Goal: Information Seeking & Learning: Learn about a topic

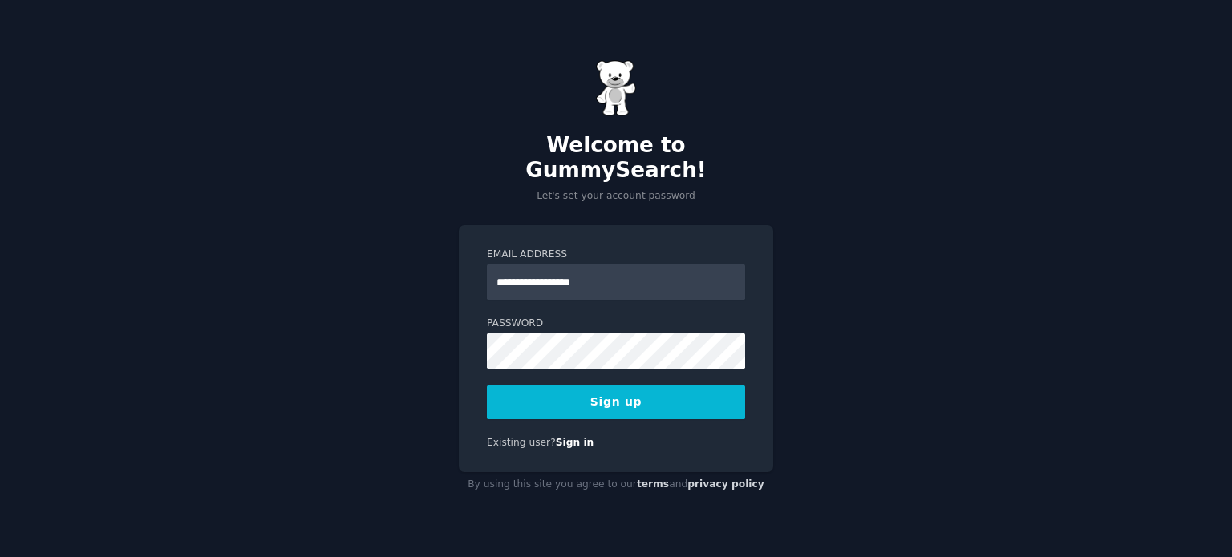
type input "**********"
click at [605, 386] on button "Sign up" at bounding box center [616, 403] width 258 height 34
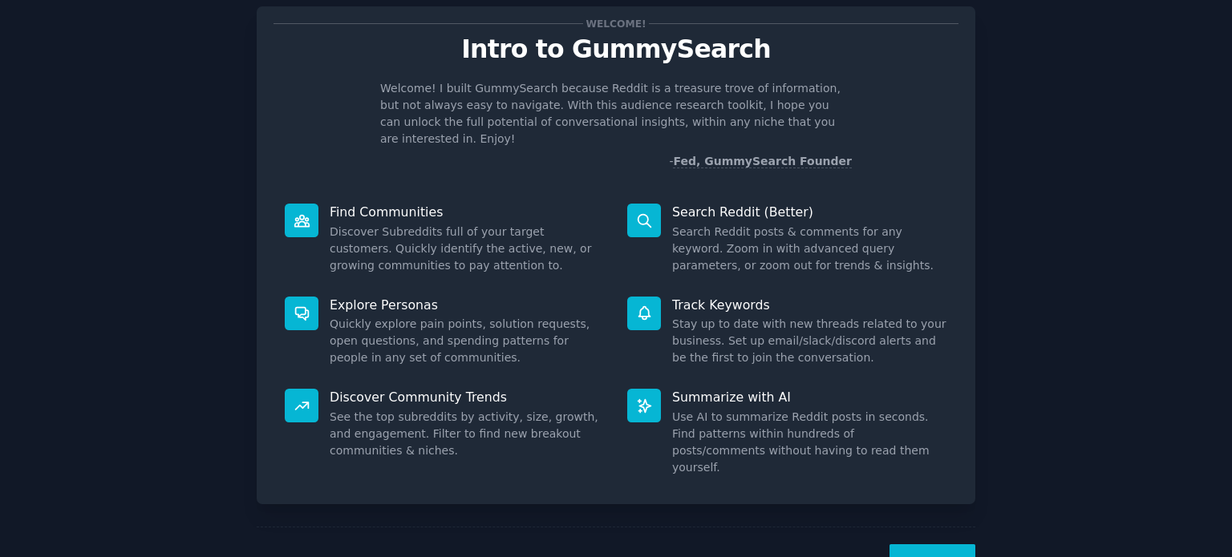
scroll to position [70, 0]
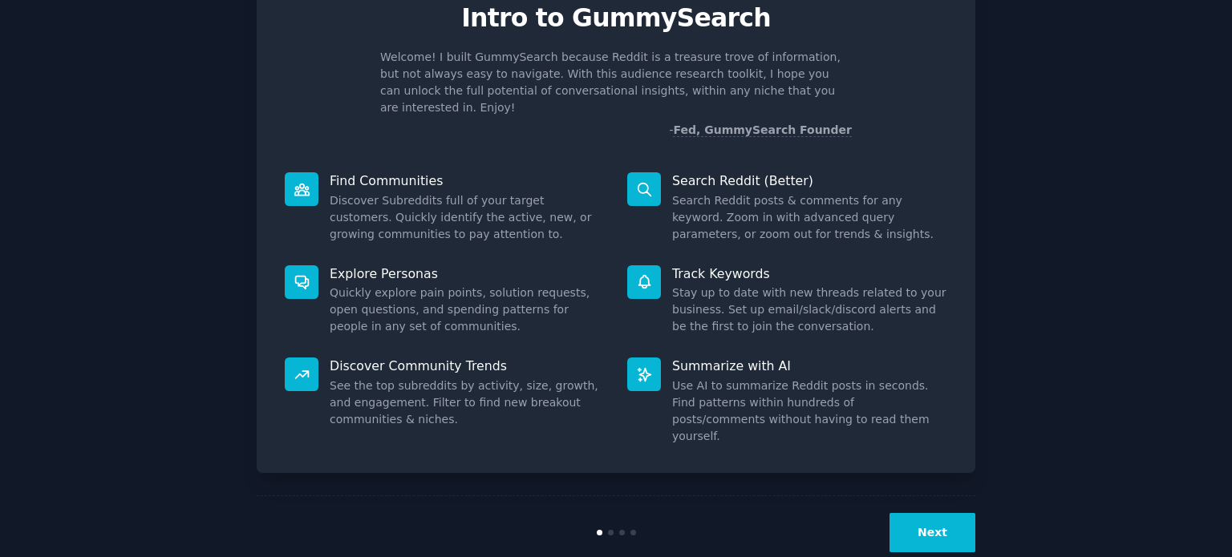
click at [929, 513] on button "Next" at bounding box center [932, 532] width 86 height 39
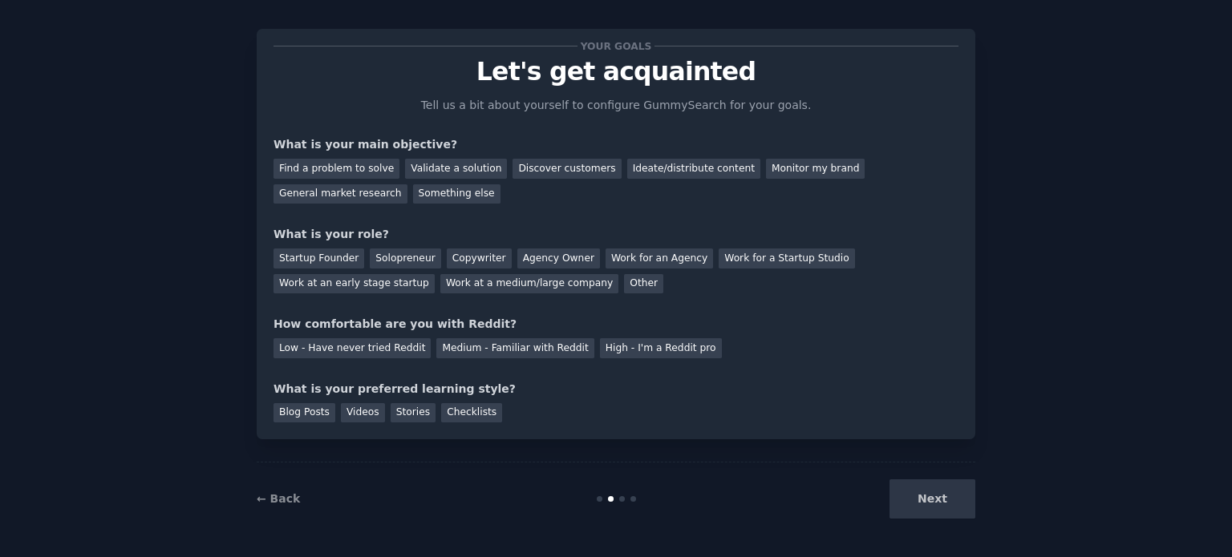
click at [937, 495] on div "Next" at bounding box center [855, 499] width 240 height 39
click at [928, 503] on div "Next" at bounding box center [855, 499] width 240 height 39
click at [407, 184] on div "General market research" at bounding box center [340, 194] width 134 height 20
click at [302, 256] on div "Startup Founder" at bounding box center [318, 259] width 91 height 20
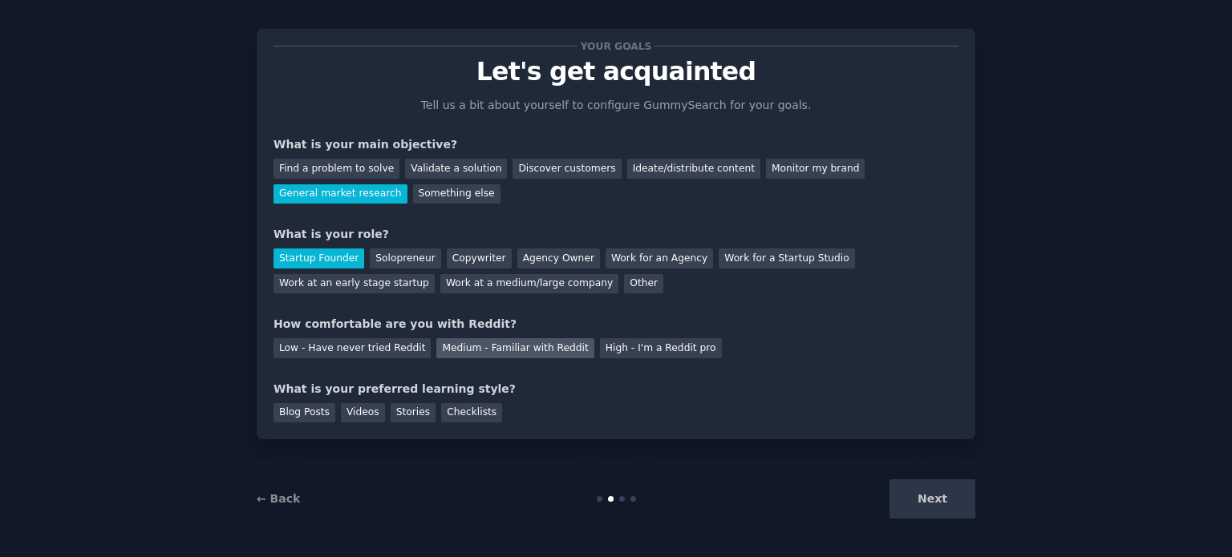
click at [469, 347] on div "Medium - Familiar with Reddit" at bounding box center [514, 348] width 157 height 20
click at [456, 414] on div "Checklists" at bounding box center [471, 413] width 61 height 20
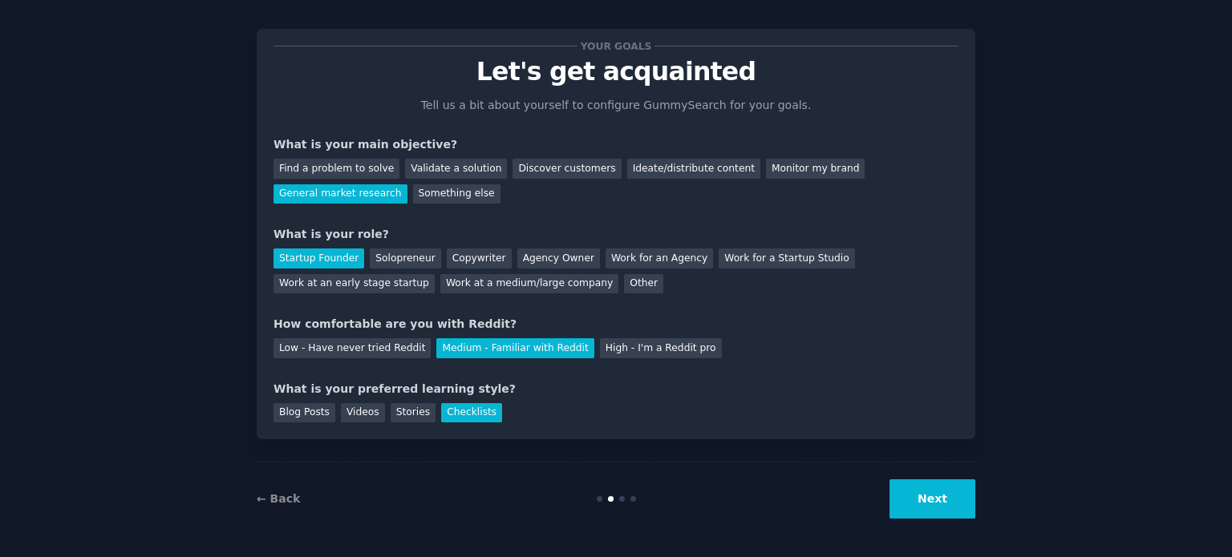
click at [937, 502] on button "Next" at bounding box center [932, 499] width 86 height 39
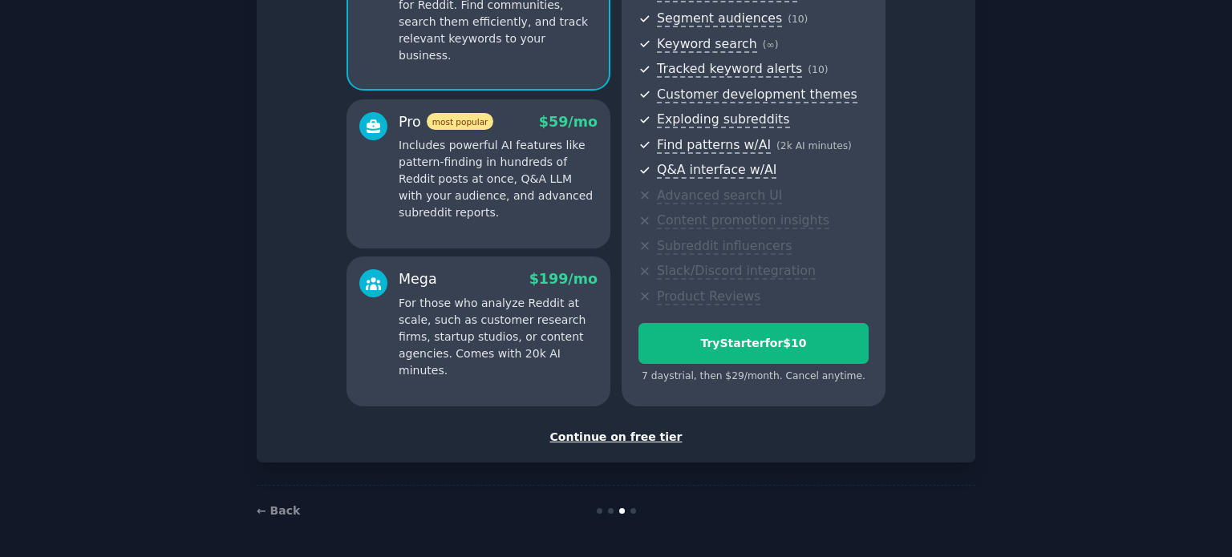
click at [620, 439] on div "Continue on free tier" at bounding box center [615, 437] width 685 height 17
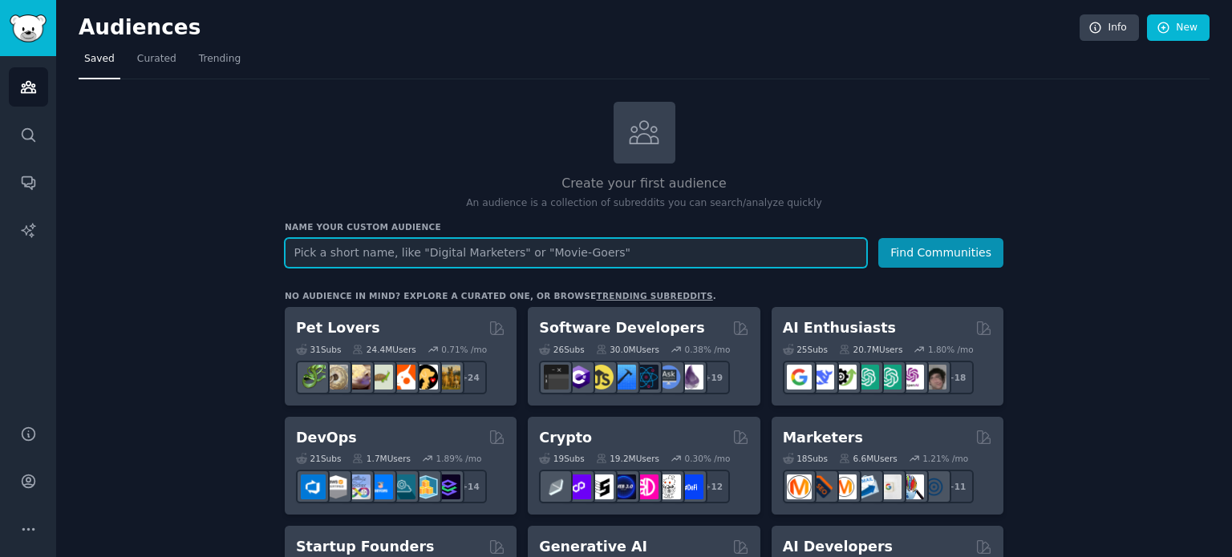
paste input "Coffee in [GEOGRAPHIC_DATA] – Market Research"
type input "Coffee in [GEOGRAPHIC_DATA] – Market Research"
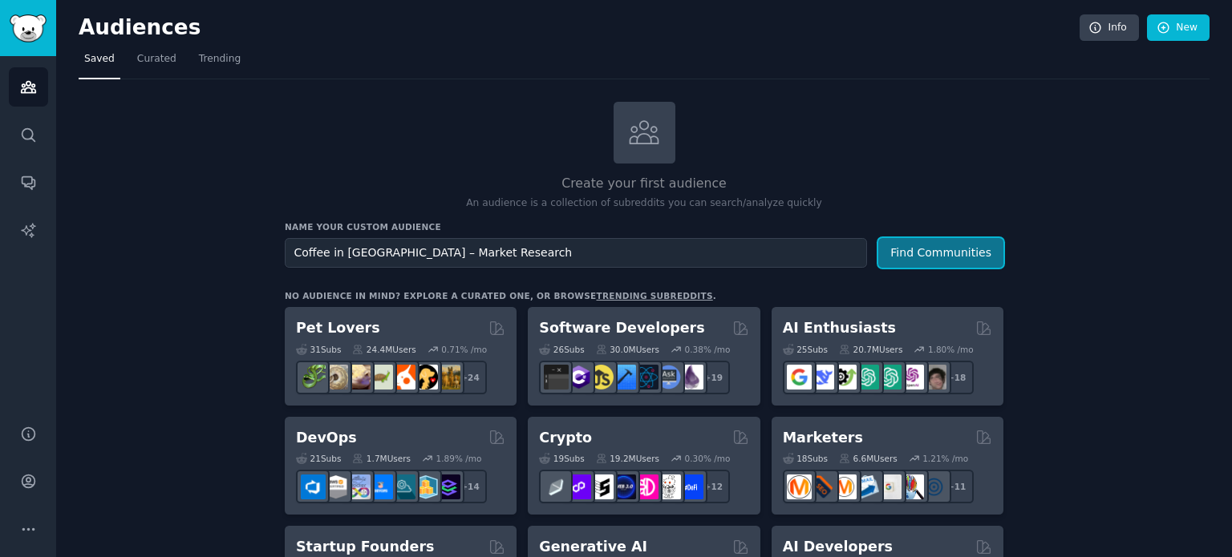
click at [930, 248] on button "Find Communities" at bounding box center [940, 253] width 125 height 30
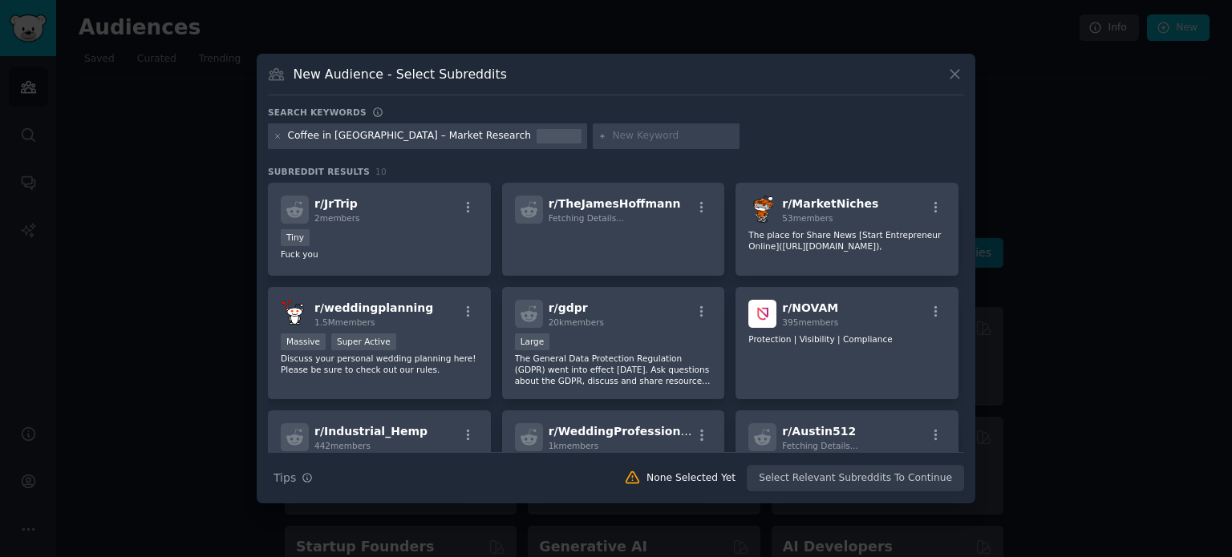
click at [612, 138] on input "text" at bounding box center [673, 136] width 122 height 14
paste input "coffee, cafe, espresso, barista, cappuccino, specialty coffee"
paste input "[GEOGRAPHIC_DATA], [GEOGRAPHIC_DATA], [GEOGRAPHIC_DATA], [GEOGRAPHIC_DATA], [GE…"
paste input "expats, Russian expats, Surf Coffee, franchise"
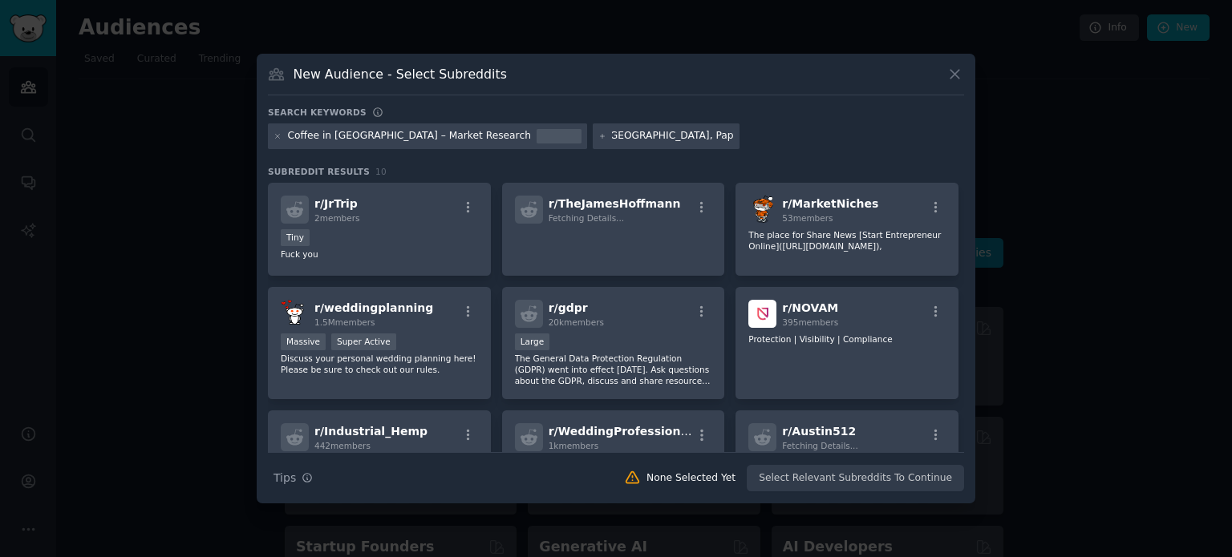
type input "coffee, cafe, espresso, barista, cappuccino, specialty coffee, [GEOGRAPHIC_DATA…"
click at [626, 137] on input "coffee, cafe, espresso, barista, cappuccino, specialty coffee, [GEOGRAPHIC_DATA…" at bounding box center [673, 136] width 122 height 14
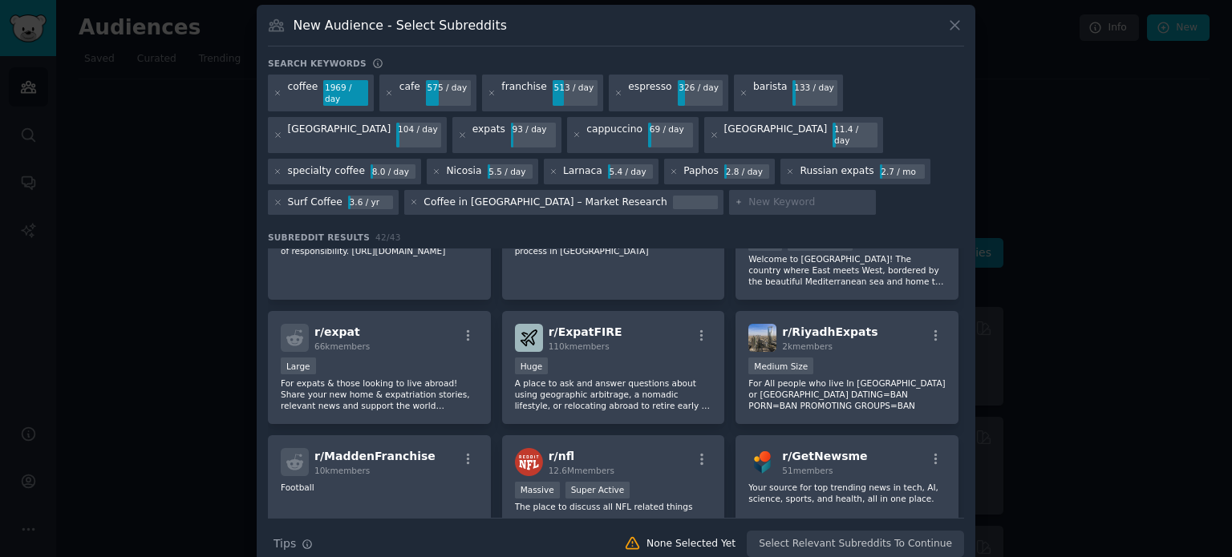
scroll to position [1456, 0]
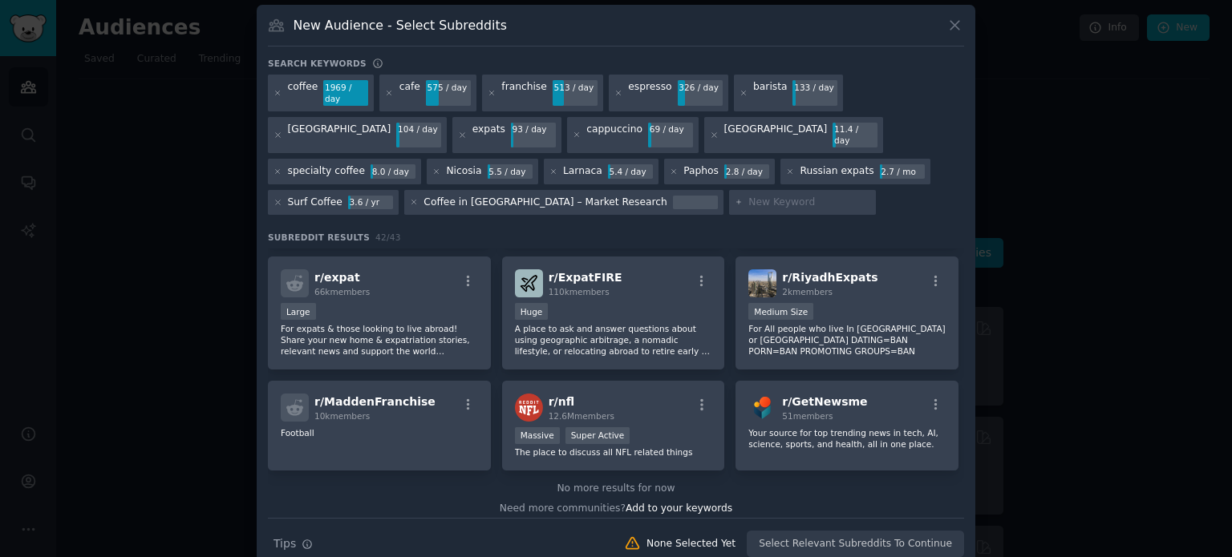
click at [831, 523] on div "Search Tips Tips None Selected Yet Select Relevant Subreddits To Continue" at bounding box center [616, 538] width 696 height 40
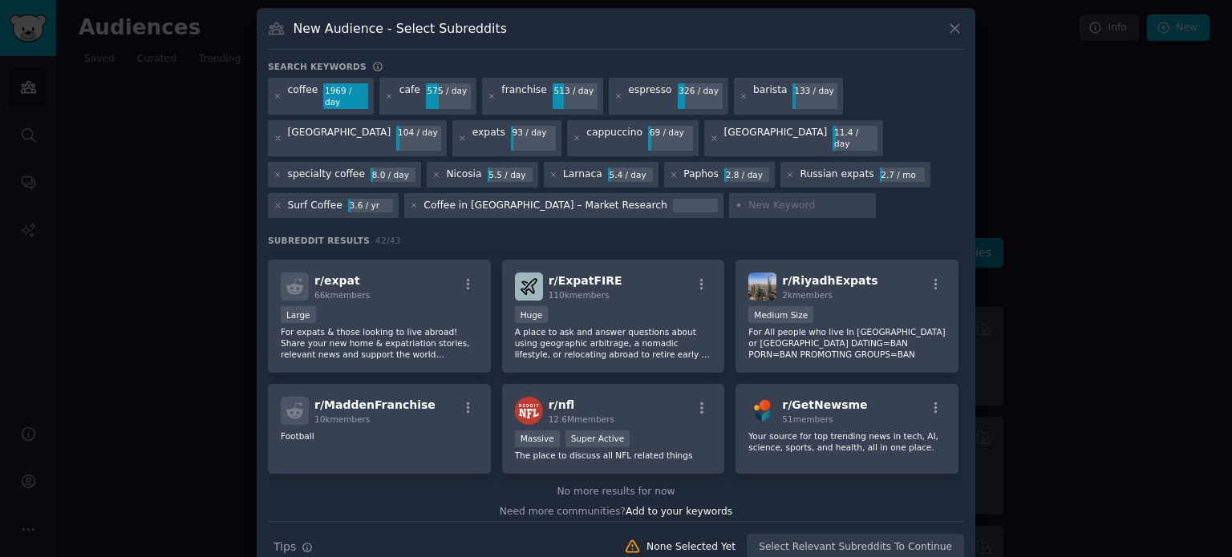
scroll to position [0, 0]
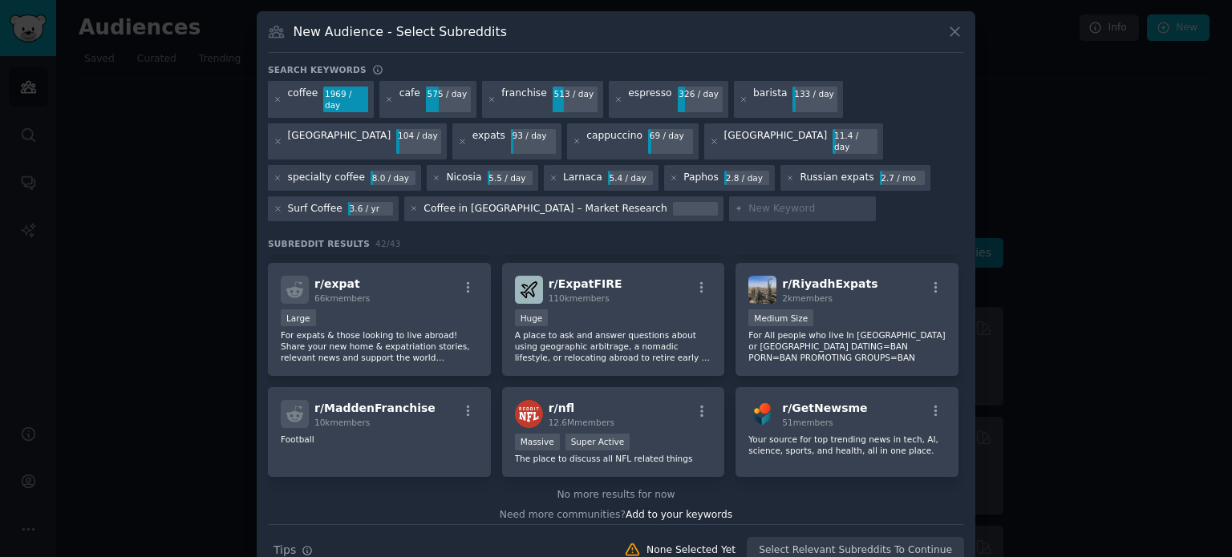
click at [748, 202] on input "text" at bounding box center [809, 209] width 122 height 14
paste input "r/[GEOGRAPHIC_DATA]"
type input "r/[GEOGRAPHIC_DATA]"
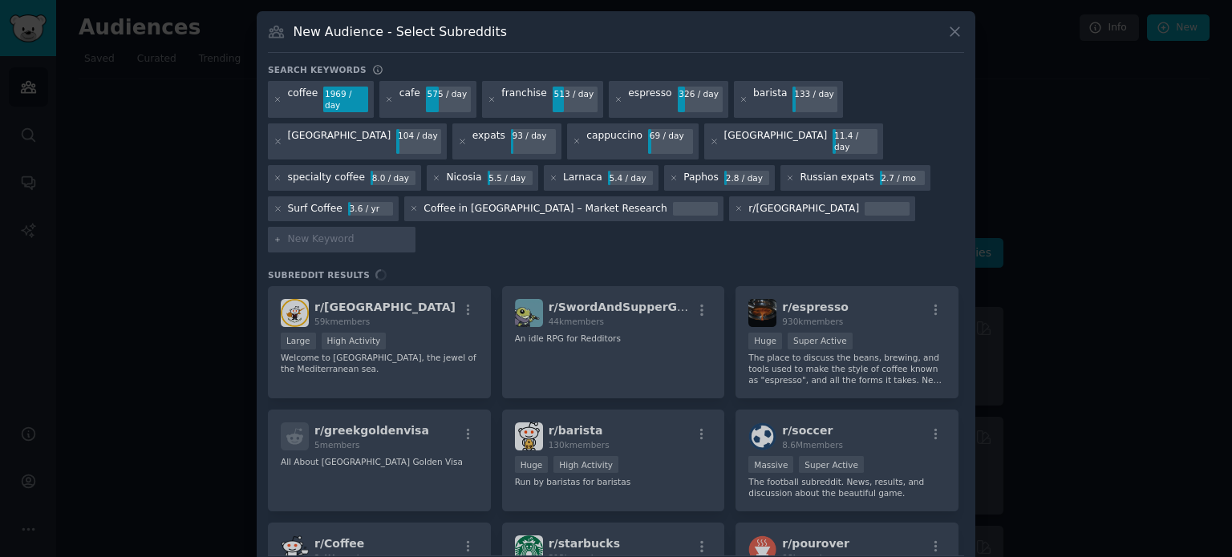
click at [366, 286] on div "r/ cyprus 59k members Large High Activity Welcome to [GEOGRAPHIC_DATA], the jew…" at bounding box center [616, 420] width 696 height 269
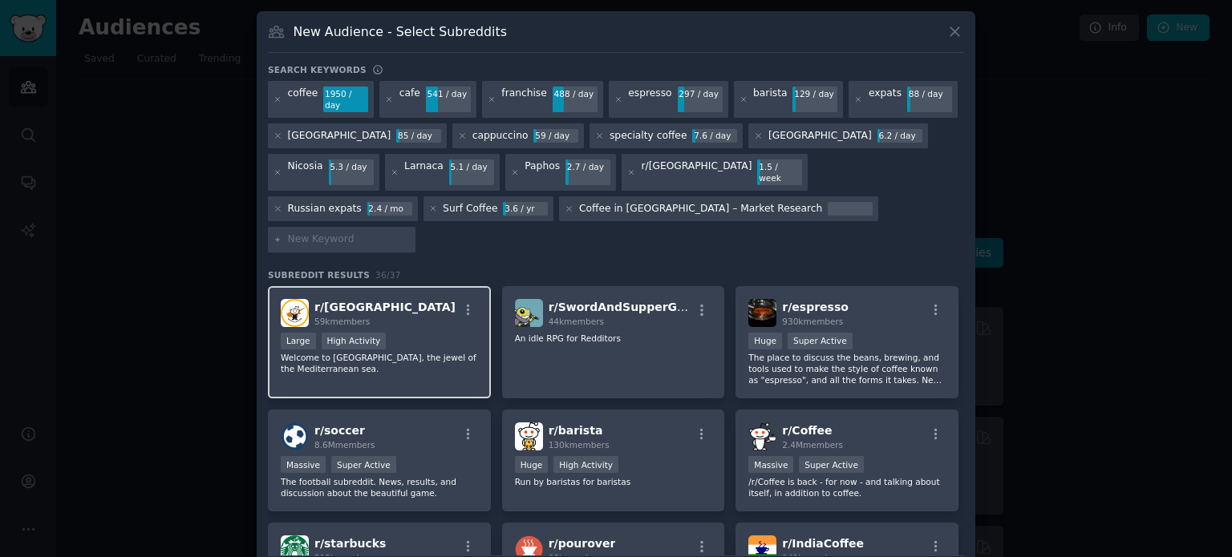
click at [415, 299] on div "r/ cyprus 59k members" at bounding box center [379, 313] width 197 height 28
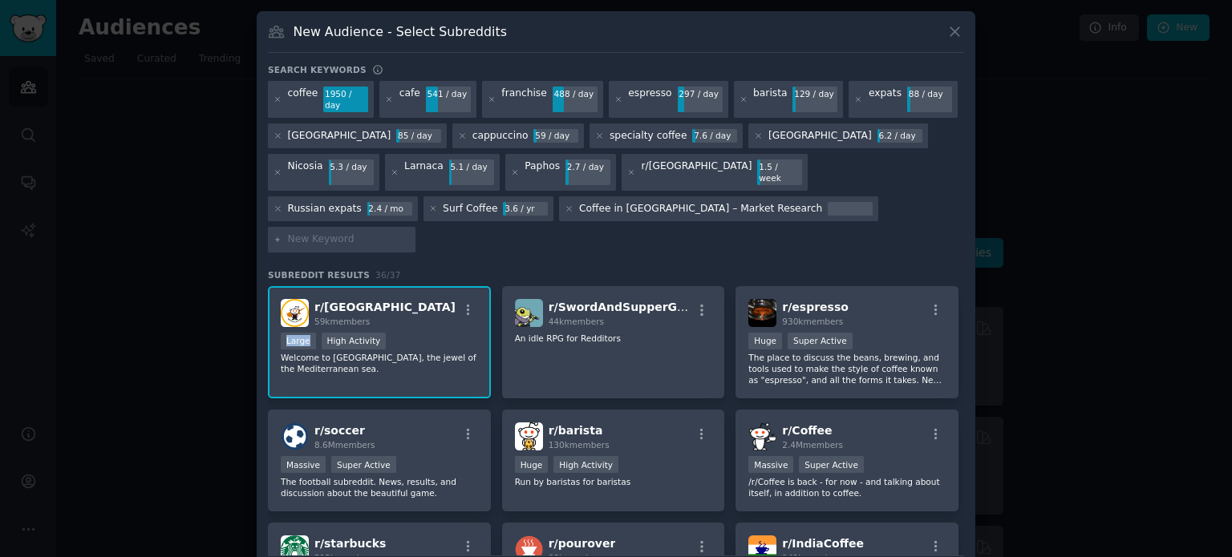
click at [415, 299] on div "r/ cyprus 59k members" at bounding box center [379, 313] width 197 height 28
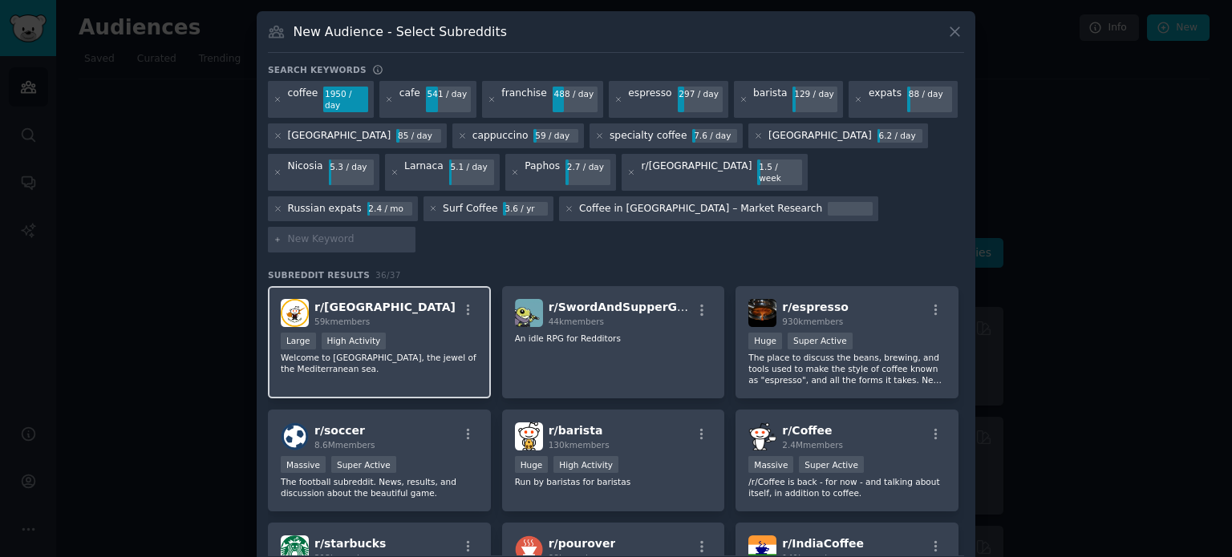
click at [415, 299] on div "r/ cyprus 59k members" at bounding box center [379, 313] width 197 height 28
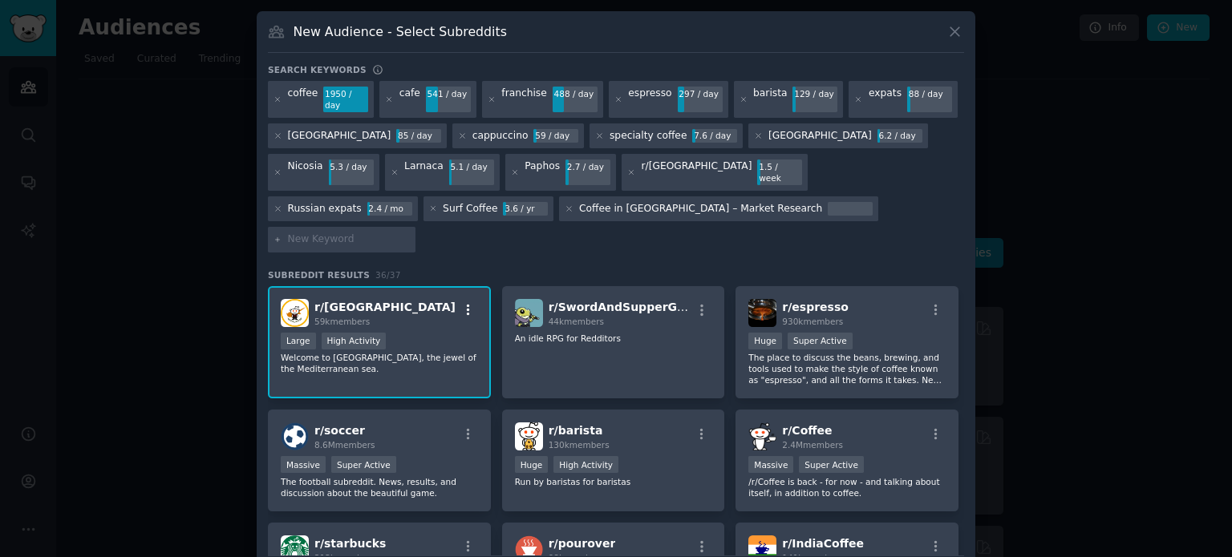
click at [467, 305] on icon "button" at bounding box center [468, 310] width 3 height 11
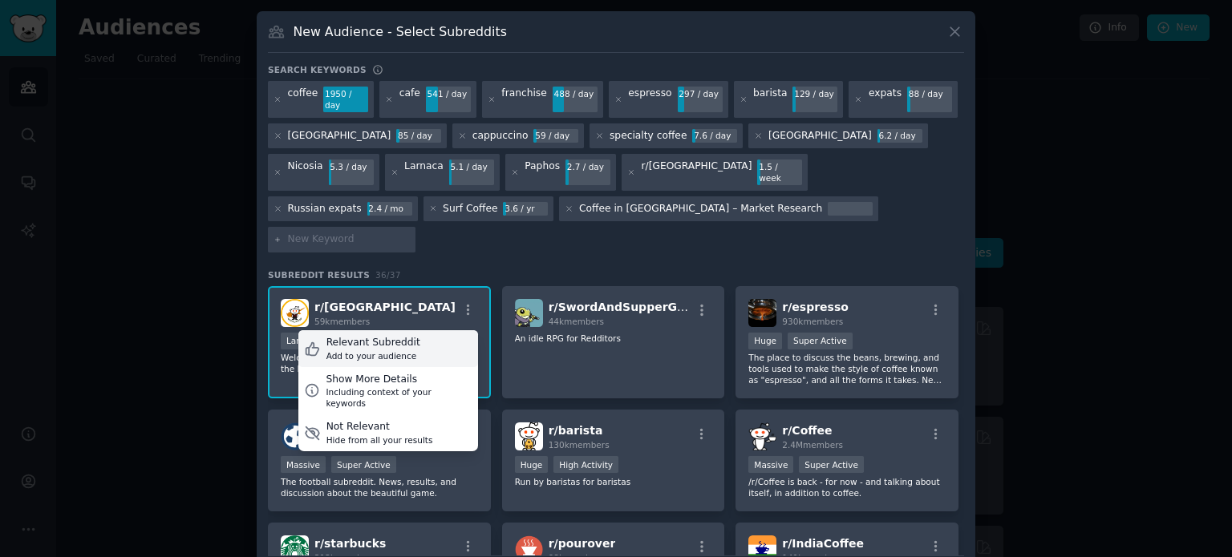
click at [418, 330] on div "Relevant Subreddit Add to your audience" at bounding box center [388, 348] width 180 height 37
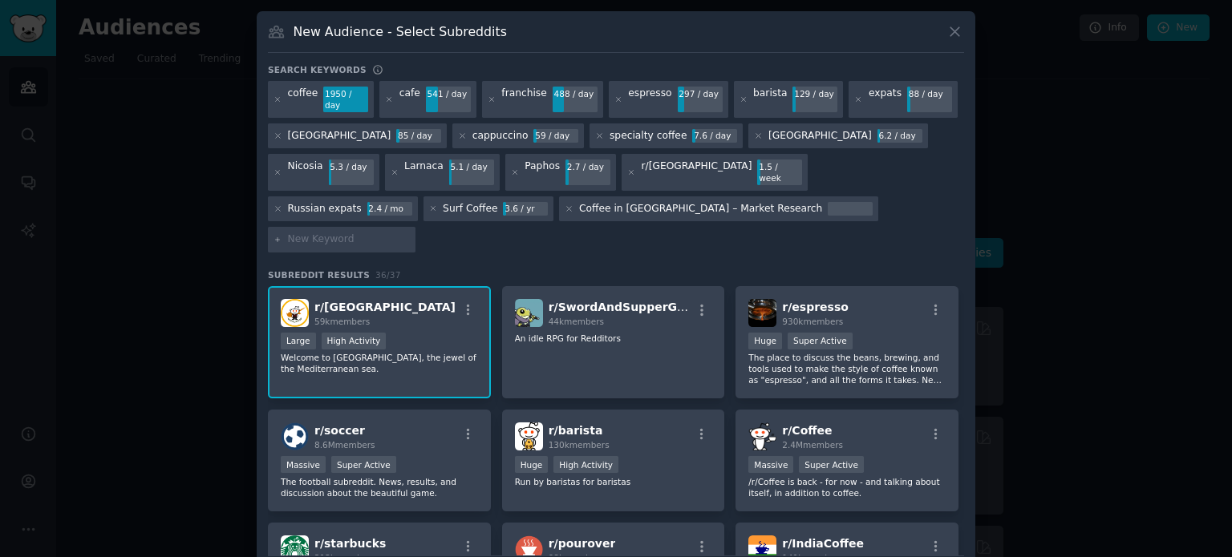
click at [410, 233] on input "text" at bounding box center [349, 240] width 122 height 14
paste input "r/expats"
type input "r/expats"
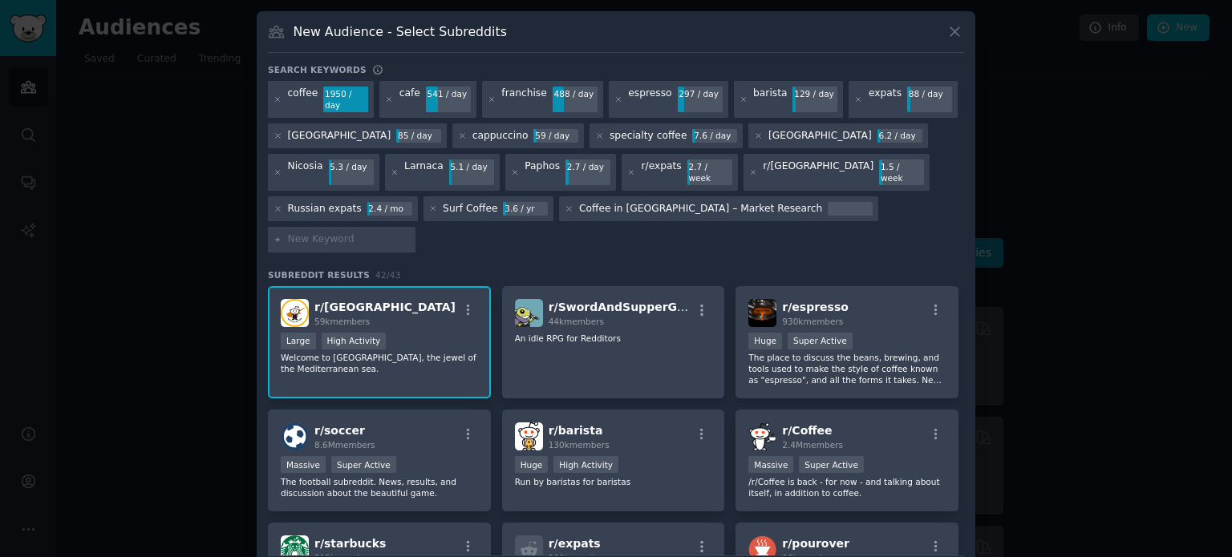
click at [410, 233] on input "text" at bounding box center [349, 240] width 122 height 14
paste input "r/expats"
type input "r/expats"
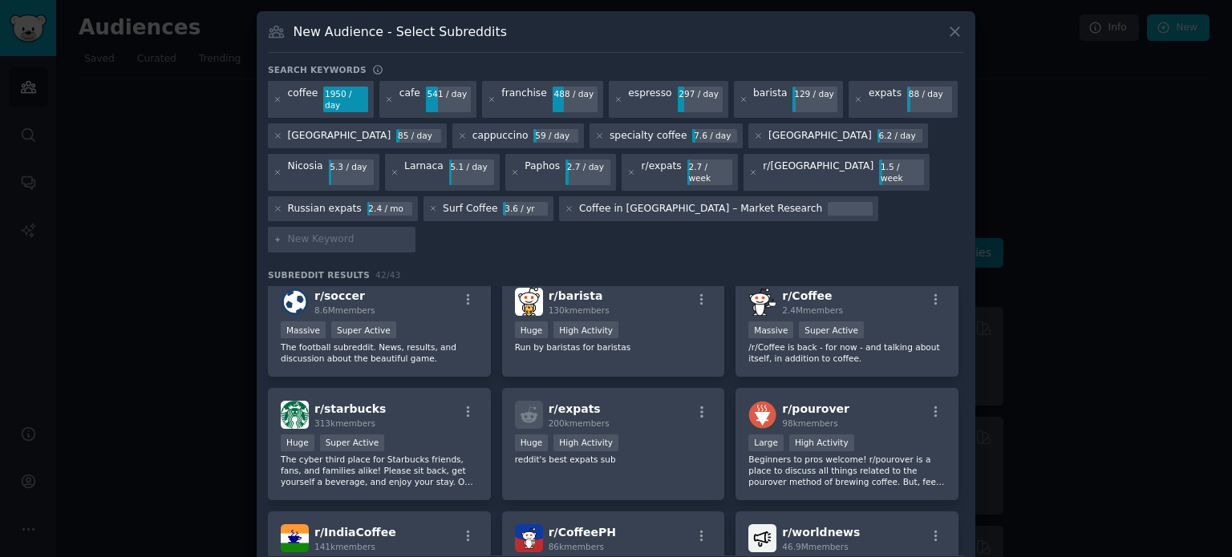
scroll to position [268, 0]
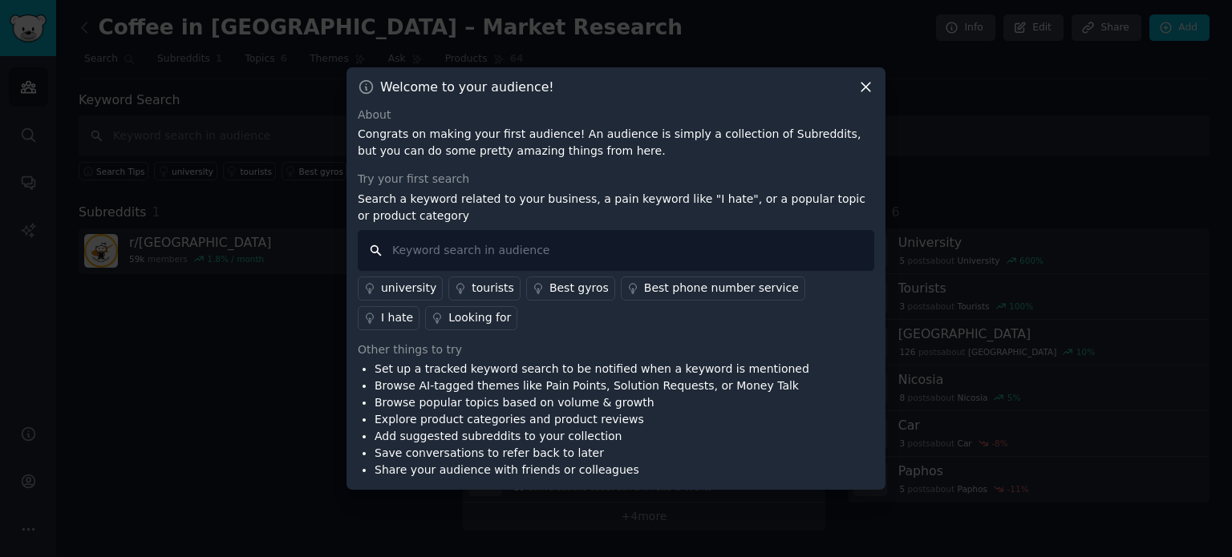
click at [460, 253] on input "text" at bounding box center [616, 250] width 516 height 41
paste input "I hate coffee"
type input "I hate coffee"
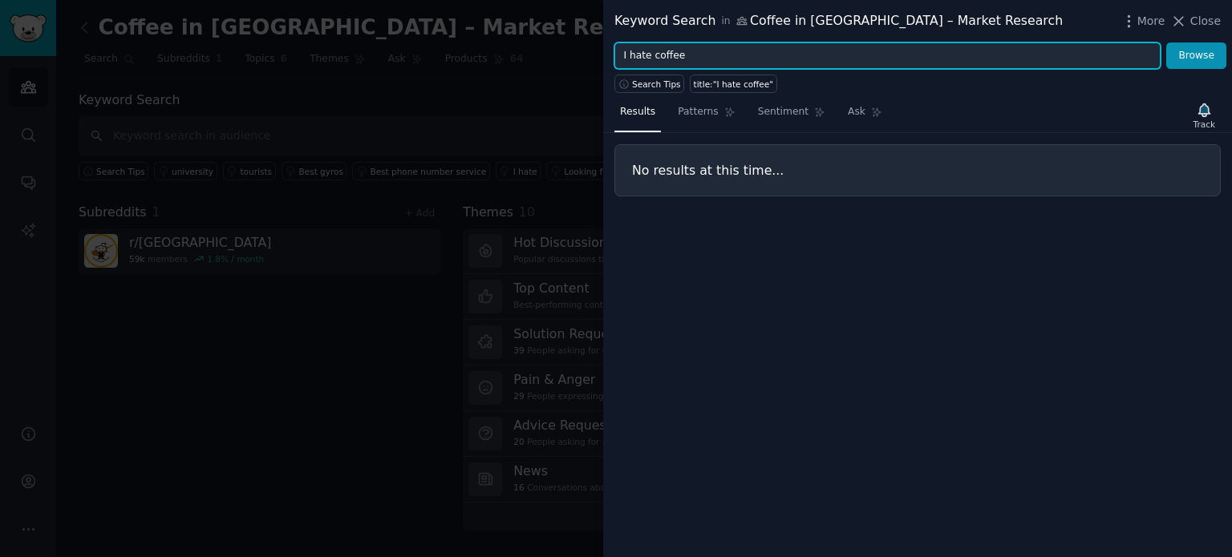
click at [700, 53] on input "I hate coffee" at bounding box center [887, 56] width 546 height 27
paste input "can't find"
type input "can't find coffee"
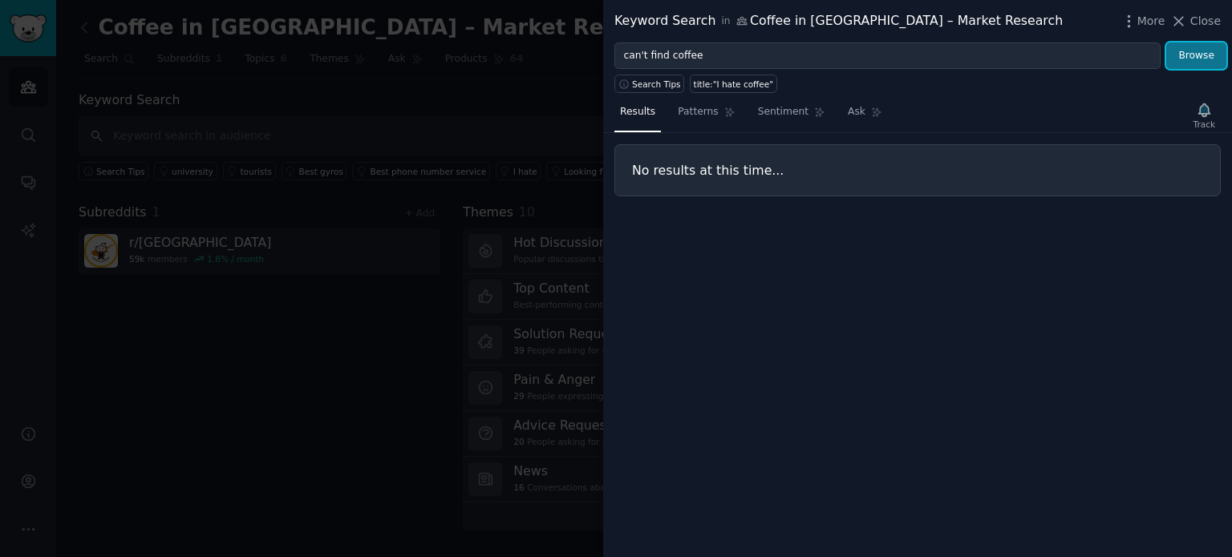
click at [1197, 60] on button "Browse" at bounding box center [1196, 56] width 60 height 27
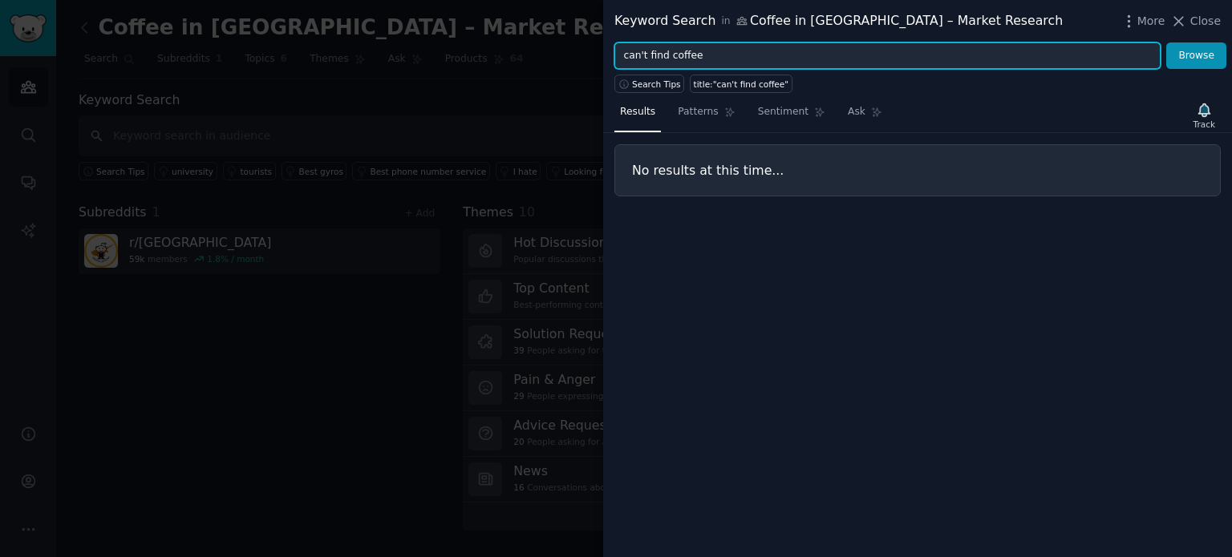
click at [860, 60] on input "can't find coffee" at bounding box center [887, 56] width 546 height 27
paste input "recomme"
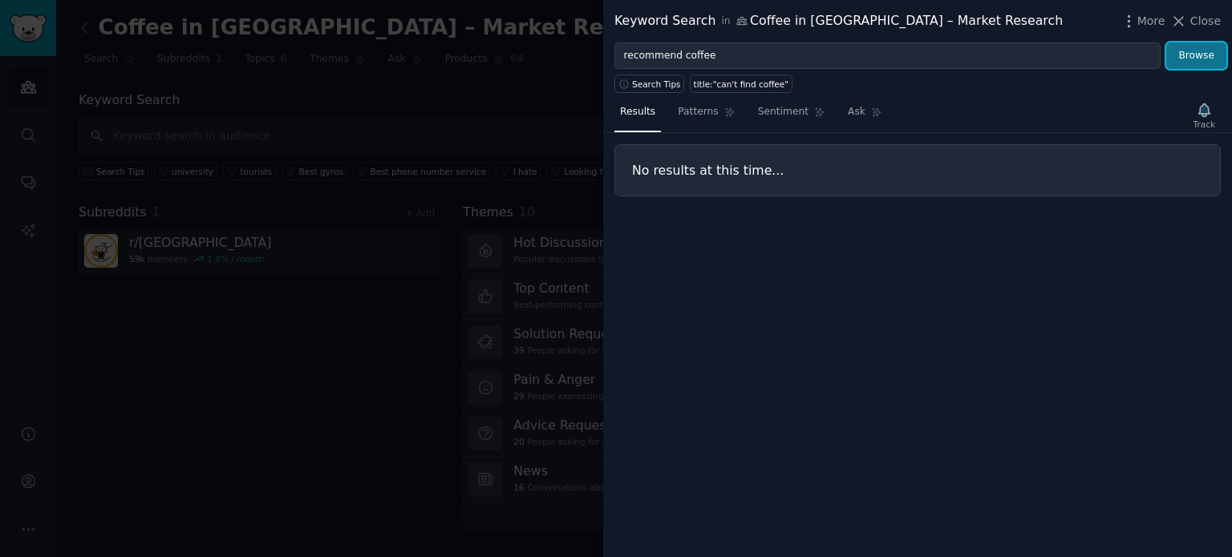
click at [1190, 53] on button "Browse" at bounding box center [1196, 56] width 60 height 27
drag, startPoint x: 695, startPoint y: 117, endPoint x: 706, endPoint y: 118, distance: 11.3
click at [695, 117] on span "Patterns" at bounding box center [698, 112] width 40 height 14
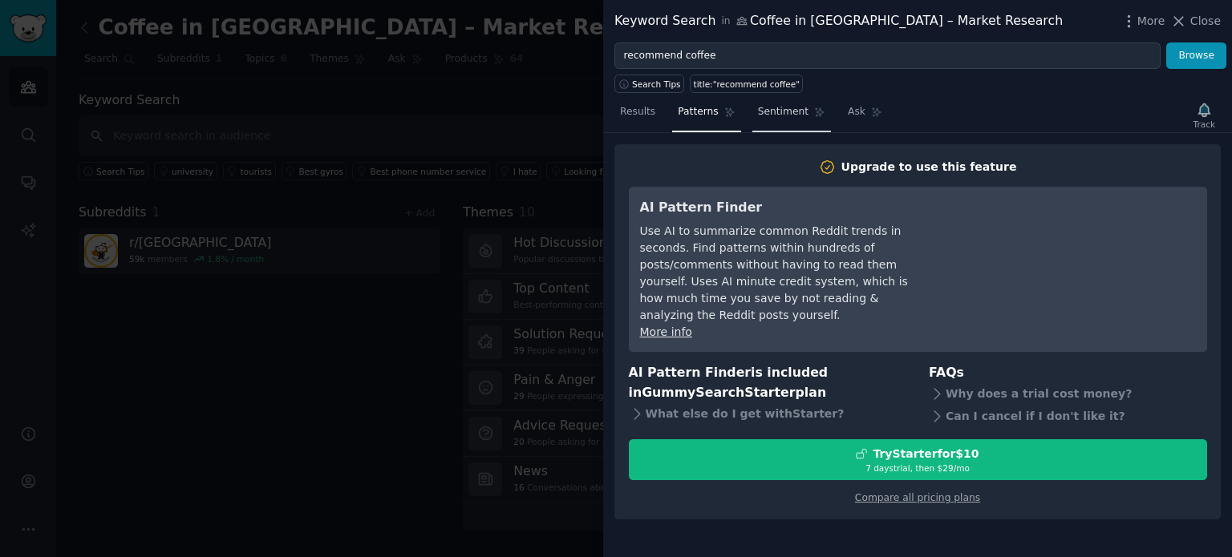
click at [768, 117] on span "Sentiment" at bounding box center [783, 112] width 51 height 14
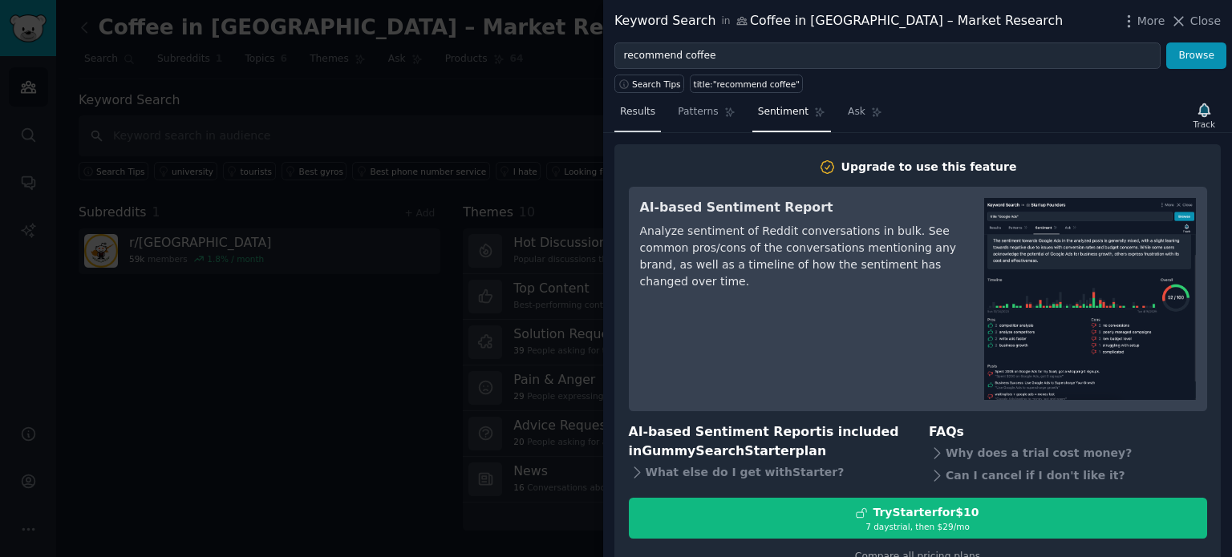
click at [632, 126] on link "Results" at bounding box center [637, 115] width 47 height 33
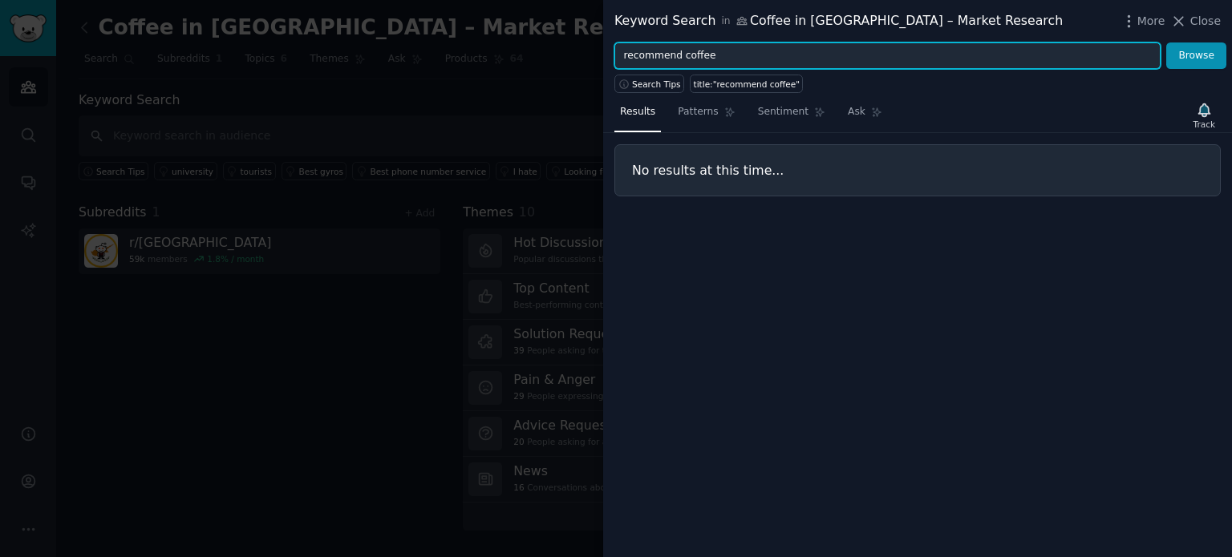
drag, startPoint x: 707, startPoint y: 59, endPoint x: 715, endPoint y: 58, distance: 8.9
click at [707, 59] on input "recommend coffee" at bounding box center [887, 56] width 546 height 27
paste input "кофе Лимассол"
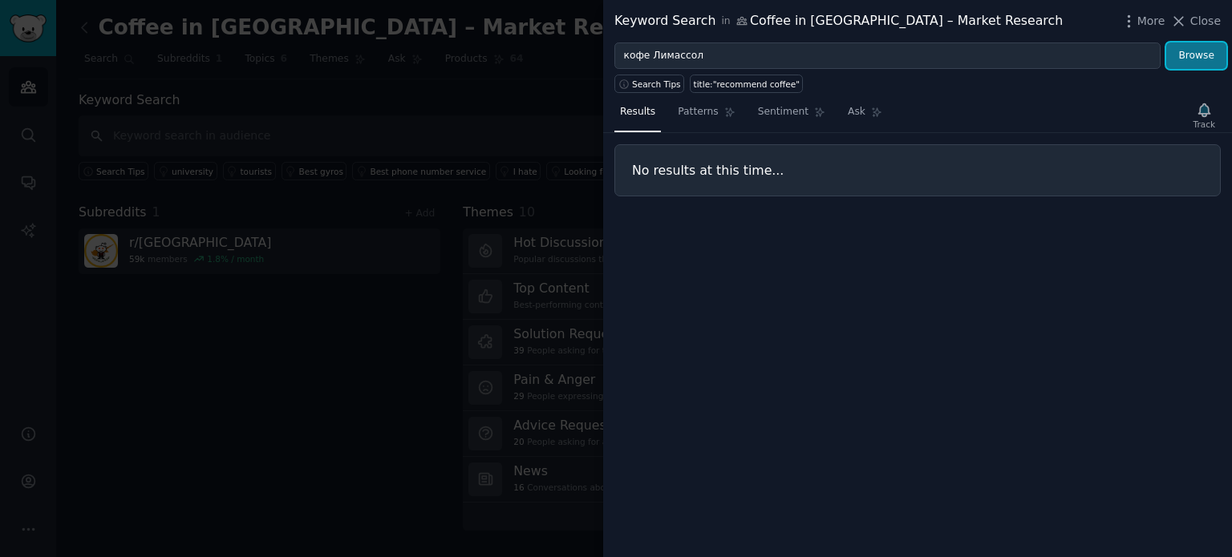
click at [1205, 57] on button "Browse" at bounding box center [1196, 56] width 60 height 27
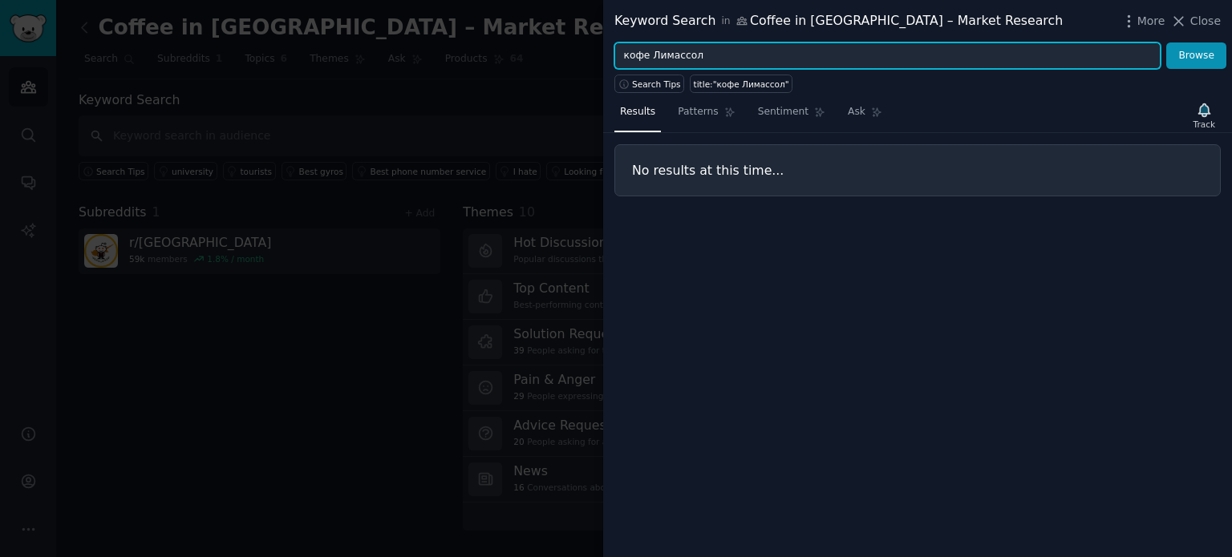
drag, startPoint x: 648, startPoint y: 55, endPoint x: 755, endPoint y: 54, distance: 106.7
click at [755, 54] on input "кофе Лимассол" at bounding box center [887, 56] width 546 height 27
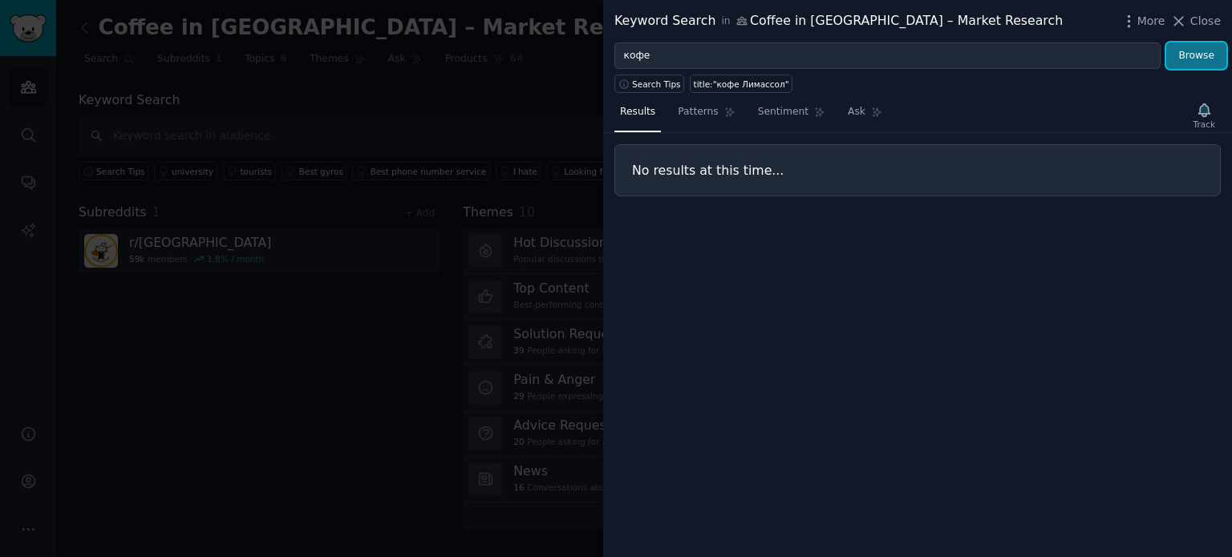
click at [1213, 59] on button "Browse" at bounding box center [1196, 56] width 60 height 27
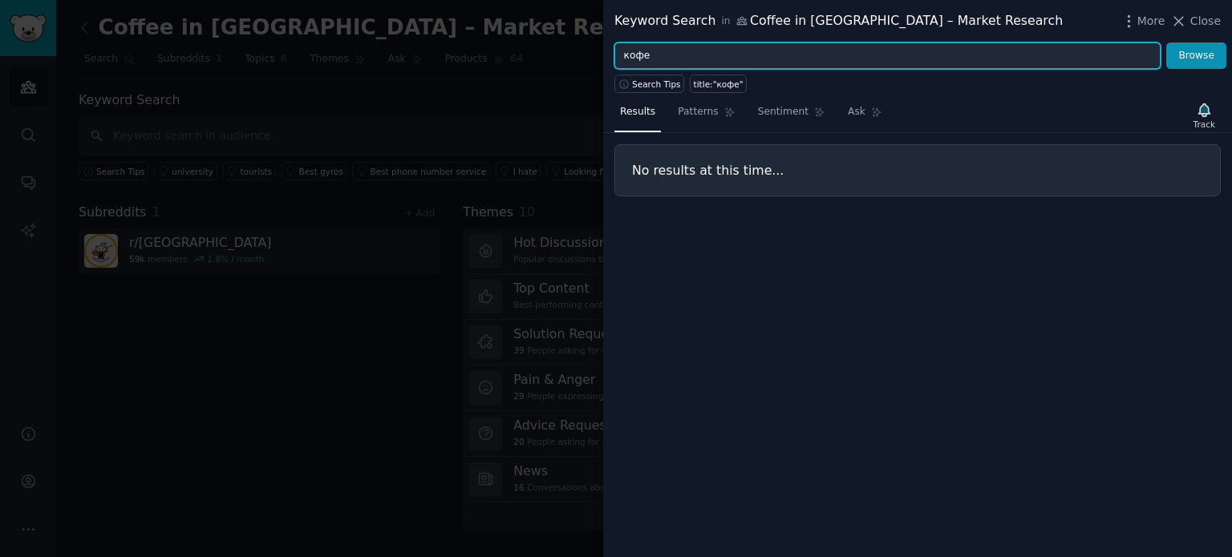
click at [709, 60] on input "кофе" at bounding box center [887, 56] width 546 height 27
paste input "[DEMOGRAPHIC_DATA]"
type input "Лимассол"
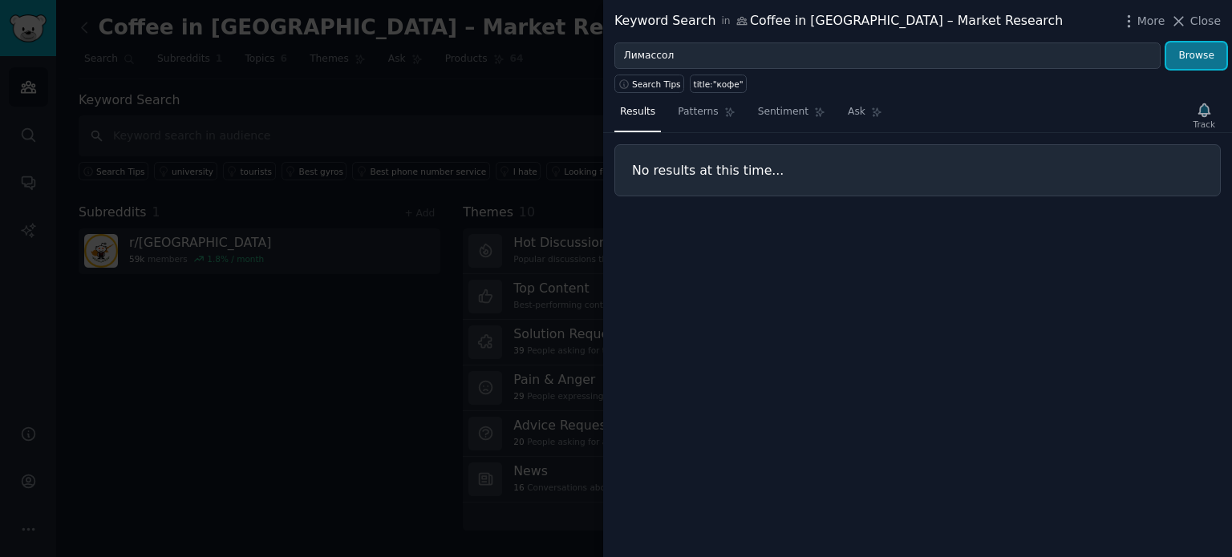
click at [1197, 53] on button "Browse" at bounding box center [1196, 56] width 60 height 27
click at [1200, 19] on span "Close" at bounding box center [1205, 21] width 30 height 17
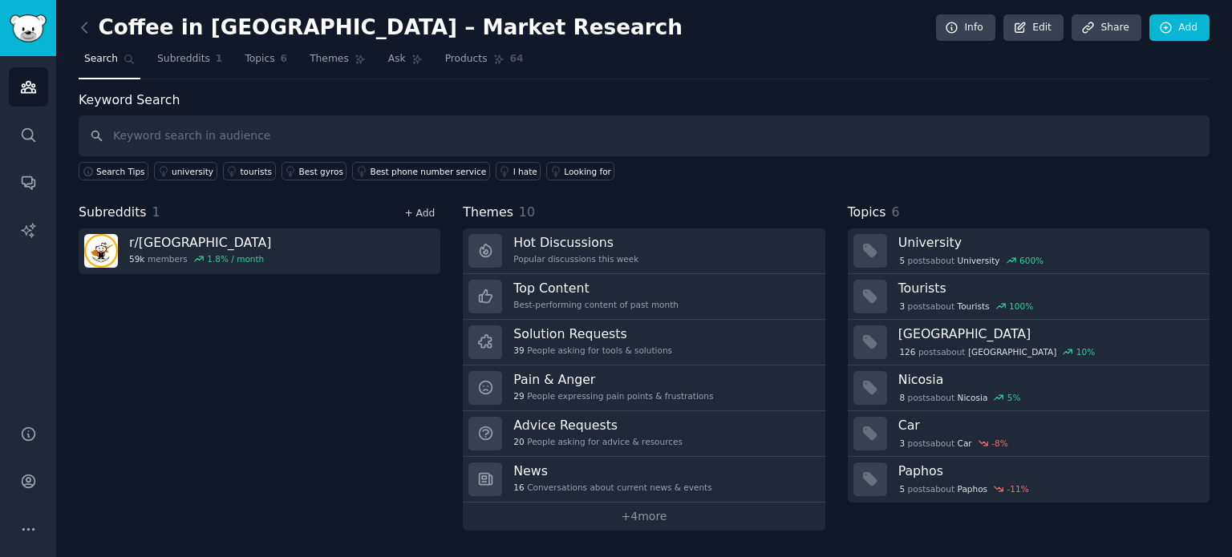
click at [426, 211] on link "+ Add" at bounding box center [419, 213] width 30 height 11
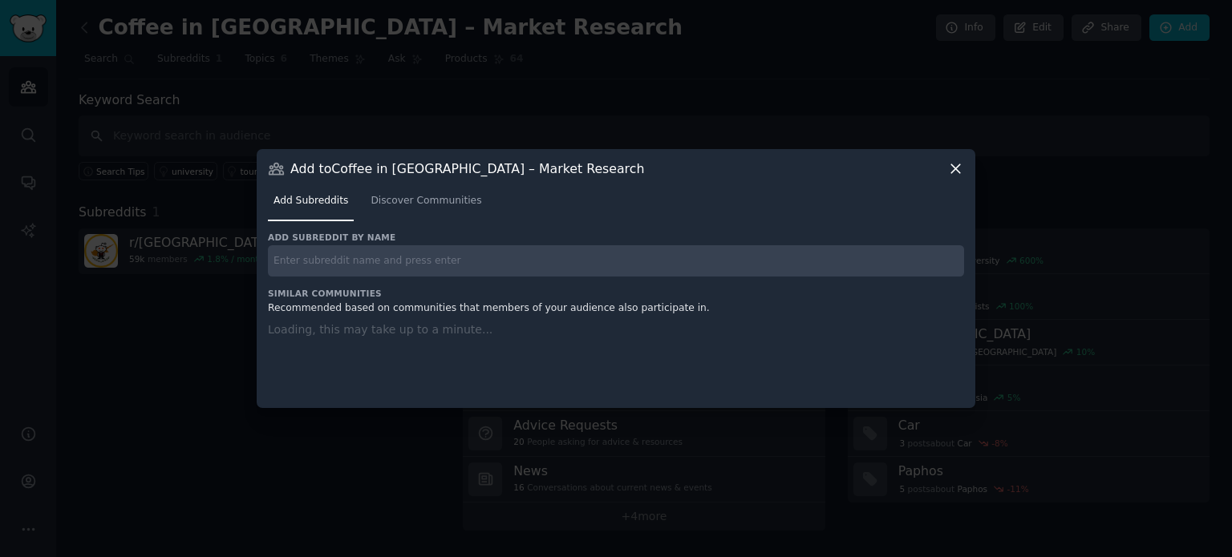
click at [401, 273] on input "text" at bounding box center [616, 260] width 696 height 31
paste input "r/coffee"
type input "r/coffee"
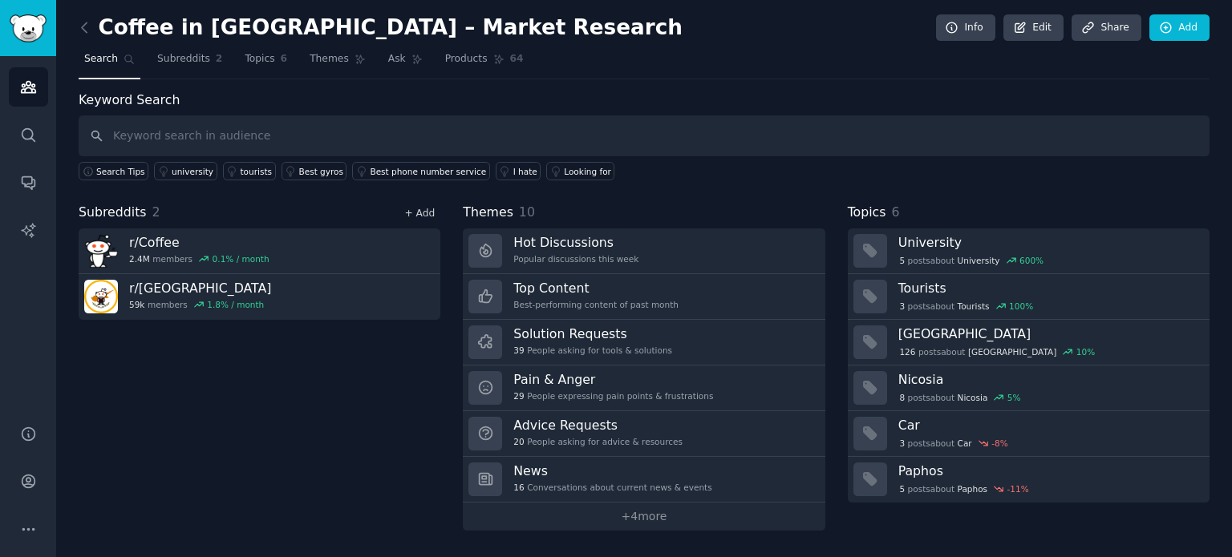
click at [432, 213] on link "+ Add" at bounding box center [419, 213] width 30 height 11
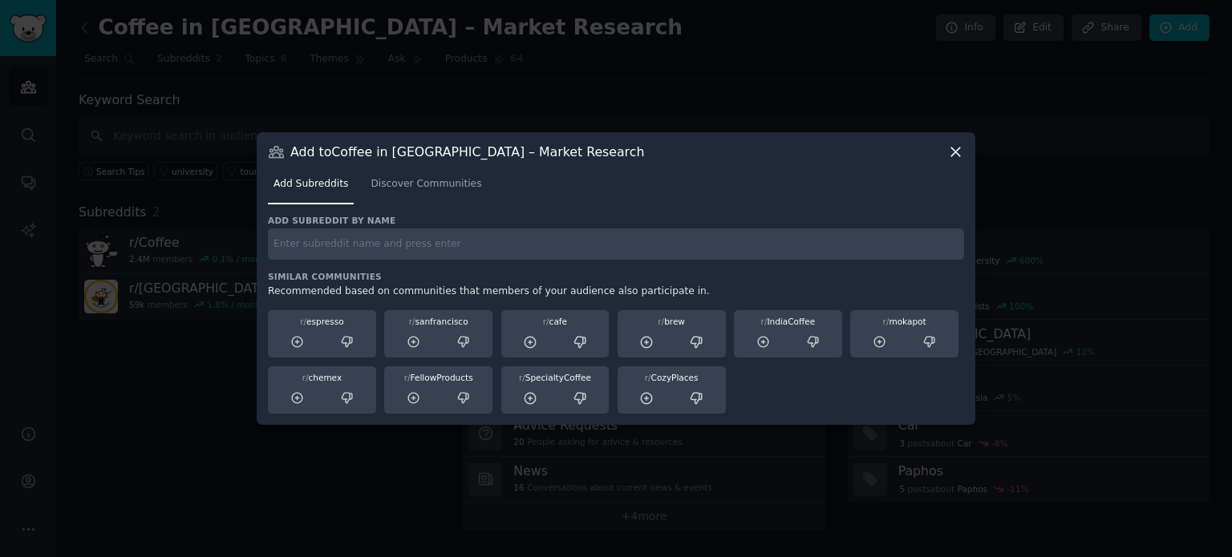
click at [448, 263] on div "Add subreddit by name Similar Communities Recommended based on communities that…" at bounding box center [616, 315] width 696 height 200
click at [431, 250] on input "text" at bounding box center [616, 244] width 696 height 31
paste input "r/barista"
type input "r/barista"
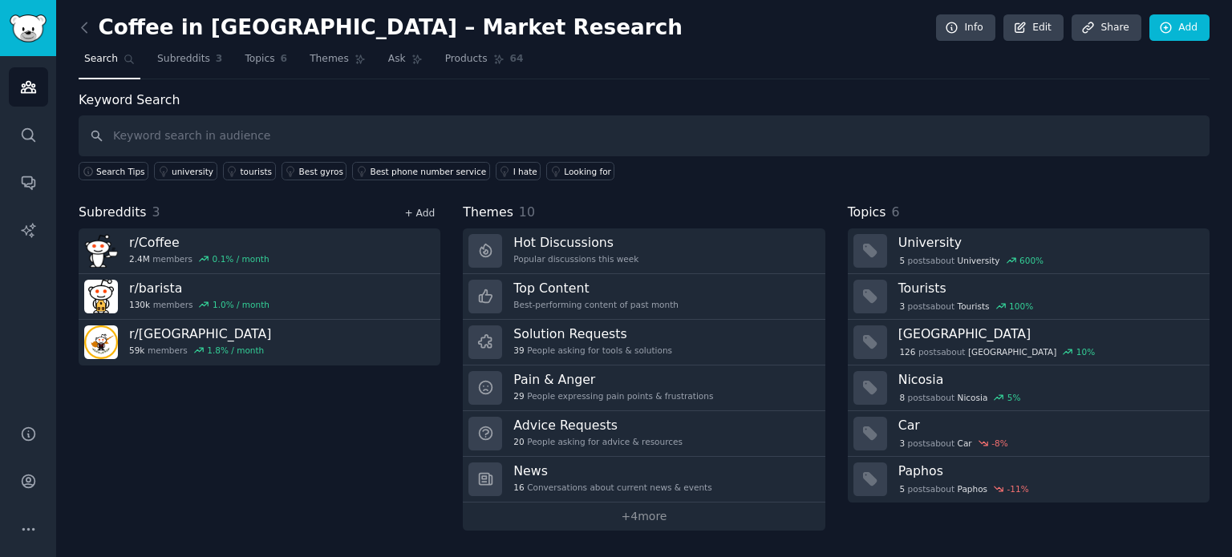
click at [417, 210] on link "+ Add" at bounding box center [419, 213] width 30 height 11
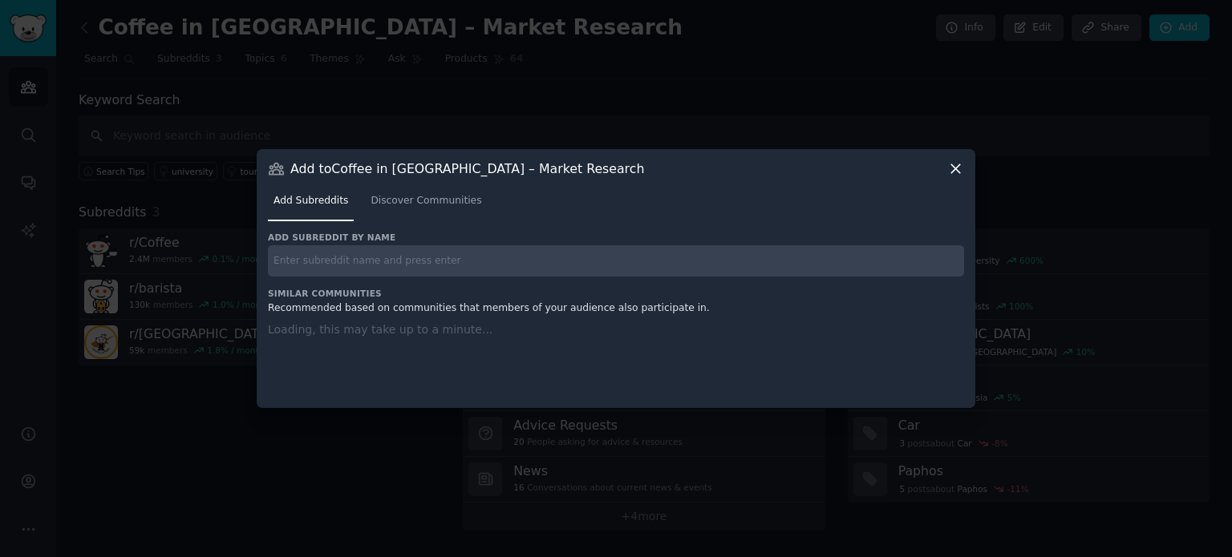
click at [407, 261] on div "Add subreddit by name Similar Communities Recommended based on communities that…" at bounding box center [616, 310] width 696 height 157
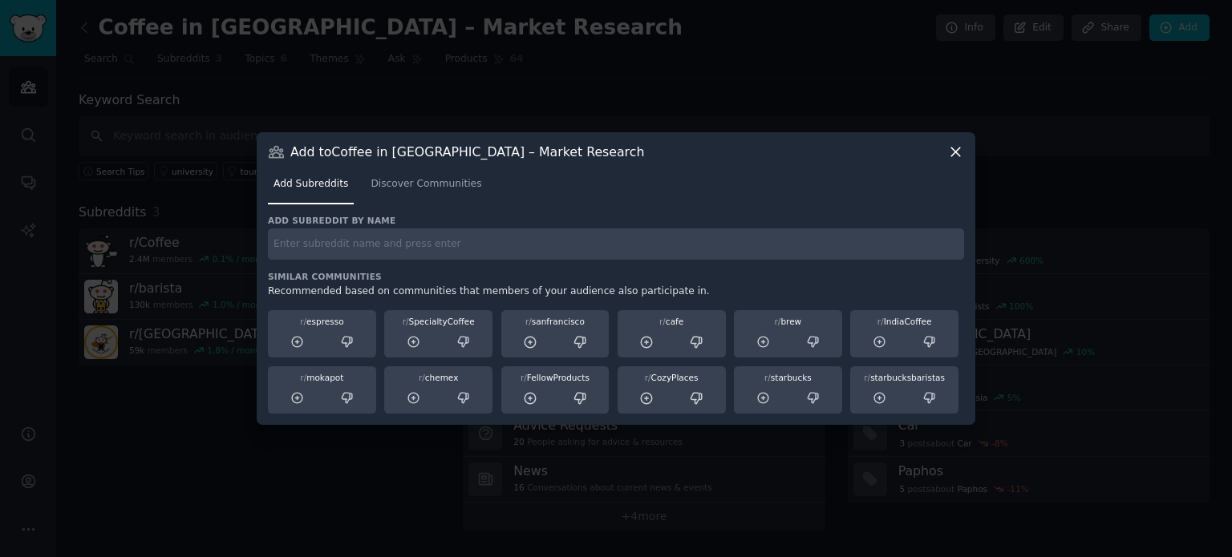
click at [420, 247] on input "text" at bounding box center [616, 244] width 696 height 31
paste input "r/Coffee_Recommendations"
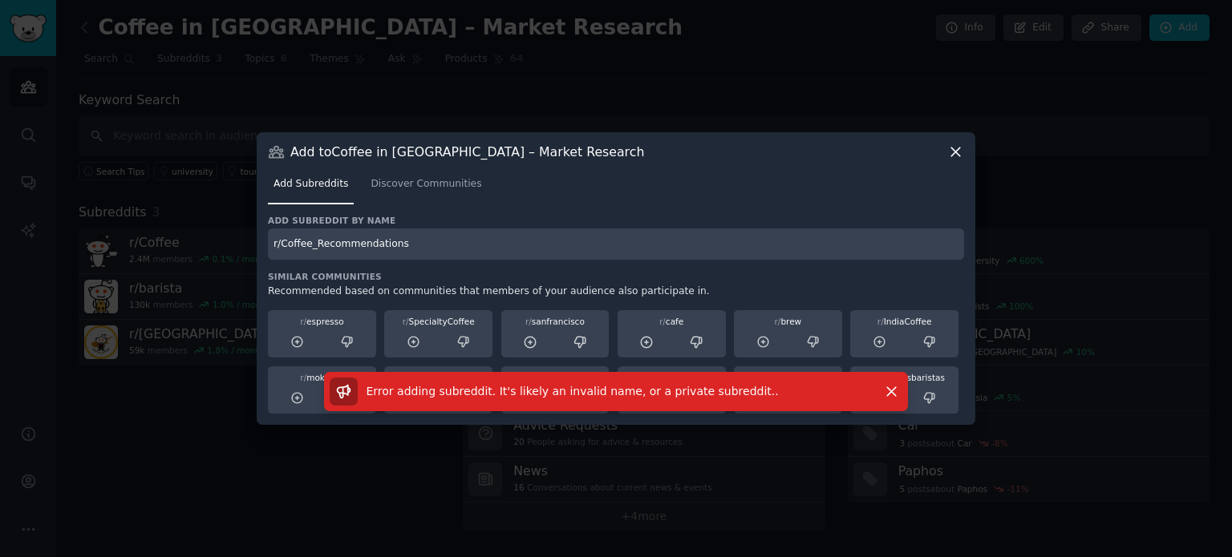
click at [423, 244] on input "r/Coffee_Recommendations" at bounding box center [616, 244] width 696 height 31
click at [895, 392] on icon "button" at bounding box center [891, 391] width 17 height 17
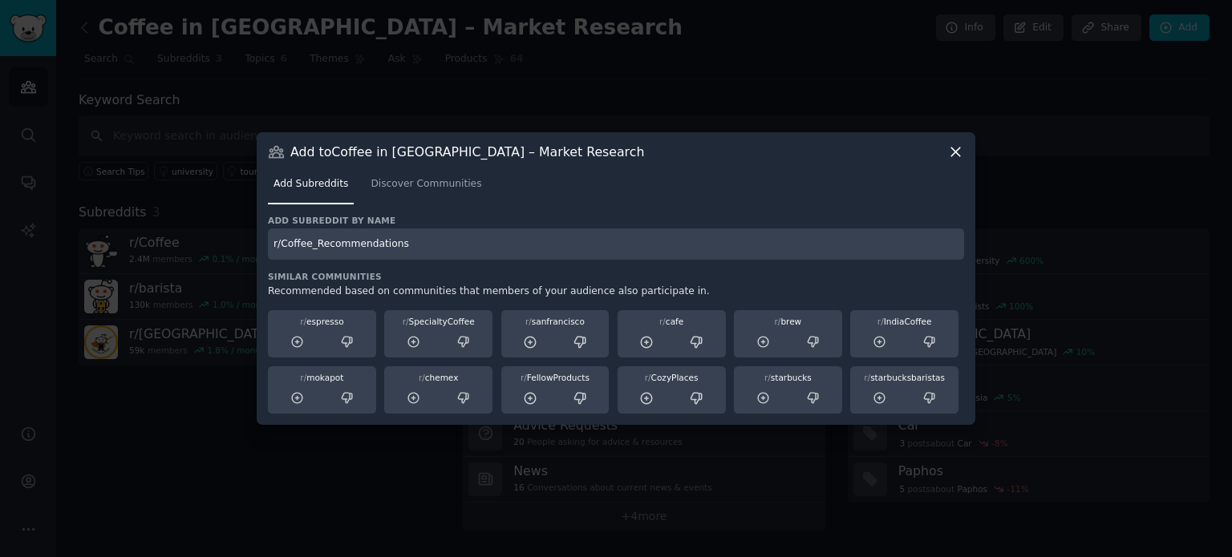
click at [377, 240] on input "r/Coffee_Recommendations" at bounding box center [616, 244] width 696 height 31
paste input "expat"
type input "r/expats"
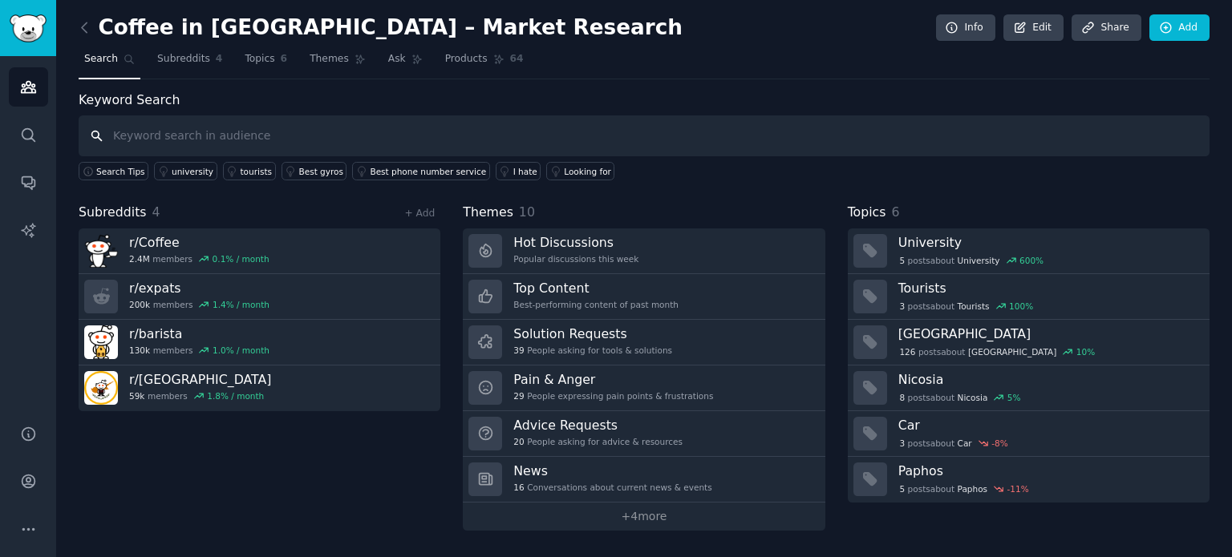
click at [170, 139] on input "text" at bounding box center [644, 135] width 1131 height 41
paste input "Лимассол"
type input "Лимассол"
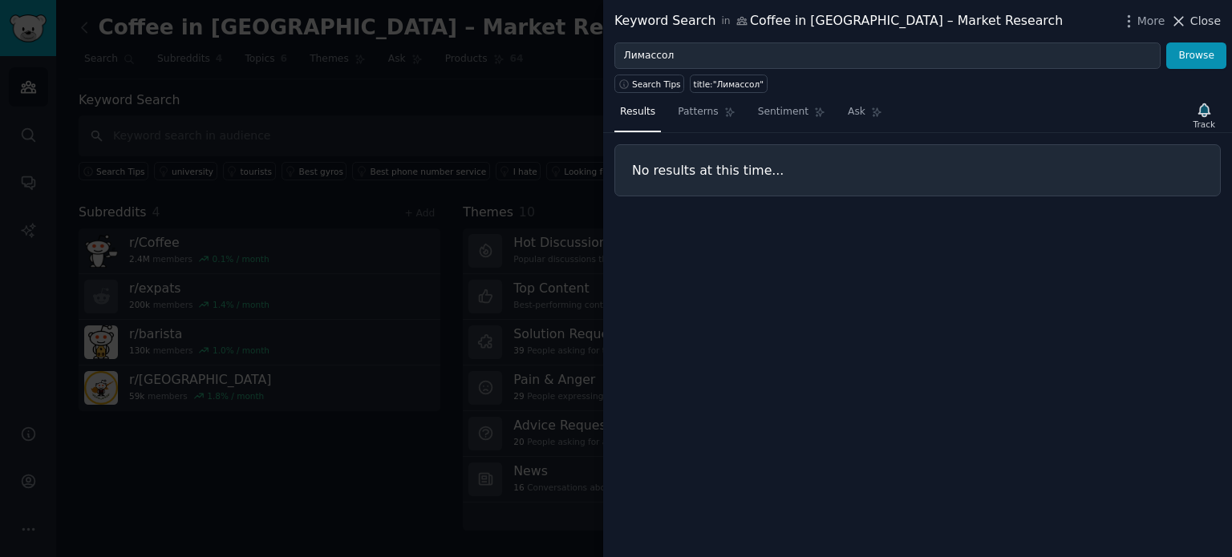
click at [1203, 19] on span "Close" at bounding box center [1205, 21] width 30 height 17
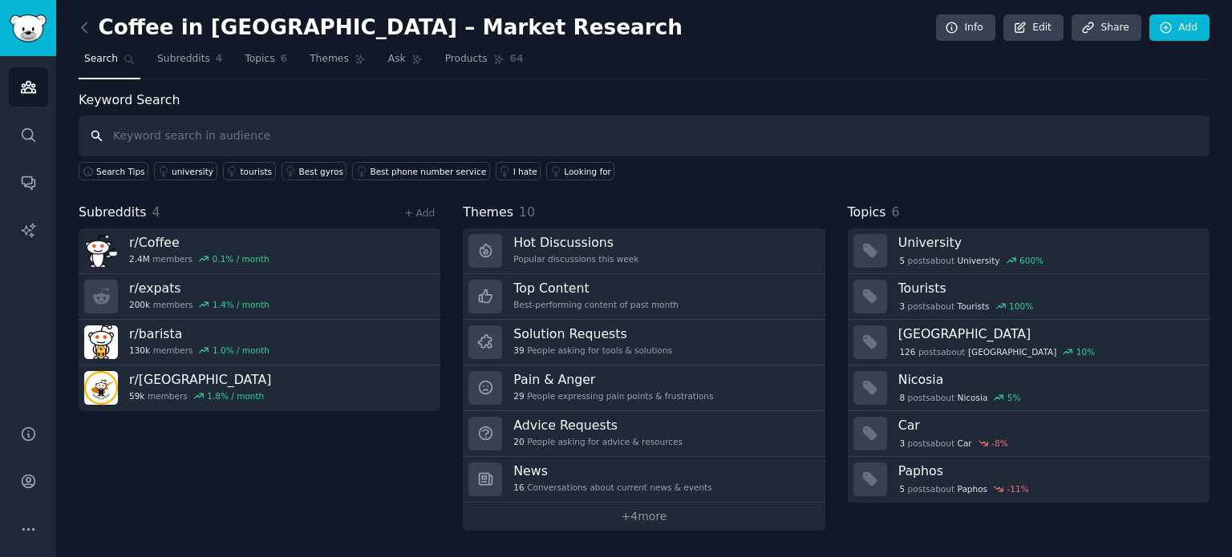
click at [219, 132] on input "text" at bounding box center [644, 135] width 1131 height 41
type input "l"
type input "coffee limassol"
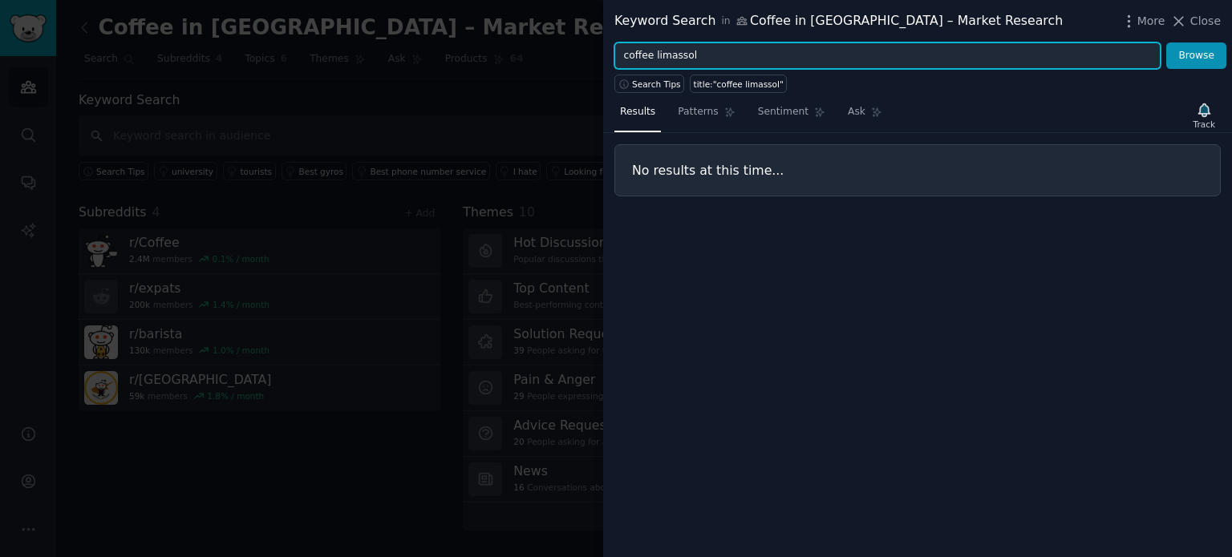
drag, startPoint x: 698, startPoint y: 57, endPoint x: 560, endPoint y: 55, distance: 138.0
click at [560, 55] on div "Keyword Search in Coffee in [GEOGRAPHIC_DATA] – Market Research More Close coff…" at bounding box center [616, 278] width 1232 height 557
paste input "Coffee Shop in L"
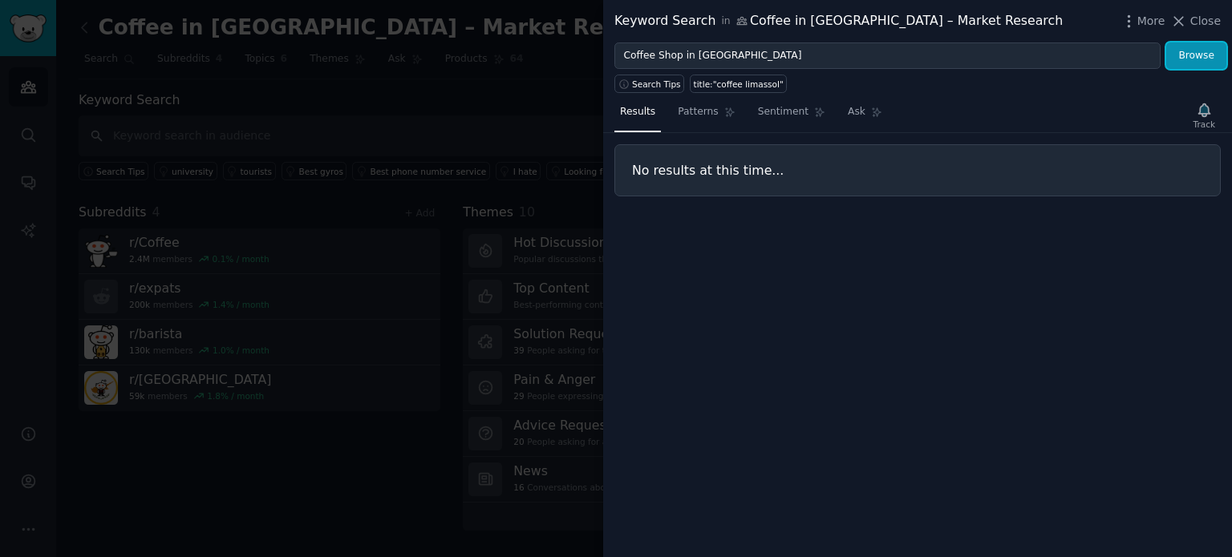
drag, startPoint x: 1187, startPoint y: 54, endPoint x: 1132, endPoint y: 59, distance: 55.5
click at [1185, 55] on button "Browse" at bounding box center [1196, 56] width 60 height 27
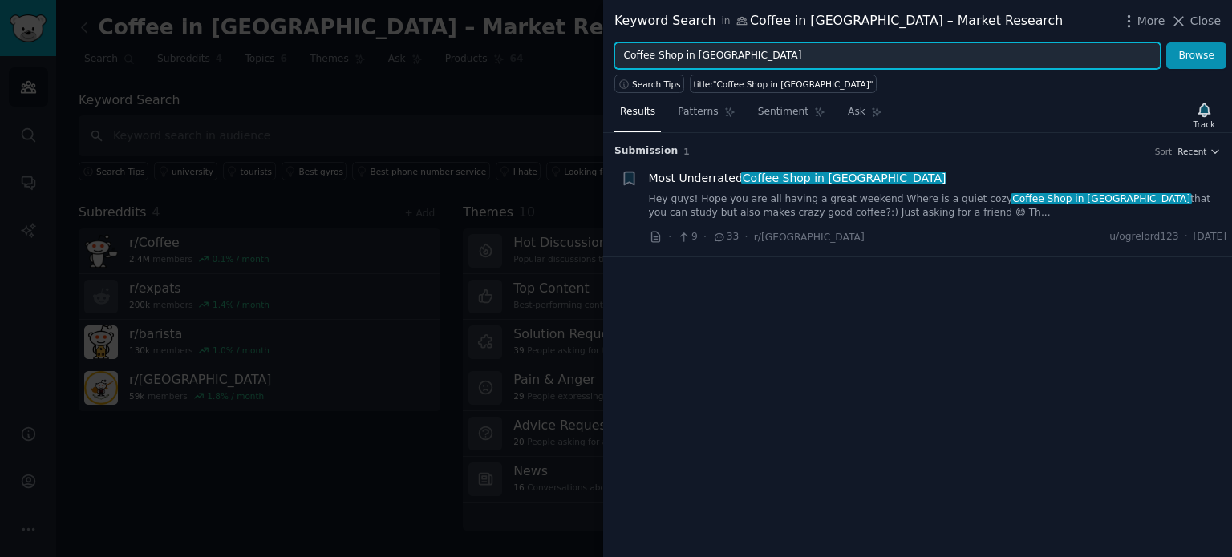
drag, startPoint x: 691, startPoint y: 55, endPoint x: 698, endPoint y: 94, distance: 40.0
click at [691, 58] on input "Coffee Shop in [GEOGRAPHIC_DATA]" at bounding box center [887, 56] width 546 height 27
click at [1166, 43] on button "Browse" at bounding box center [1196, 56] width 60 height 27
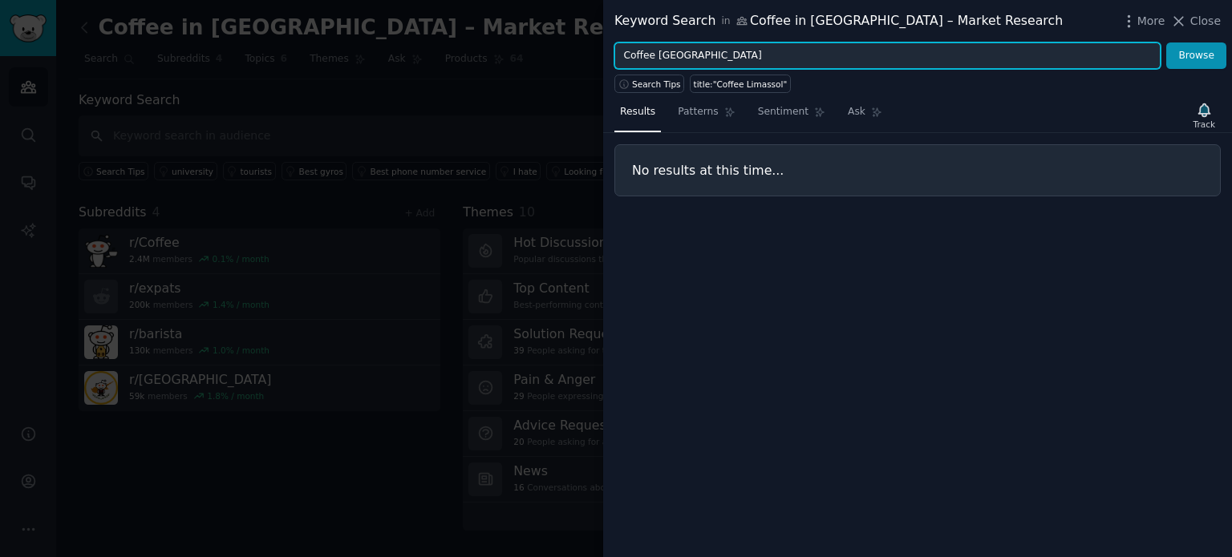
drag, startPoint x: 731, startPoint y: 54, endPoint x: 537, endPoint y: 53, distance: 194.9
click at [537, 53] on div "Keyword Search in Coffee in [GEOGRAPHIC_DATA] – Market Research More Close Coff…" at bounding box center [616, 278] width 1232 height 557
click at [1166, 43] on button "Browse" at bounding box center [1196, 56] width 60 height 27
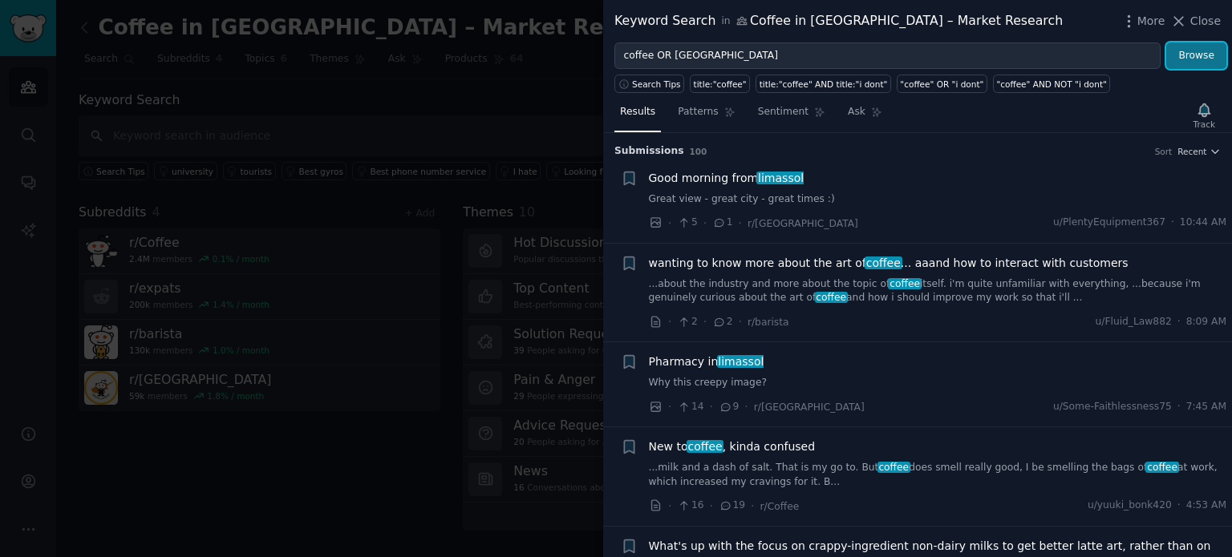
click at [1195, 60] on button "Browse" at bounding box center [1196, 56] width 60 height 27
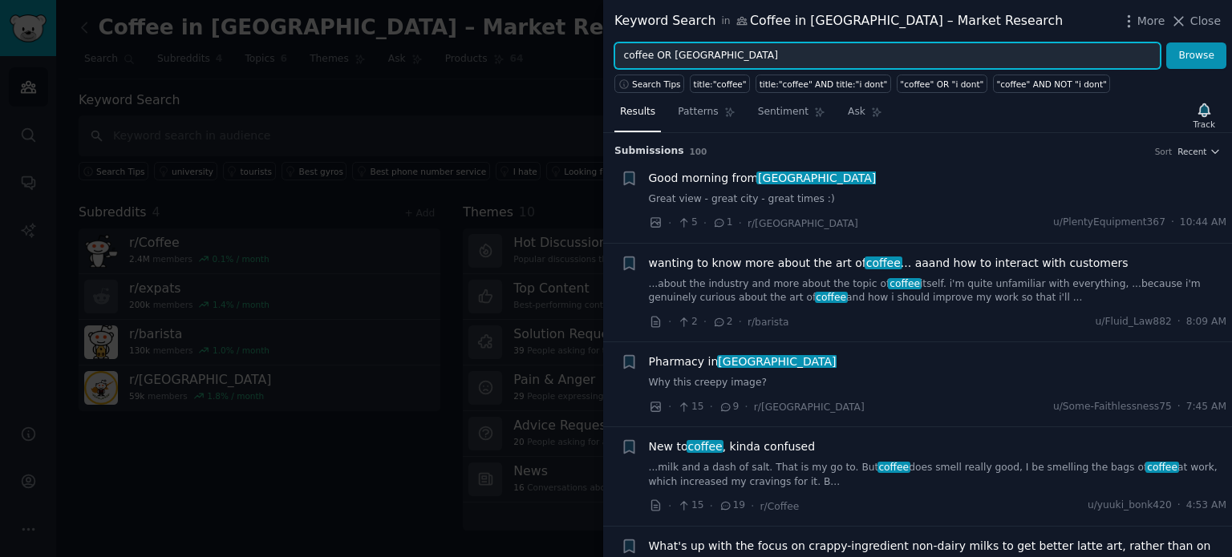
drag, startPoint x: 665, startPoint y: 52, endPoint x: 666, endPoint y: 68, distance: 16.1
click at [665, 52] on input "coffee OR [GEOGRAPHIC_DATA]" at bounding box center [887, 56] width 546 height 27
type input "coffee AND [GEOGRAPHIC_DATA]"
click at [1166, 43] on button "Browse" at bounding box center [1196, 56] width 60 height 27
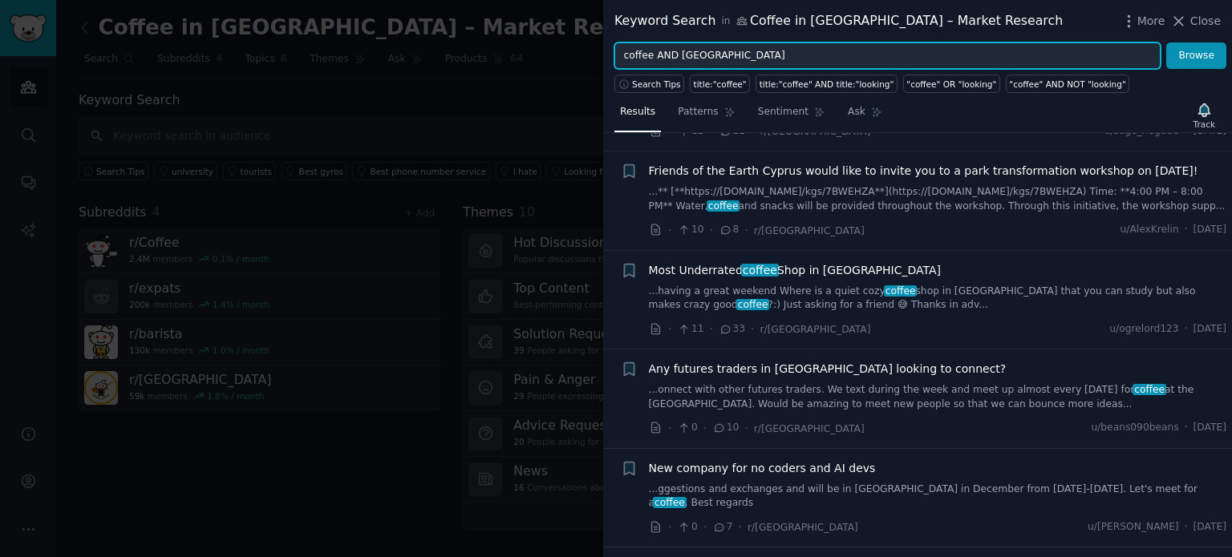
scroll to position [80, 0]
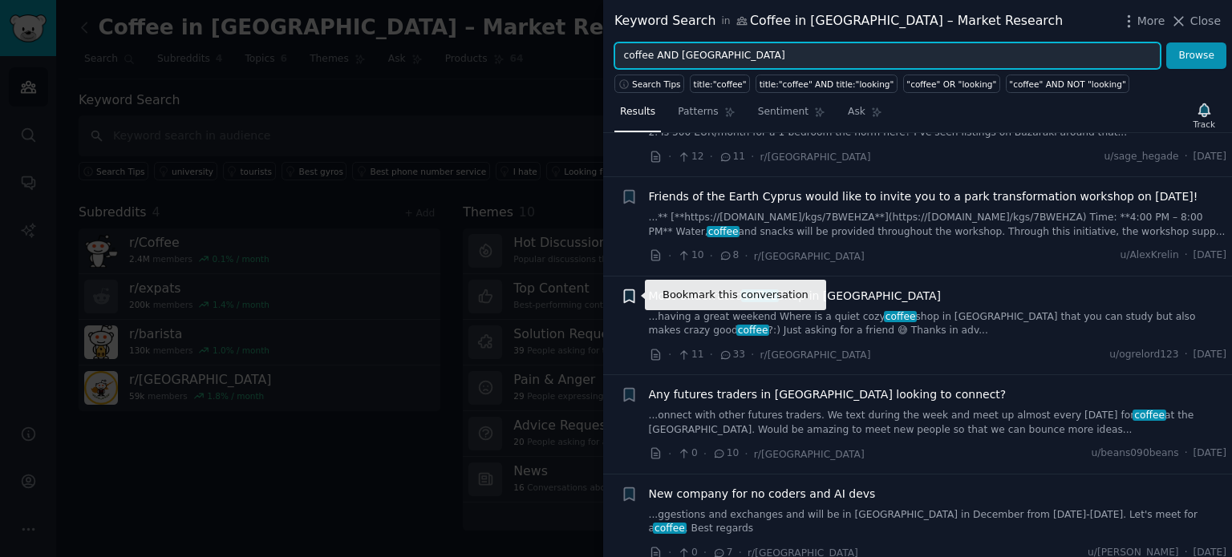
click at [631, 294] on icon "button" at bounding box center [629, 296] width 10 height 13
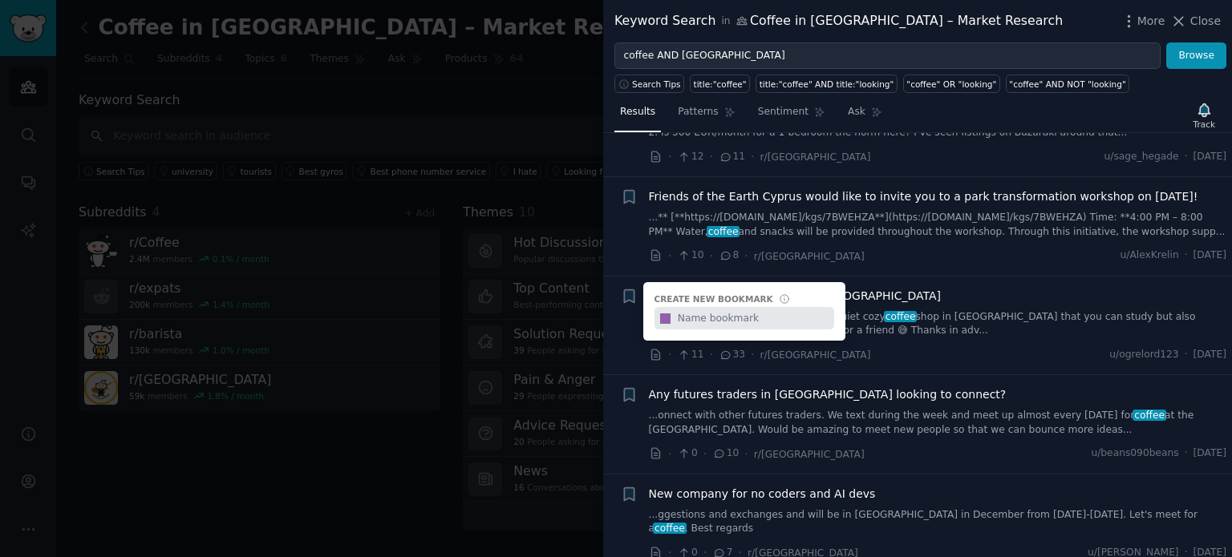
click at [613, 317] on li "Bookmark this conversation + Bookmarks allow you to label Reddit posts/comments…" at bounding box center [917, 326] width 629 height 99
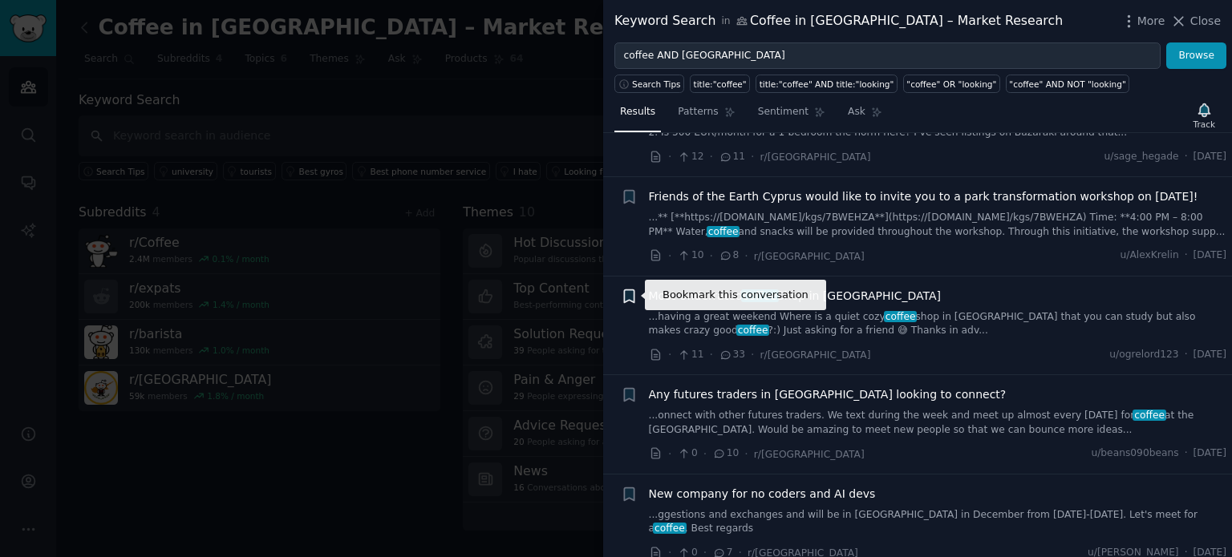
click at [628, 292] on icon "button" at bounding box center [629, 296] width 10 height 13
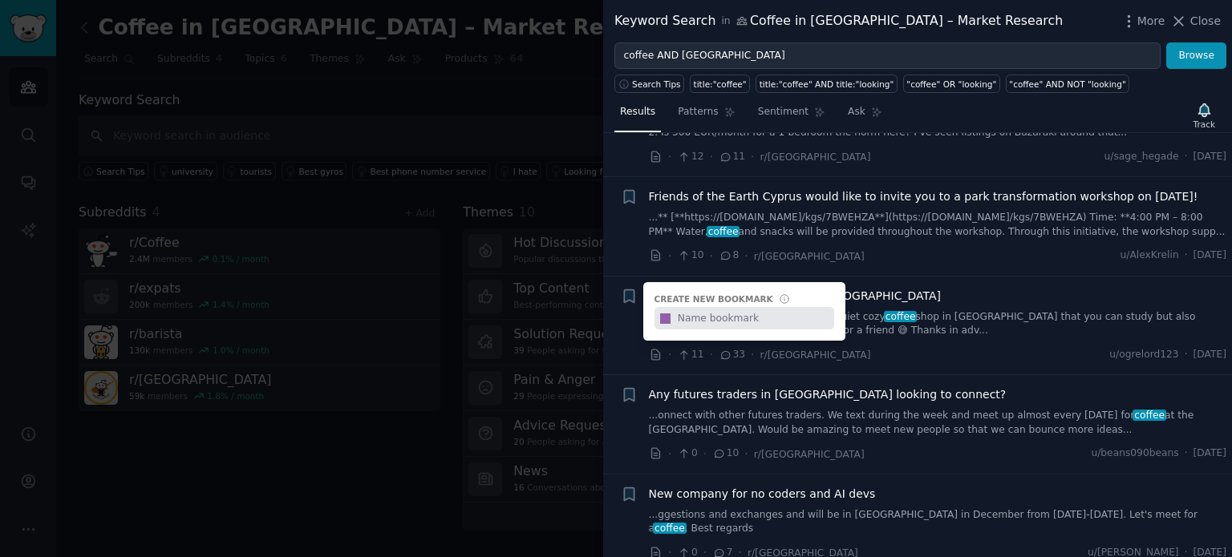
click at [621, 326] on div "Reddit text submission Bookmark this conversation + Create new bookmark #9b59b6" at bounding box center [629, 326] width 17 height 76
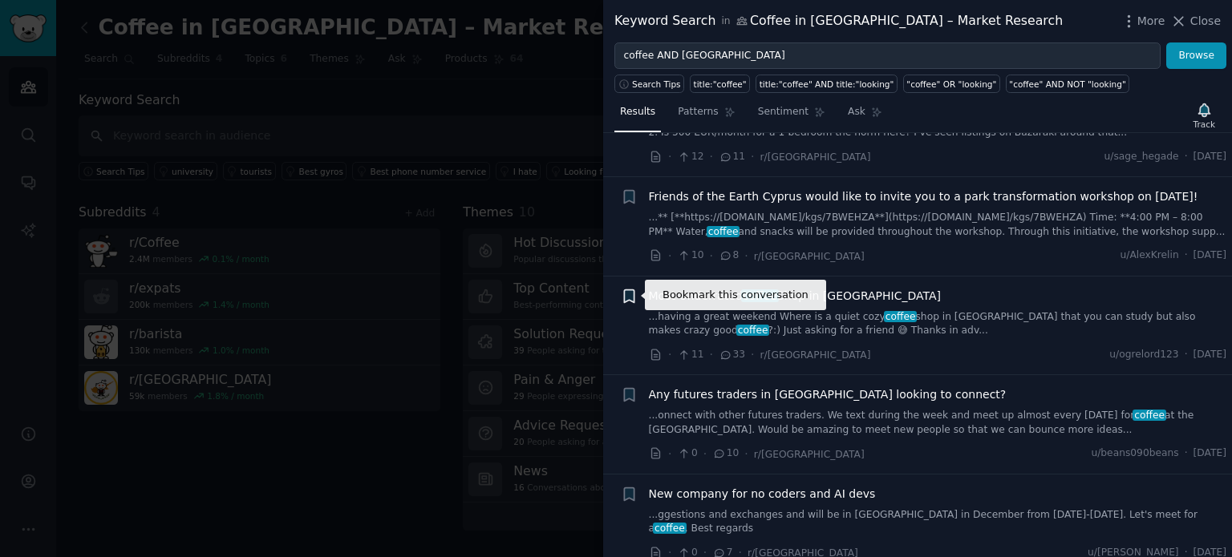
click at [622, 291] on icon "button" at bounding box center [629, 296] width 17 height 17
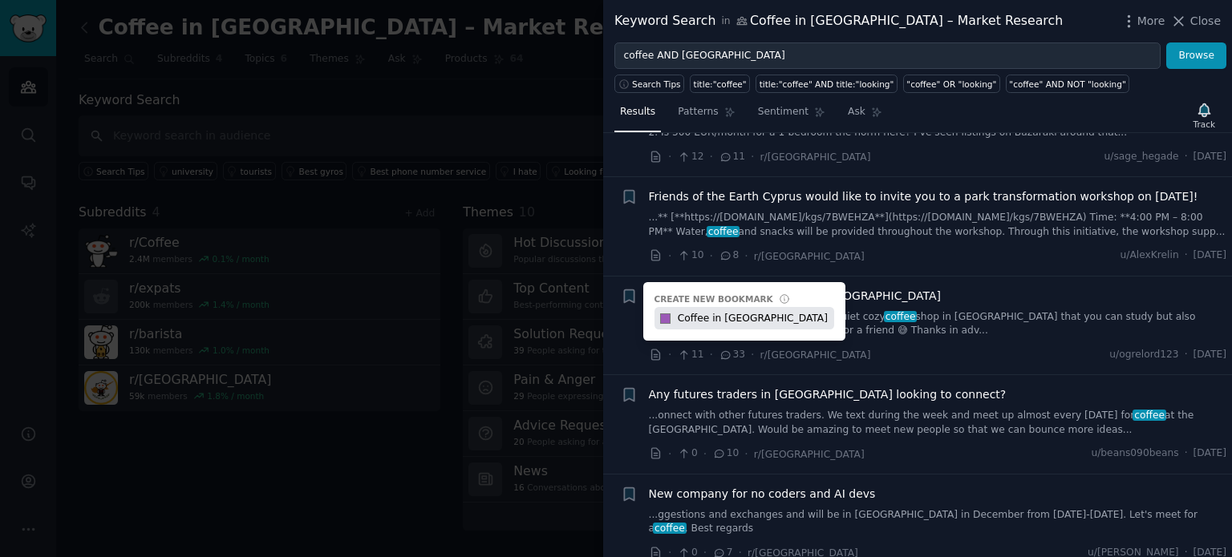
type input "Coffee in [GEOGRAPHIC_DATA]"
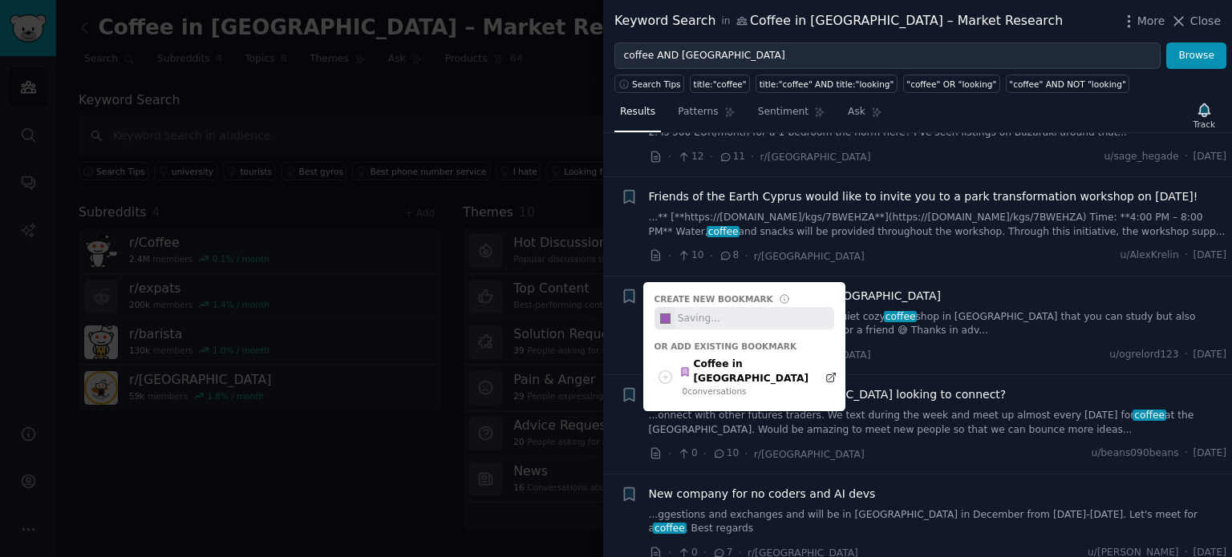
click at [624, 335] on div "Reddit text submission Bookmark this conversation + Create new bookmark #9b59b6…" at bounding box center [629, 326] width 17 height 76
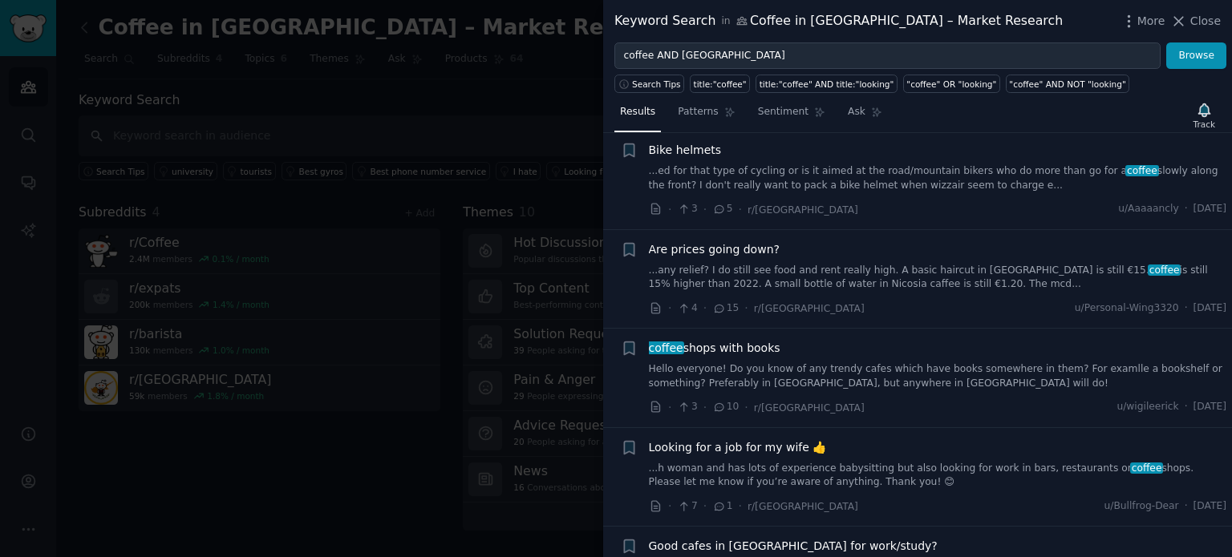
scroll to position [561, 0]
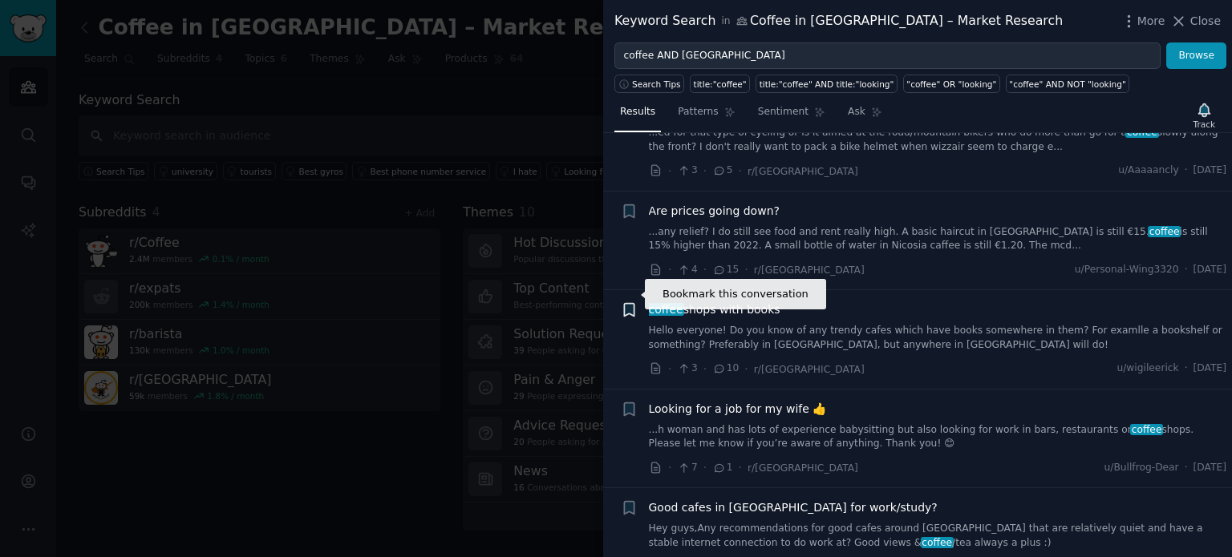
click at [631, 304] on icon "button" at bounding box center [629, 310] width 10 height 13
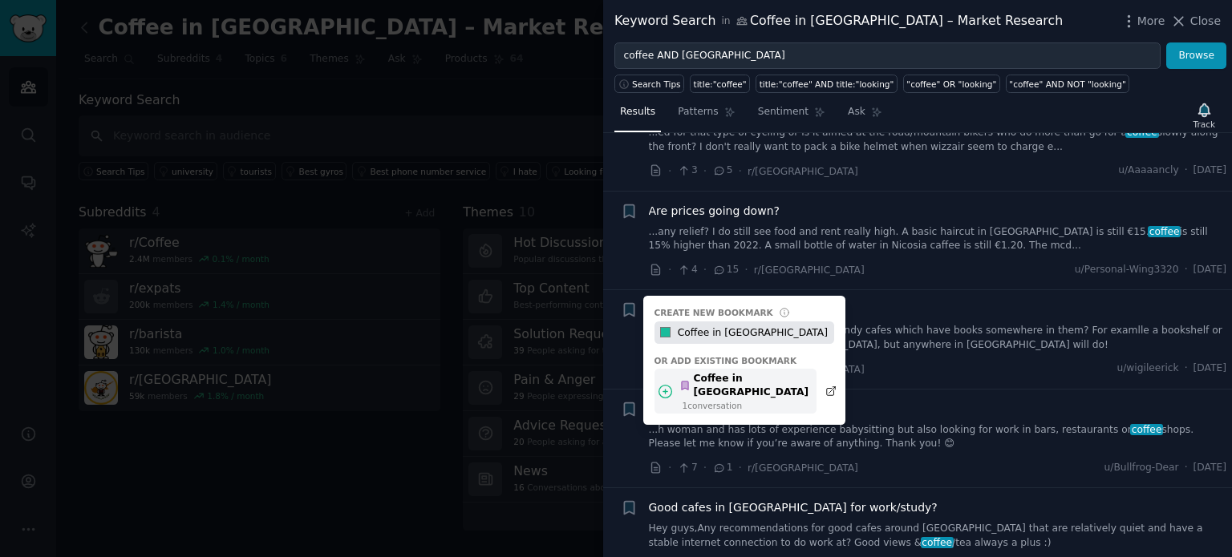
type input "Coffee in [GEOGRAPHIC_DATA]"
drag, startPoint x: 720, startPoint y: 367, endPoint x: 732, endPoint y: 368, distance: 12.1
click at [719, 372] on div "Coffee in [GEOGRAPHIC_DATA]" at bounding box center [743, 386] width 129 height 28
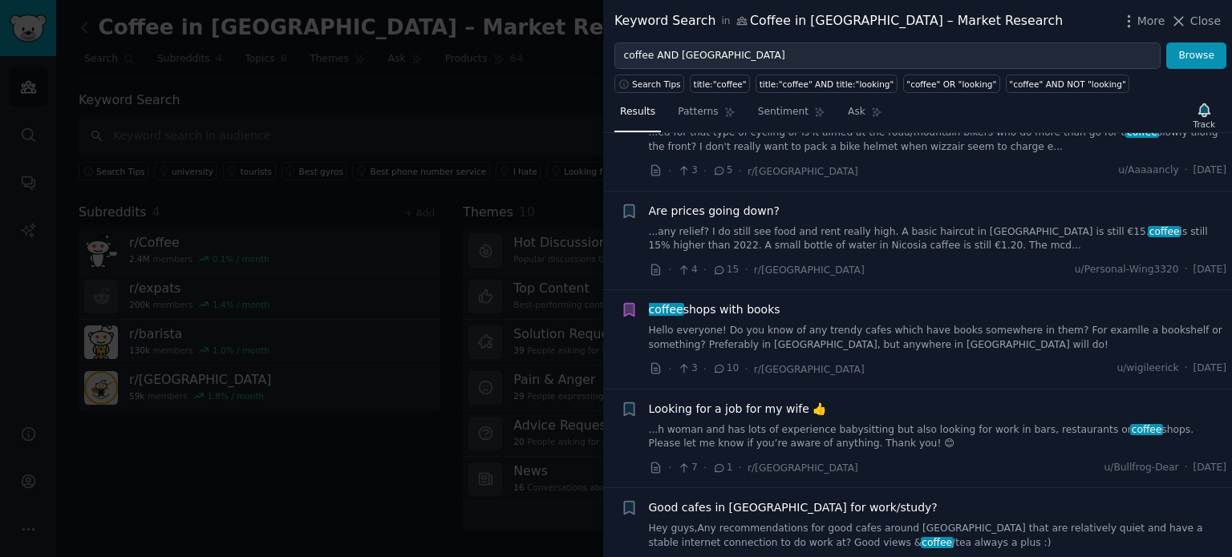
click at [863, 361] on div "· 3 · 10 · r/[GEOGRAPHIC_DATA] u/[PERSON_NAME][DATE]" at bounding box center [938, 369] width 578 height 17
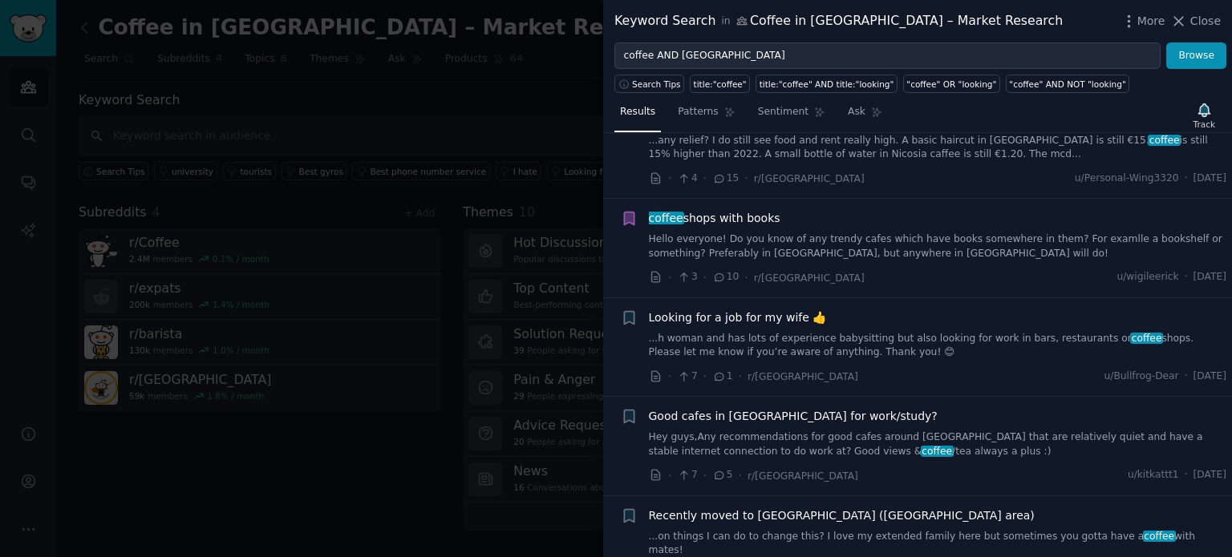
scroll to position [659, 0]
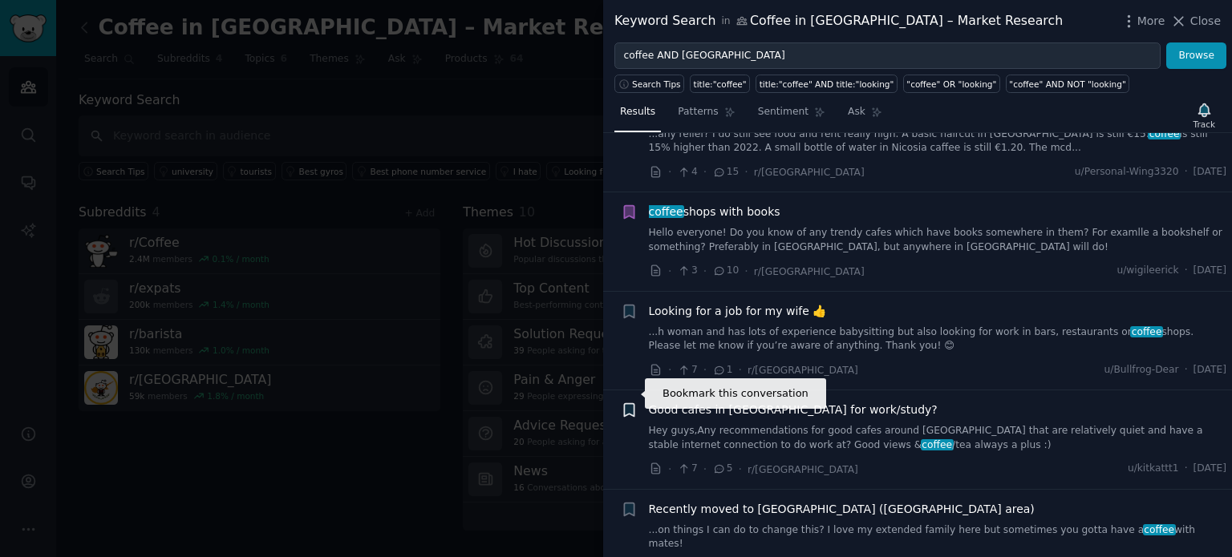
click at [628, 404] on icon "button" at bounding box center [629, 410] width 10 height 13
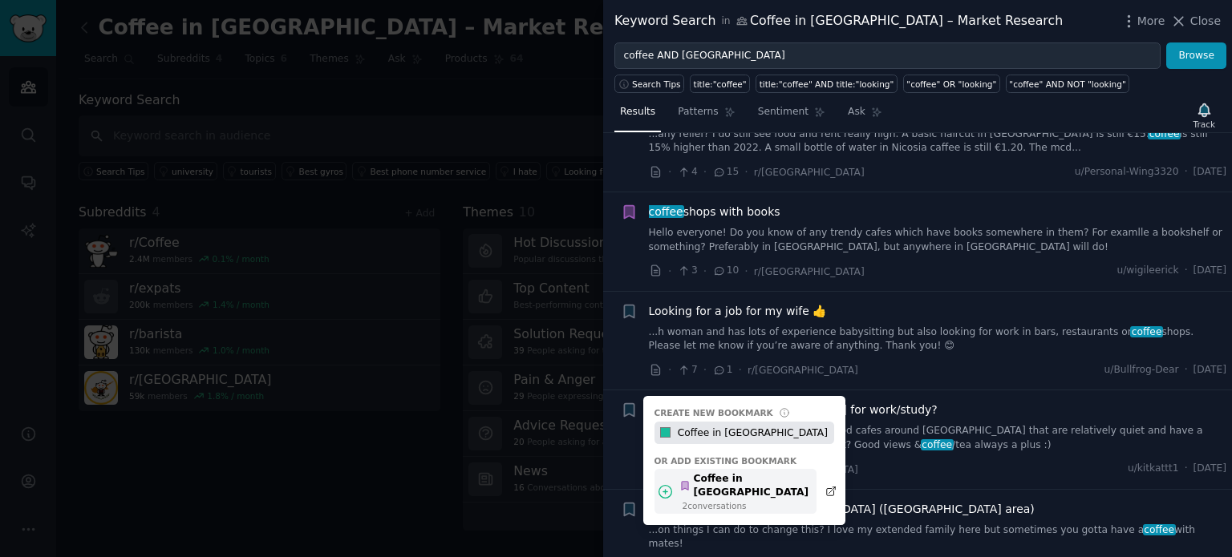
type input "Coffee in [GEOGRAPHIC_DATA]"
click at [747, 500] on div "2 conversation s" at bounding box center [745, 505] width 126 height 11
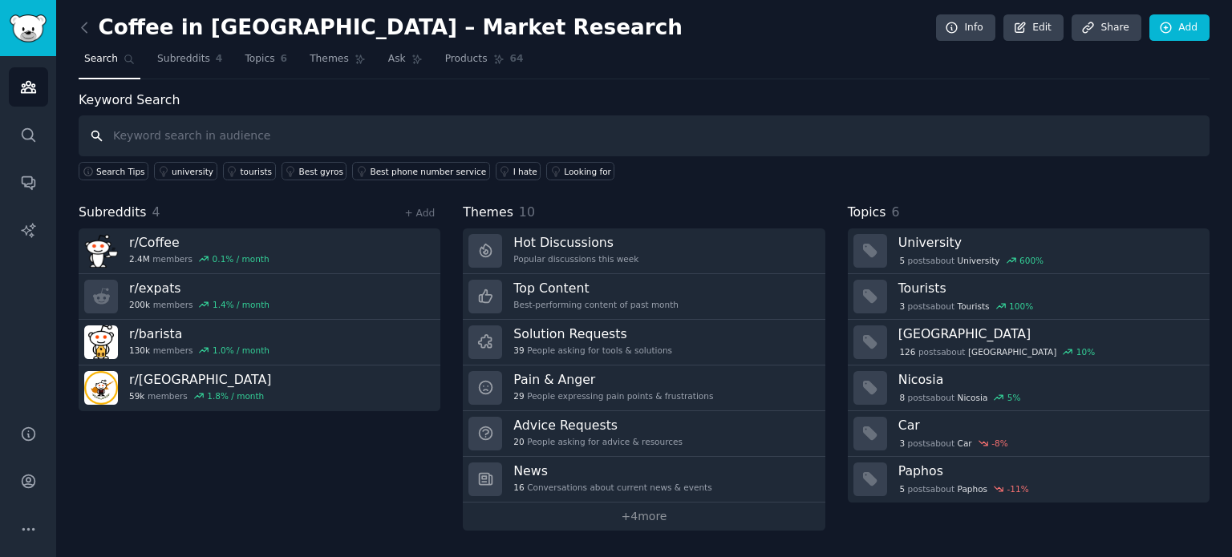
click at [354, 126] on input "text" at bounding box center [644, 135] width 1131 height 41
click at [407, 145] on input "text" at bounding box center [644, 135] width 1131 height 41
paste input "Surf Coffee"
type input "Surf Coffee"
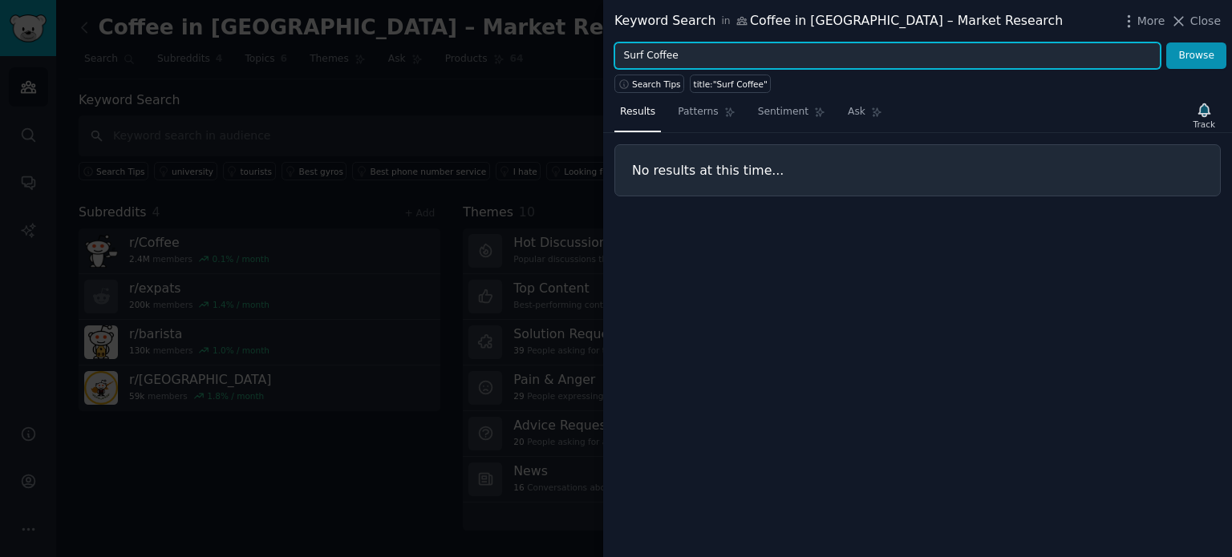
click at [733, 60] on input "Surf Coffee" at bounding box center [887, 56] width 546 height 27
paste input "франшиза"
click at [1166, 43] on button "Browse" at bounding box center [1196, 56] width 60 height 27
paste input "кофейня"
click at [1166, 43] on button "Browse" at bounding box center [1196, 56] width 60 height 27
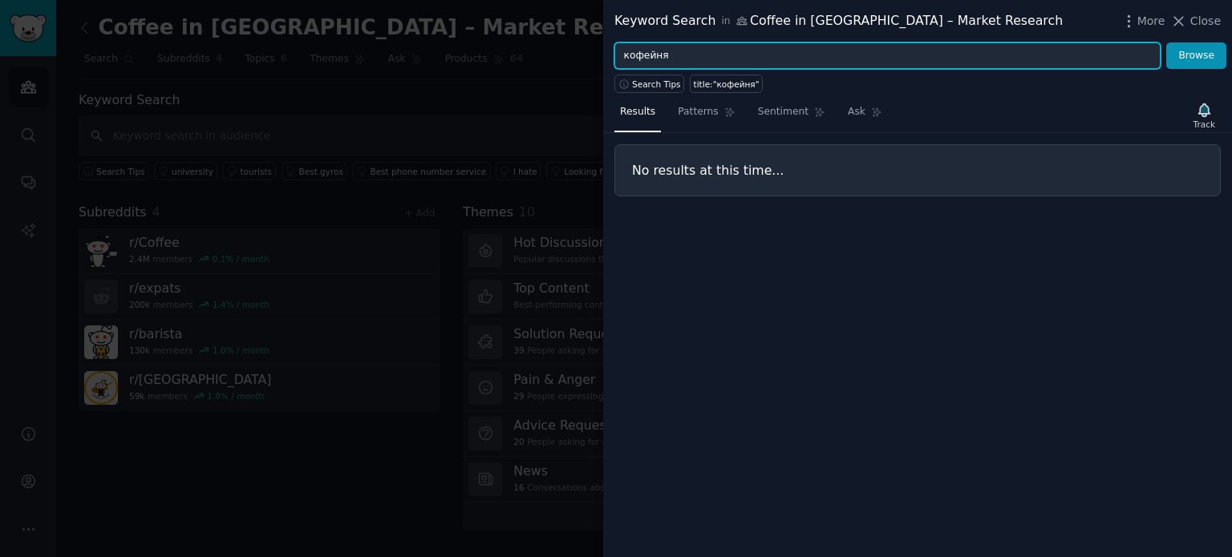
click at [747, 60] on input "кофейня" at bounding box center [887, 56] width 546 height 27
paste input "text"
click at [1166, 43] on button "Browse" at bounding box center [1196, 56] width 60 height 27
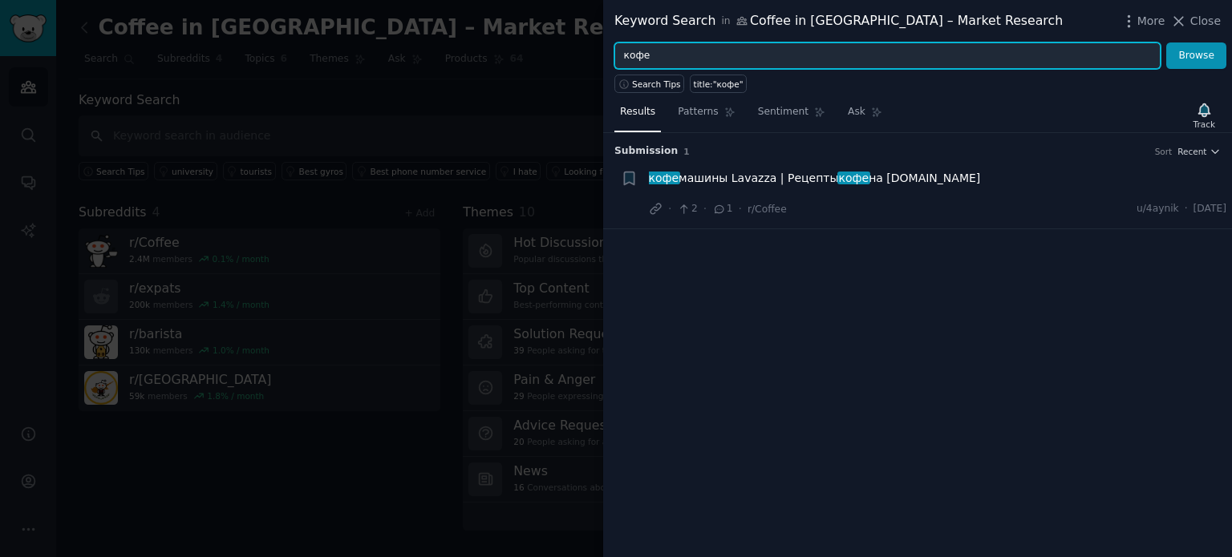
paste input "[DEMOGRAPHIC_DATA]"
click at [1166, 43] on button "Browse" at bounding box center [1196, 56] width 60 height 27
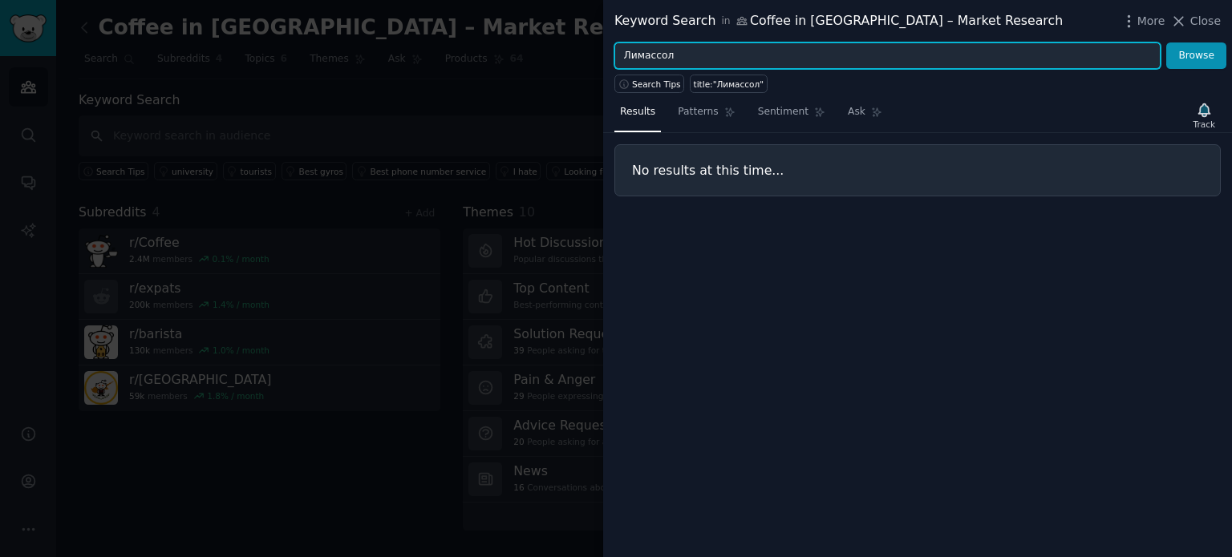
paste input "[DEMOGRAPHIC_DATA] на Кипре"
type input "[DEMOGRAPHIC_DATA] на Кипре"
click at [1166, 43] on button "Browse" at bounding box center [1196, 56] width 60 height 27
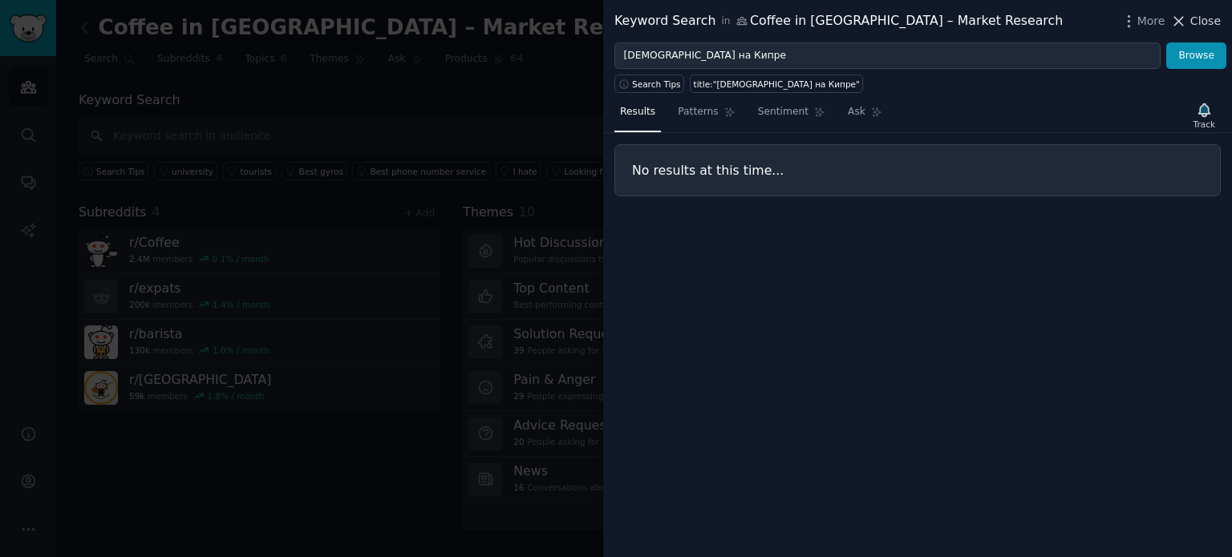
click at [1205, 18] on span "Close" at bounding box center [1205, 21] width 30 height 17
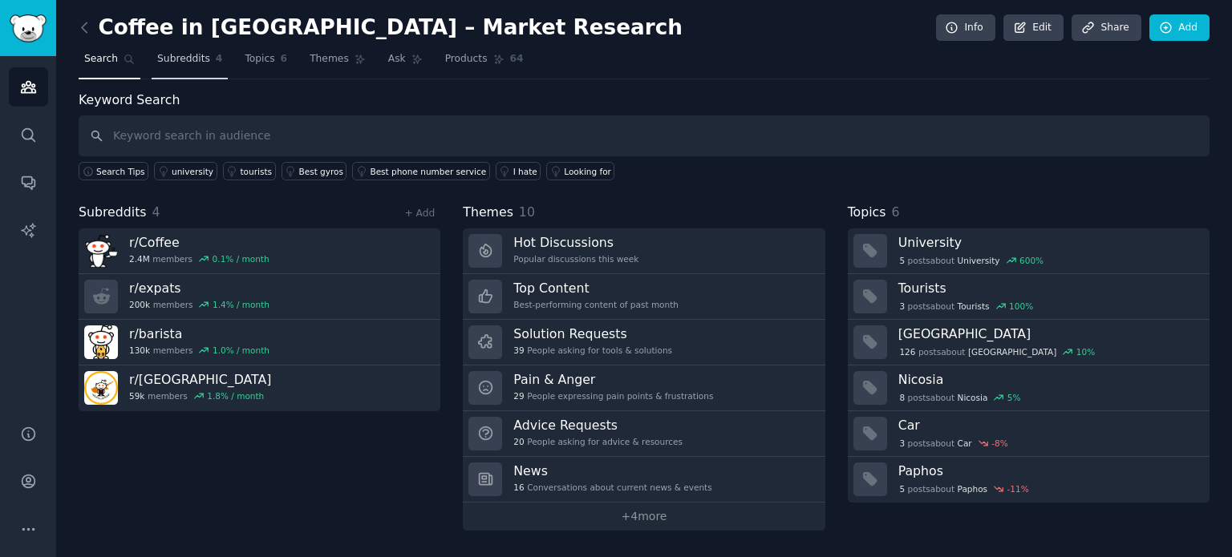
click at [183, 60] on span "Subreddits" at bounding box center [183, 59] width 53 height 14
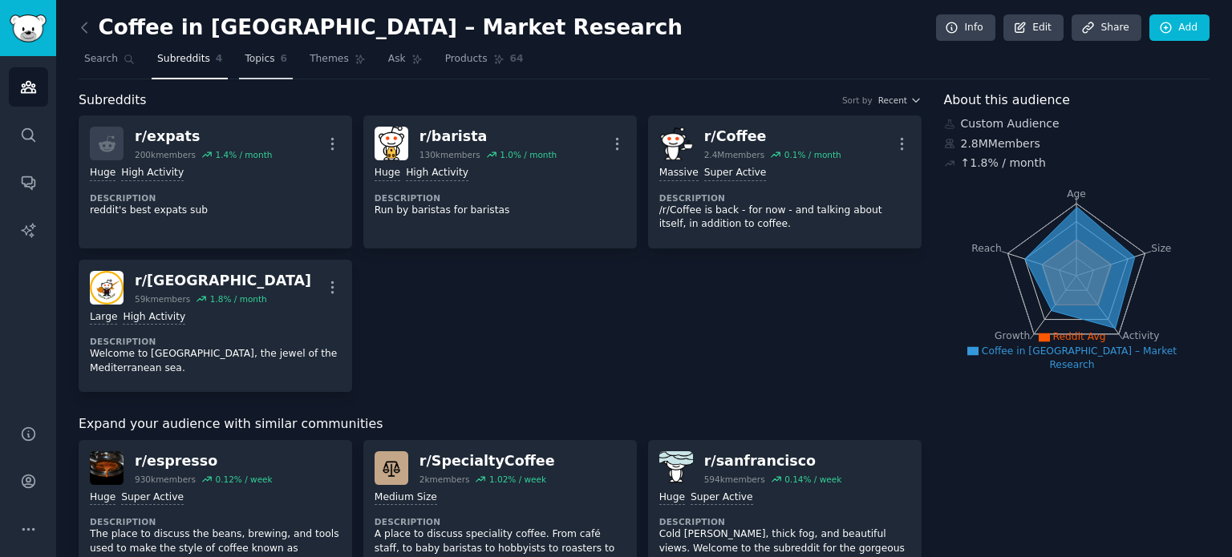
click at [257, 67] on link "Topics 6" at bounding box center [266, 63] width 54 height 33
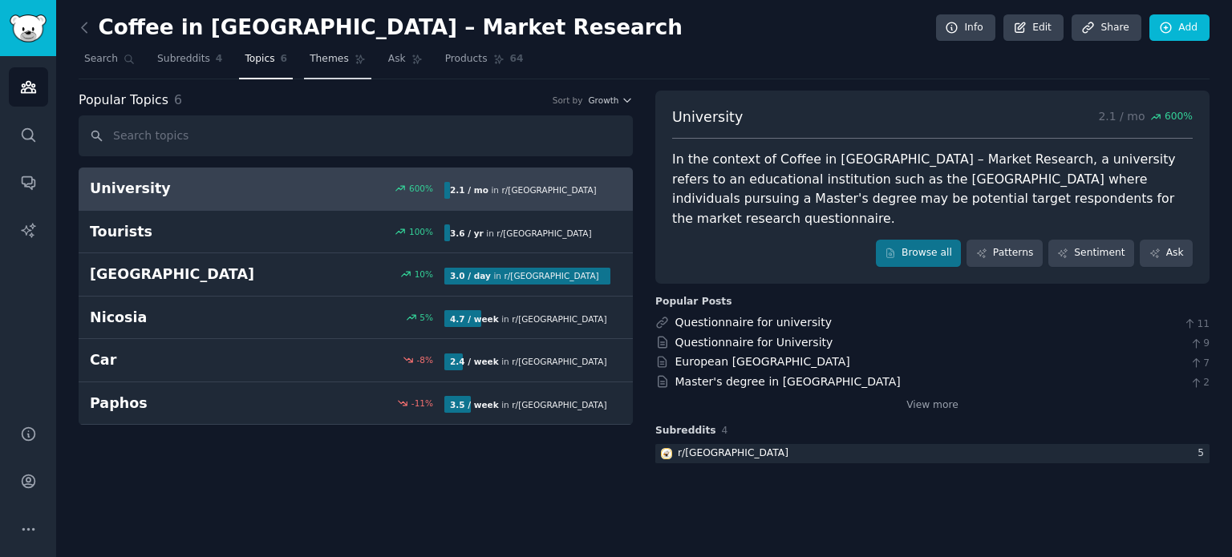
click at [310, 63] on span "Themes" at bounding box center [329, 59] width 39 height 14
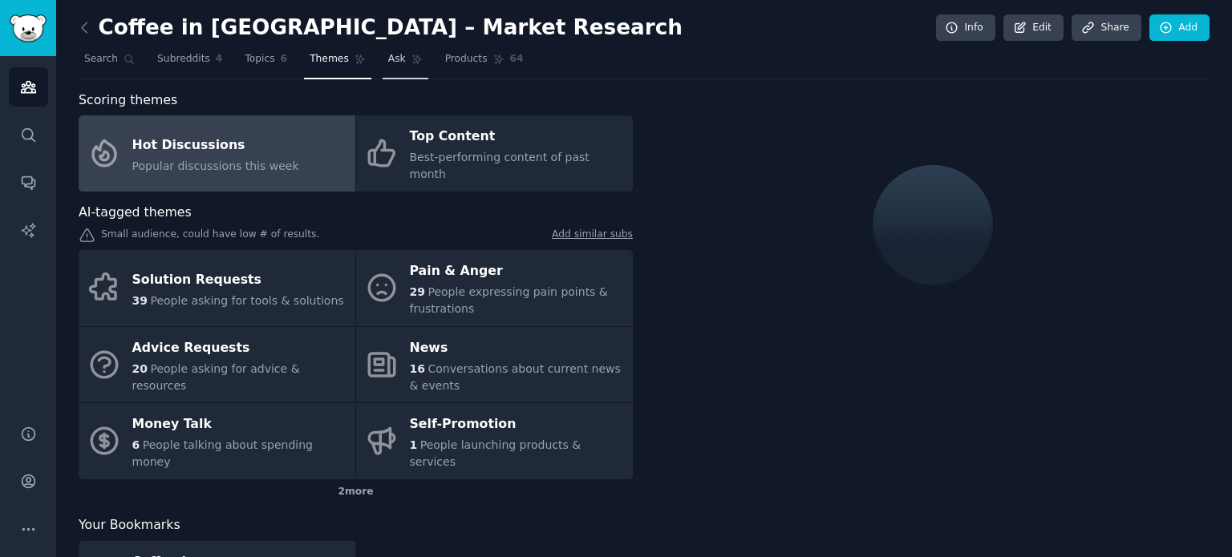
click at [388, 63] on span "Ask" at bounding box center [397, 59] width 18 height 14
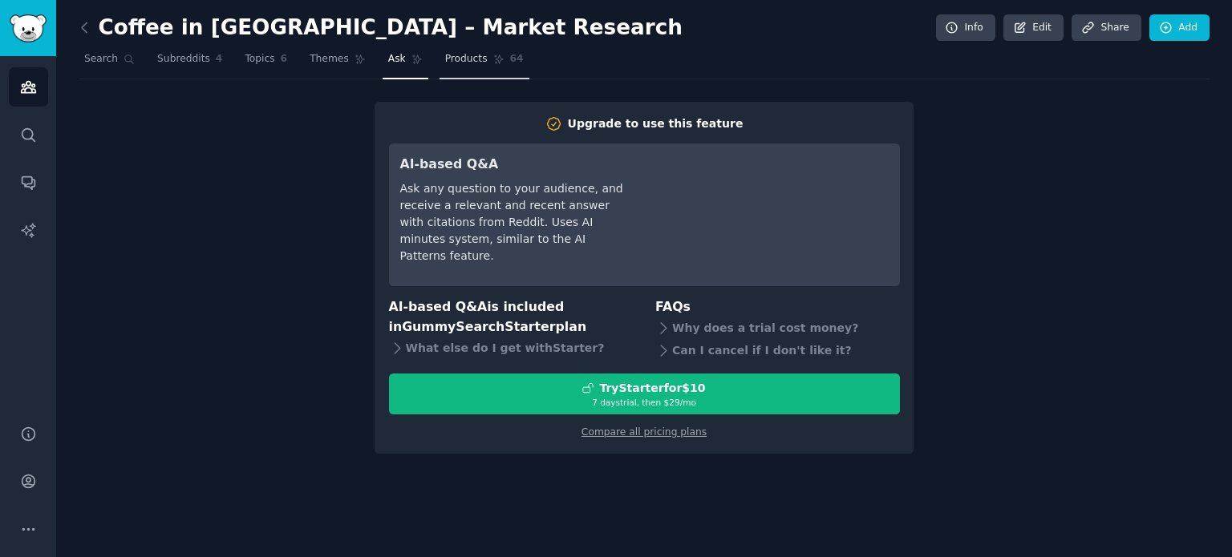
click at [445, 60] on span "Products" at bounding box center [466, 59] width 43 height 14
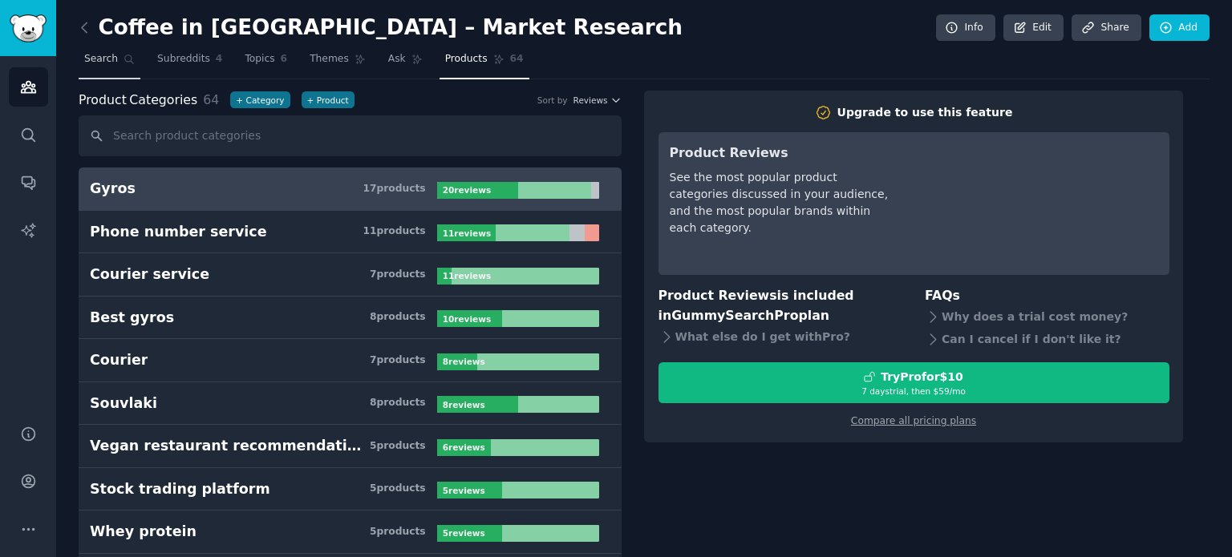
click at [102, 64] on span "Search" at bounding box center [101, 59] width 34 height 14
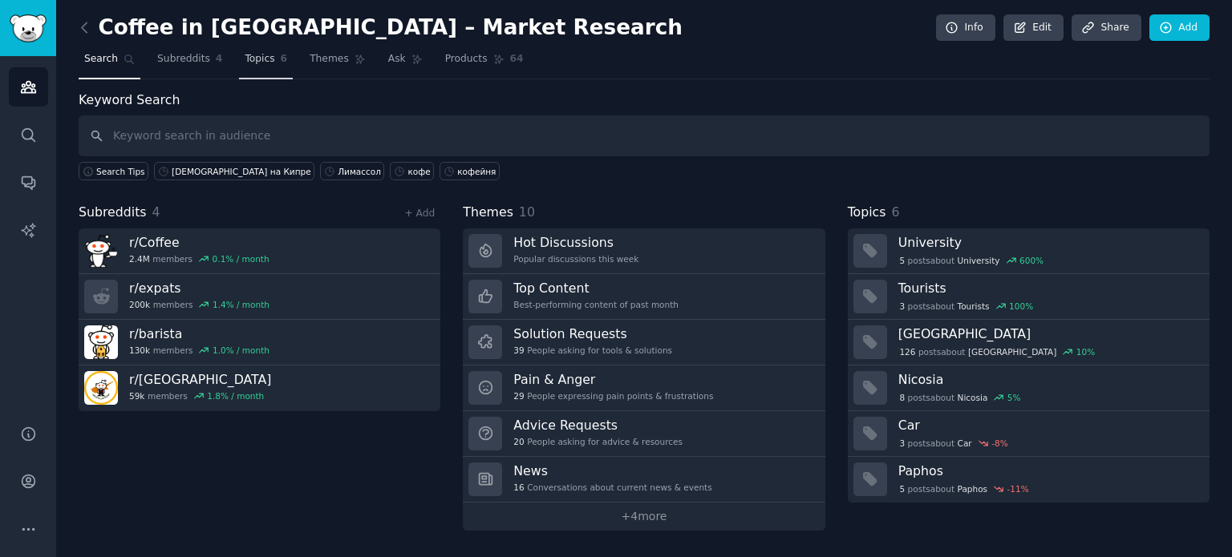
click at [245, 63] on span "Topics" at bounding box center [260, 59] width 30 height 14
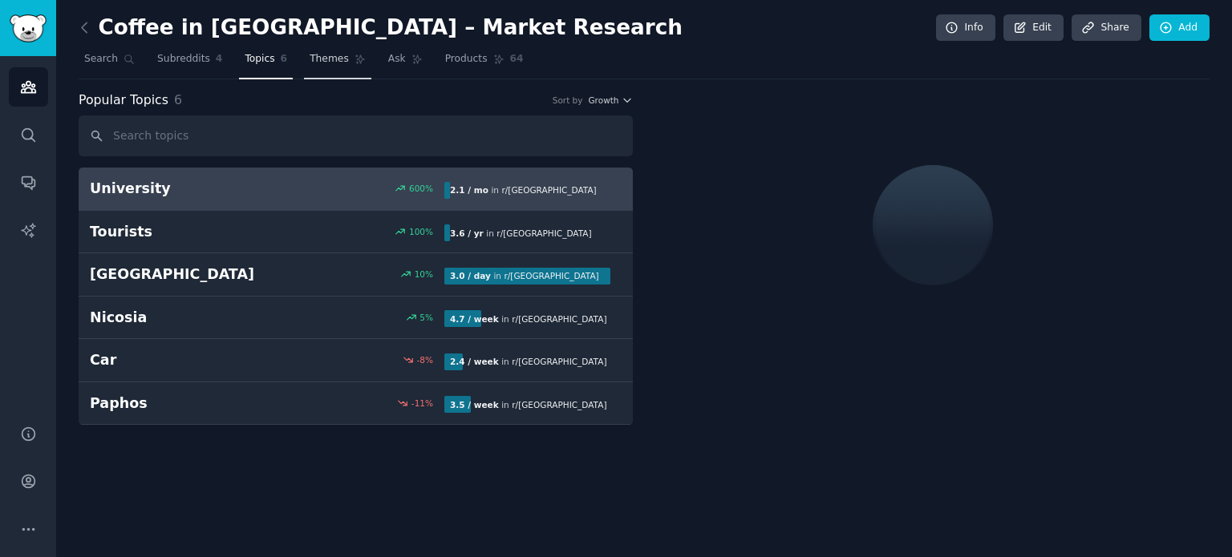
click at [310, 66] on link "Themes" at bounding box center [337, 63] width 67 height 33
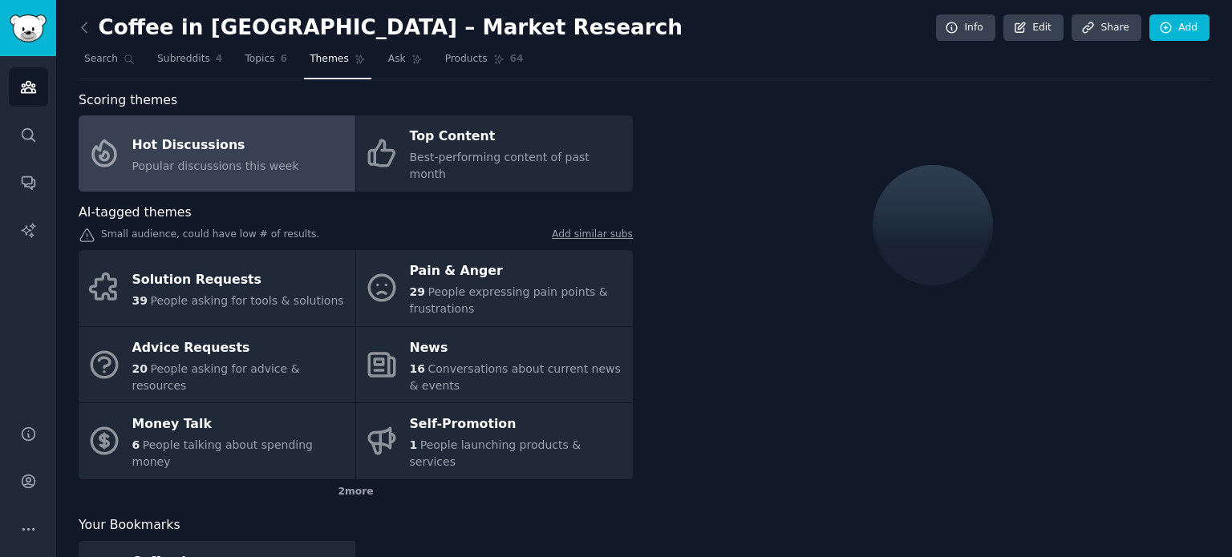
click at [359, 63] on nav "Search Subreddits 4 Topics 6 Themes Ask Products 64" at bounding box center [644, 63] width 1131 height 33
click at [265, 60] on link "Topics 6" at bounding box center [266, 63] width 54 height 33
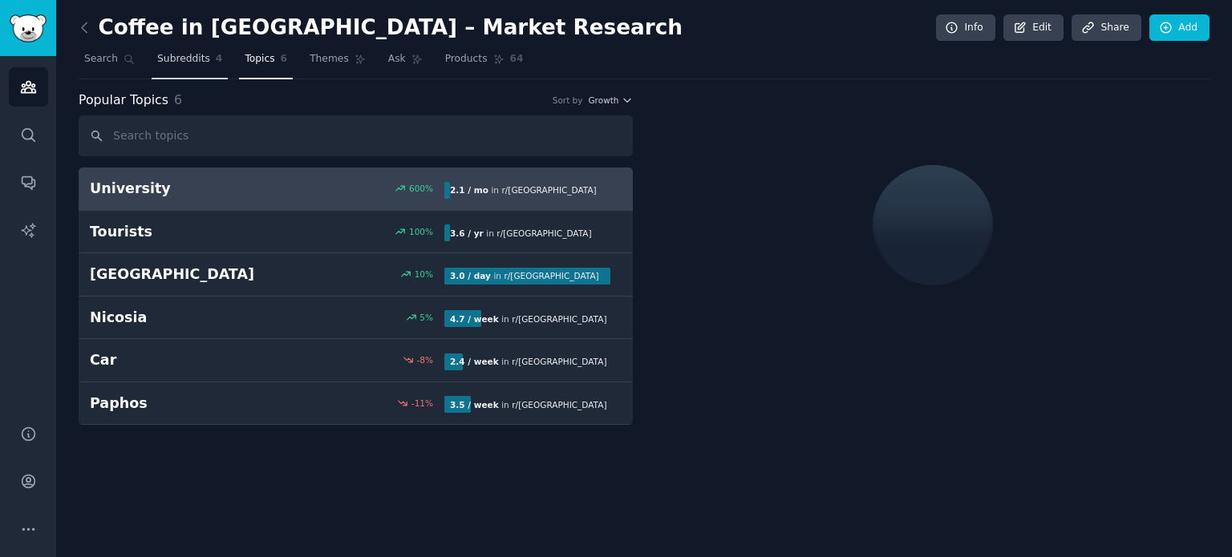
click at [164, 67] on link "Subreddits 4" at bounding box center [190, 63] width 76 height 33
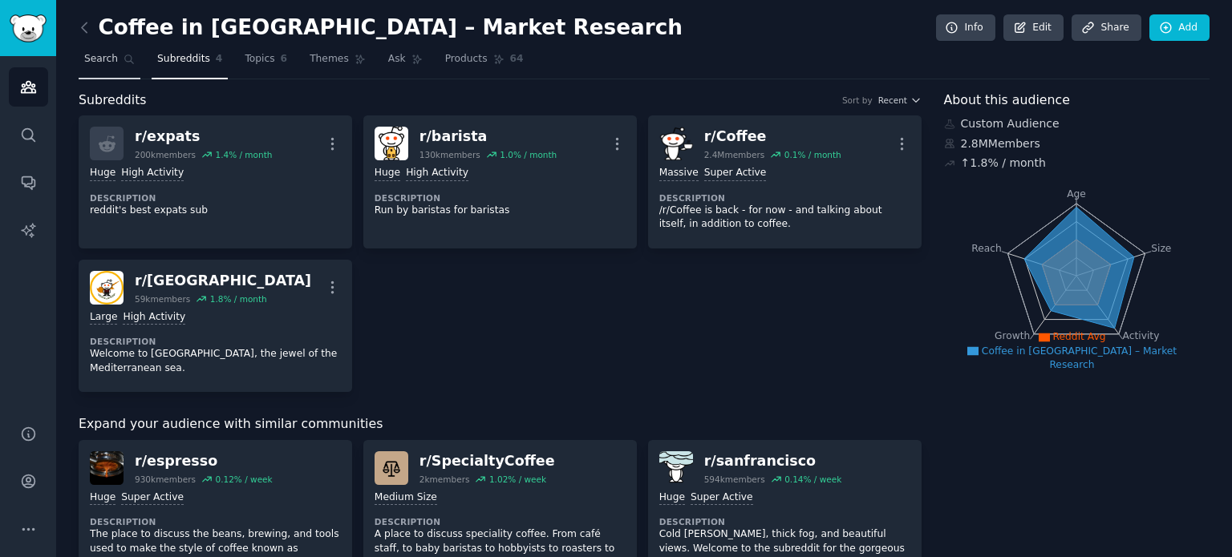
click at [104, 62] on span "Search" at bounding box center [101, 59] width 34 height 14
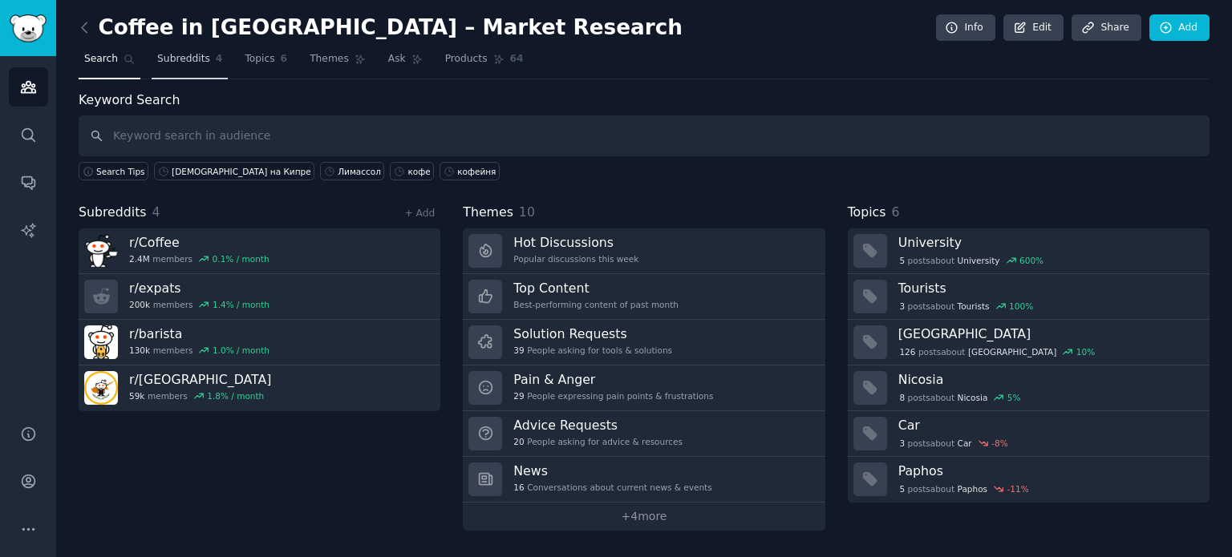
click at [169, 60] on span "Subreddits" at bounding box center [183, 59] width 53 height 14
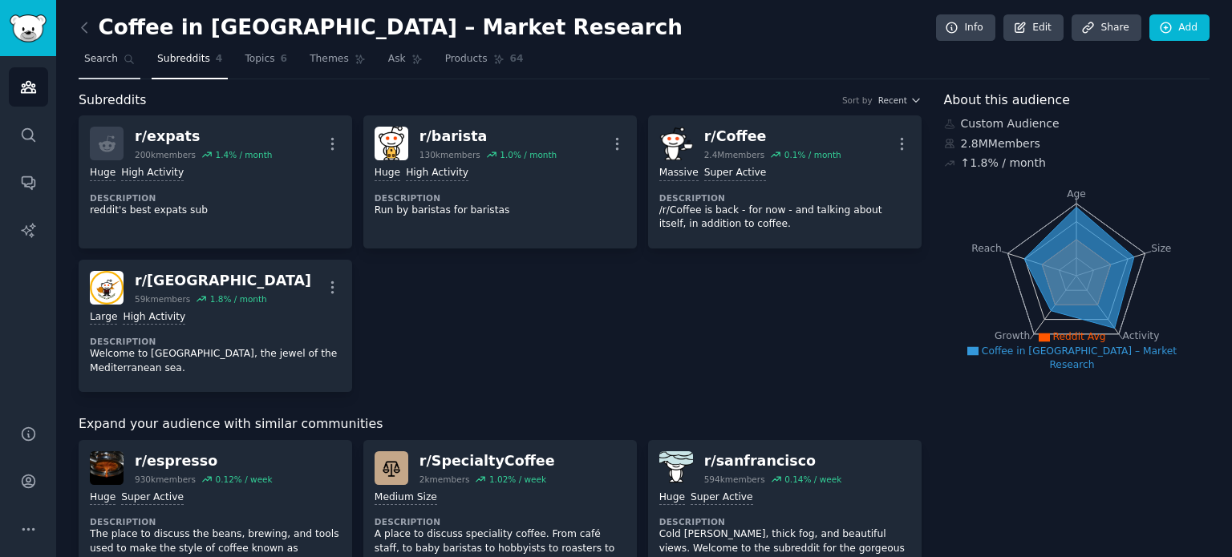
click at [105, 65] on span "Search" at bounding box center [101, 59] width 34 height 14
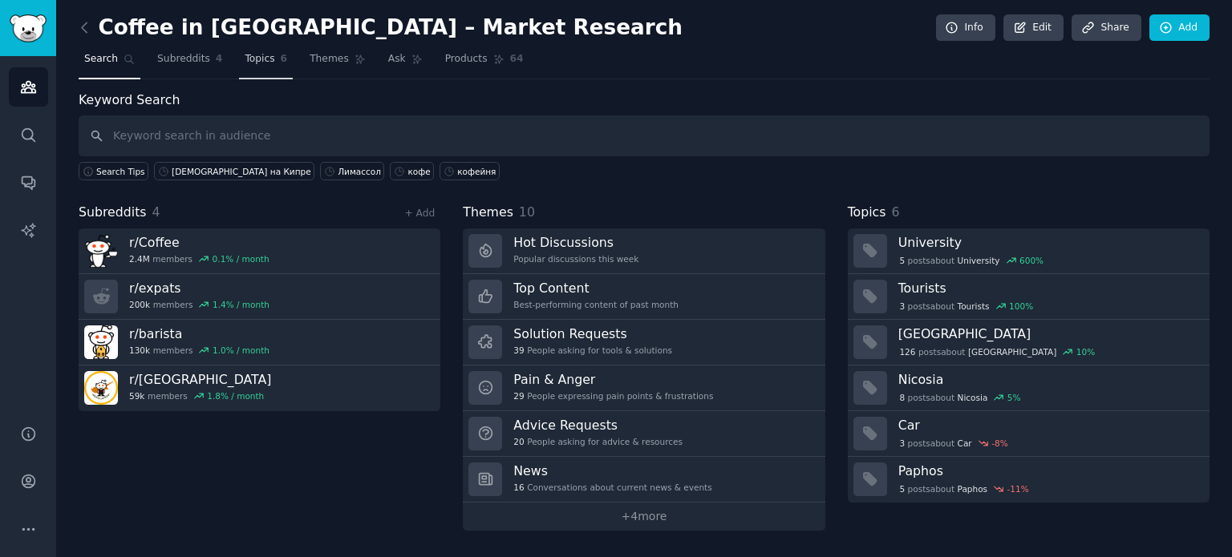
click at [245, 67] on link "Topics 6" at bounding box center [266, 63] width 54 height 33
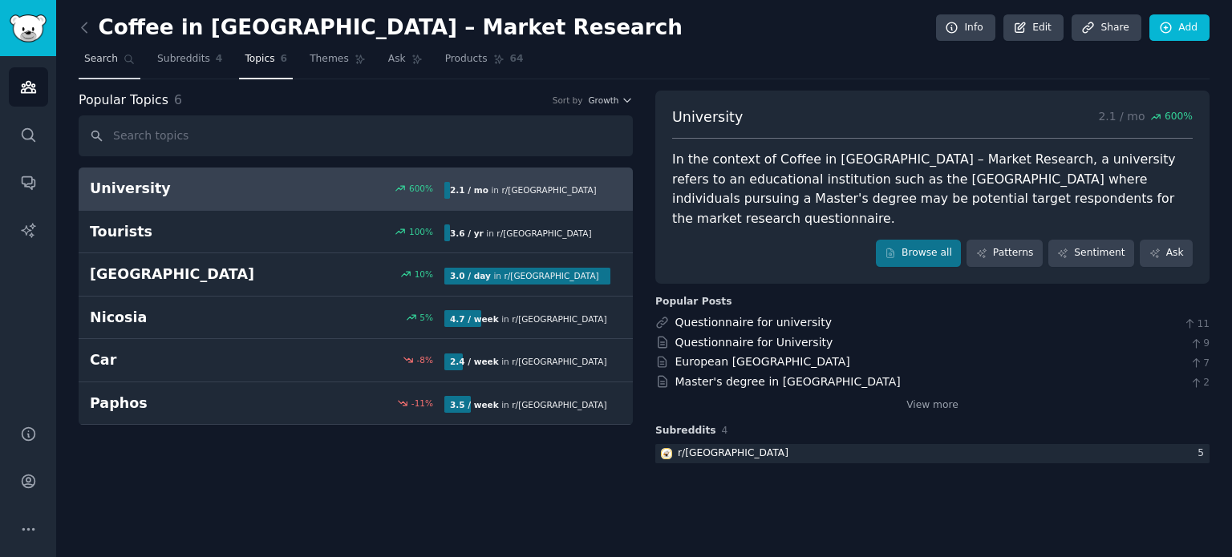
click at [106, 66] on link "Search" at bounding box center [110, 63] width 62 height 33
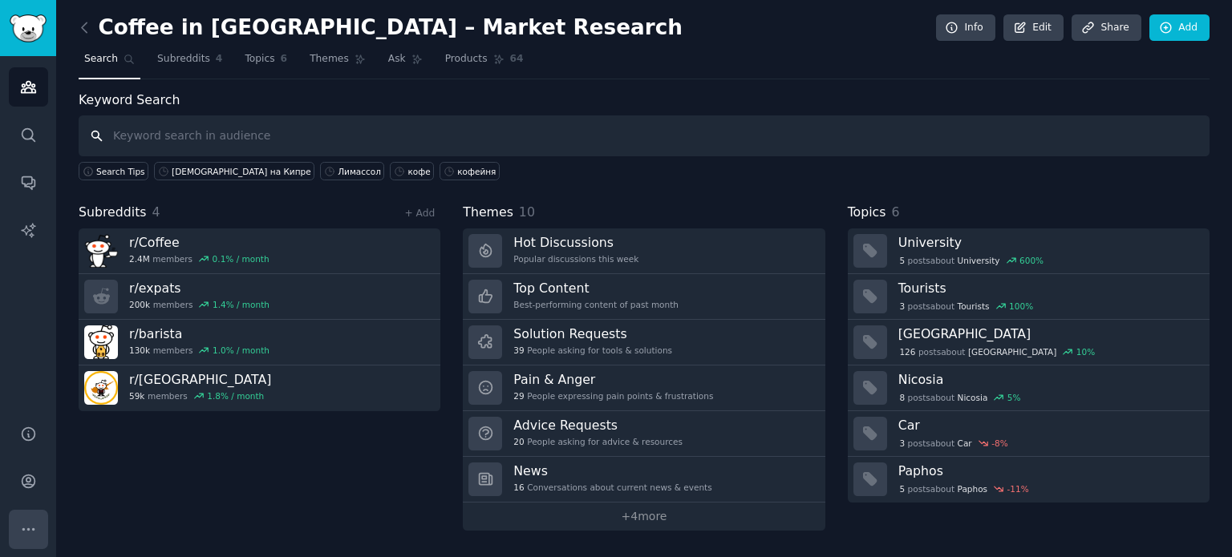
click at [26, 529] on icon "Sidebar" at bounding box center [27, 530] width 11 height 2
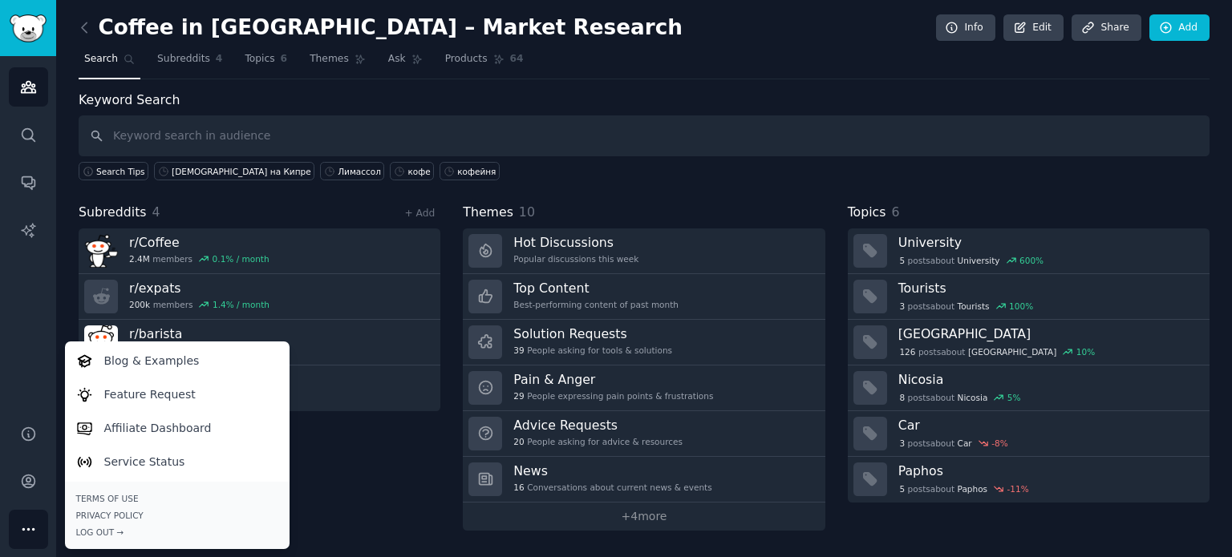
click at [337, 481] on div "Subreddits 4 + Add r/ Coffee 2.4M members 0.1 % / month r/ expats 200k members …" at bounding box center [260, 367] width 362 height 328
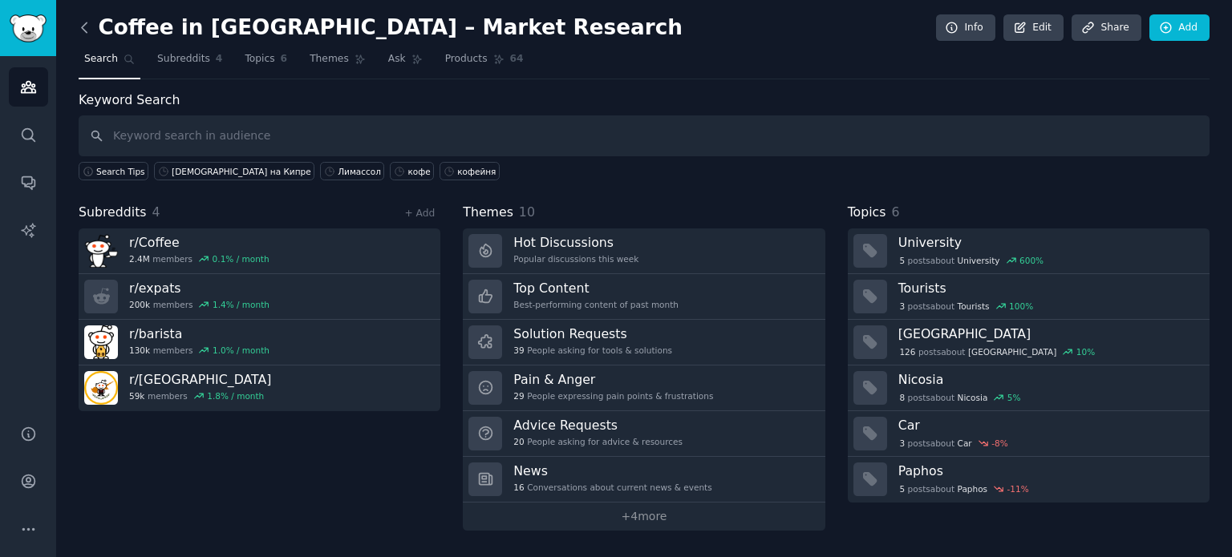
click at [82, 27] on icon at bounding box center [84, 27] width 5 height 10
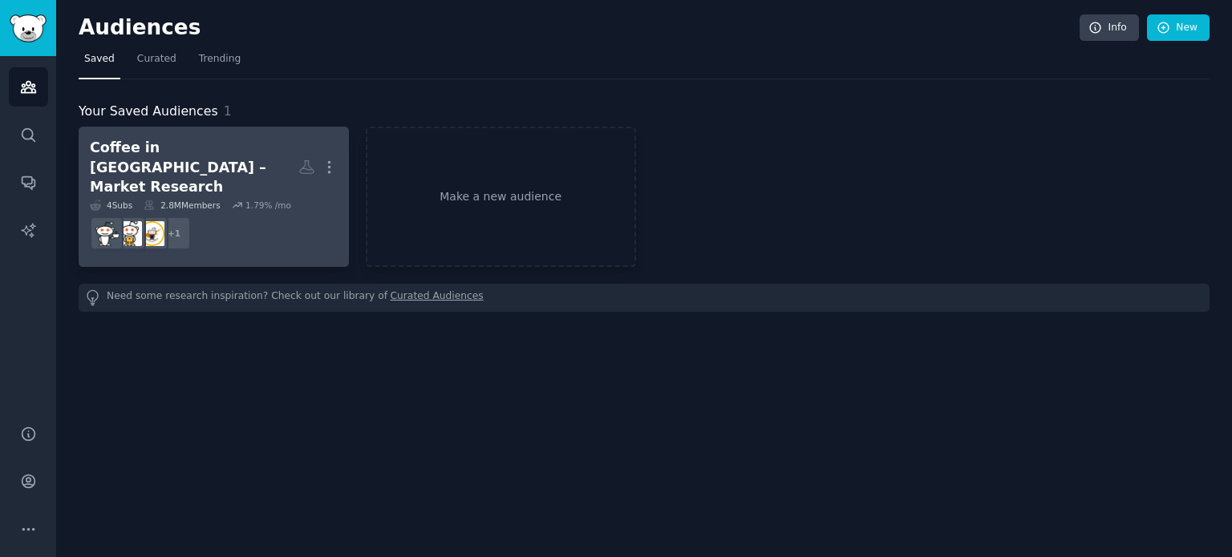
click at [203, 144] on div "Coffee in [GEOGRAPHIC_DATA] – Market Research" at bounding box center [194, 167] width 209 height 59
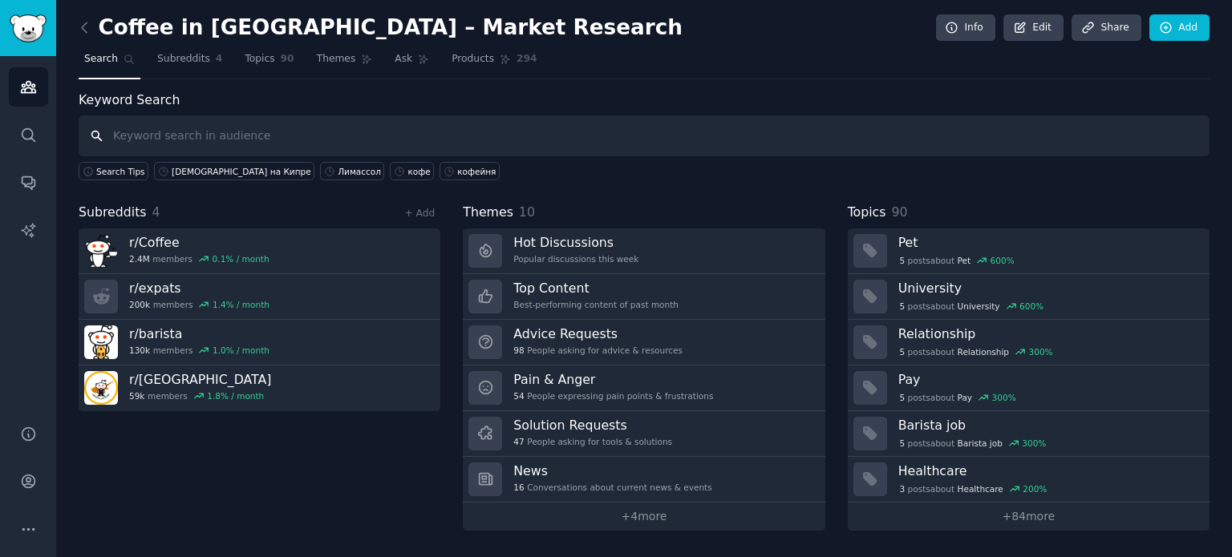
click at [423, 136] on input "text" at bounding box center [644, 135] width 1131 height 41
paste input "c"
type input "coffee AND [GEOGRAPHIC_DATA]"
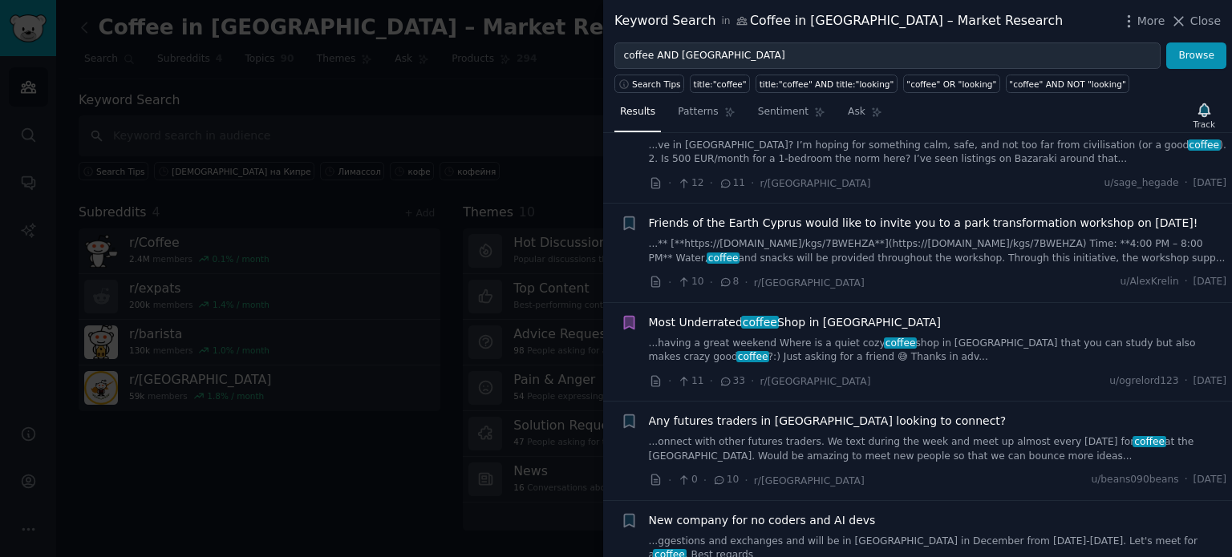
scroll to position [80, 0]
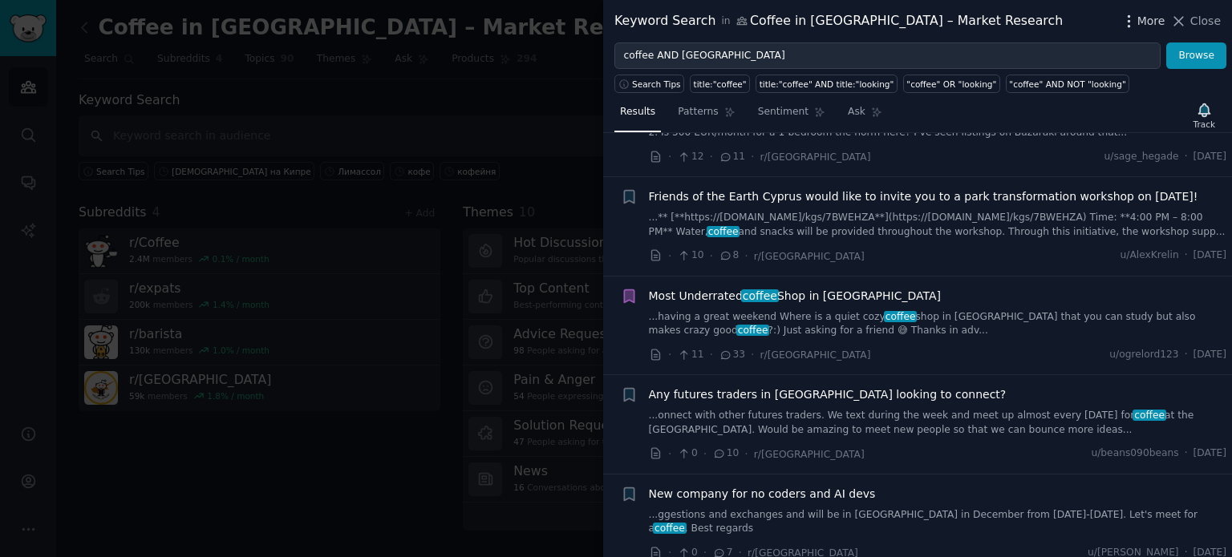
click at [1137, 20] on icon "button" at bounding box center [1128, 21] width 17 height 17
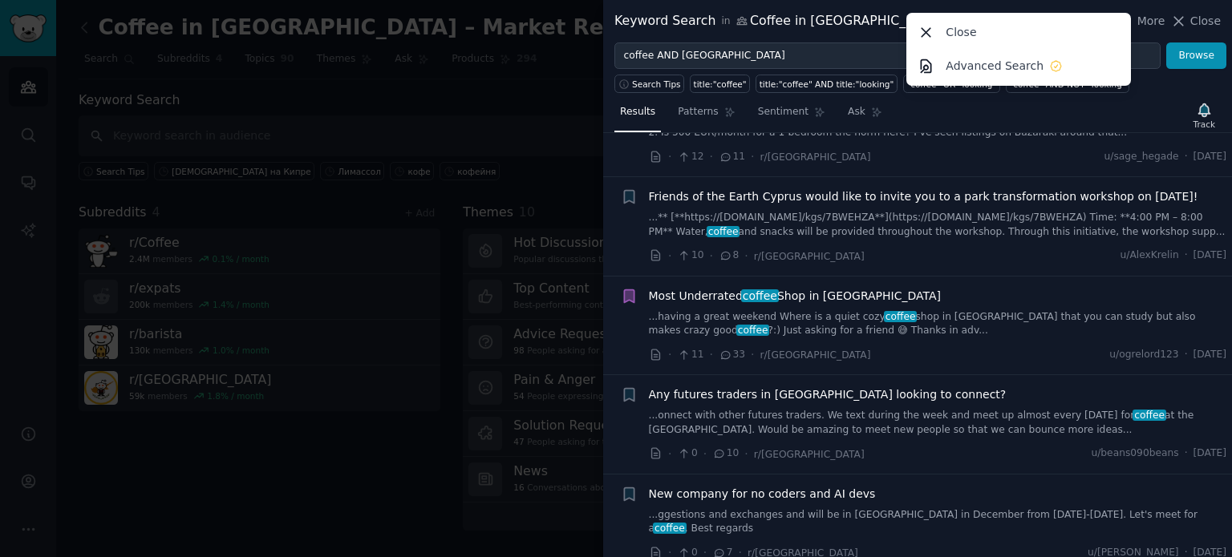
click at [889, 30] on div "Keyword Search in Coffee in [GEOGRAPHIC_DATA] – Market Research" at bounding box center [838, 21] width 448 height 20
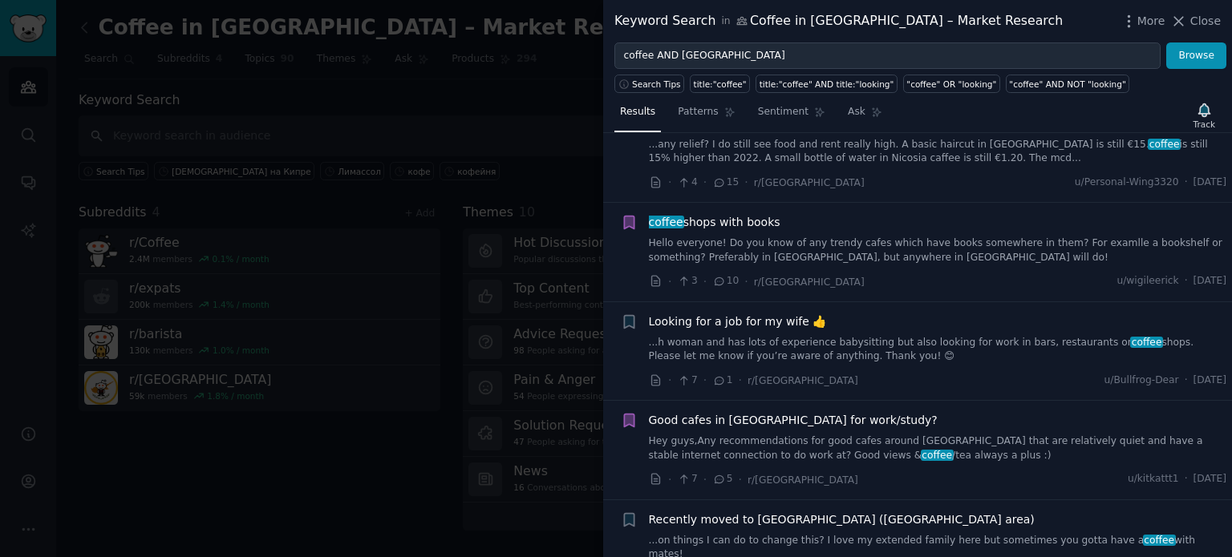
scroll to position [659, 0]
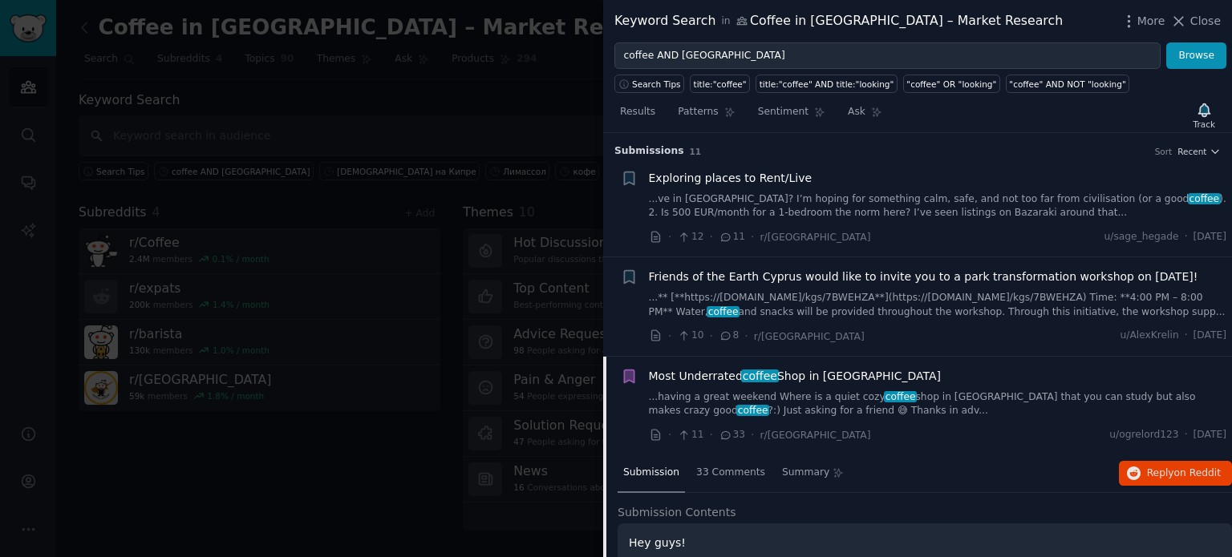
click at [699, 377] on span "Most Underrated coffee Shop in Limassol" at bounding box center [795, 376] width 293 height 17
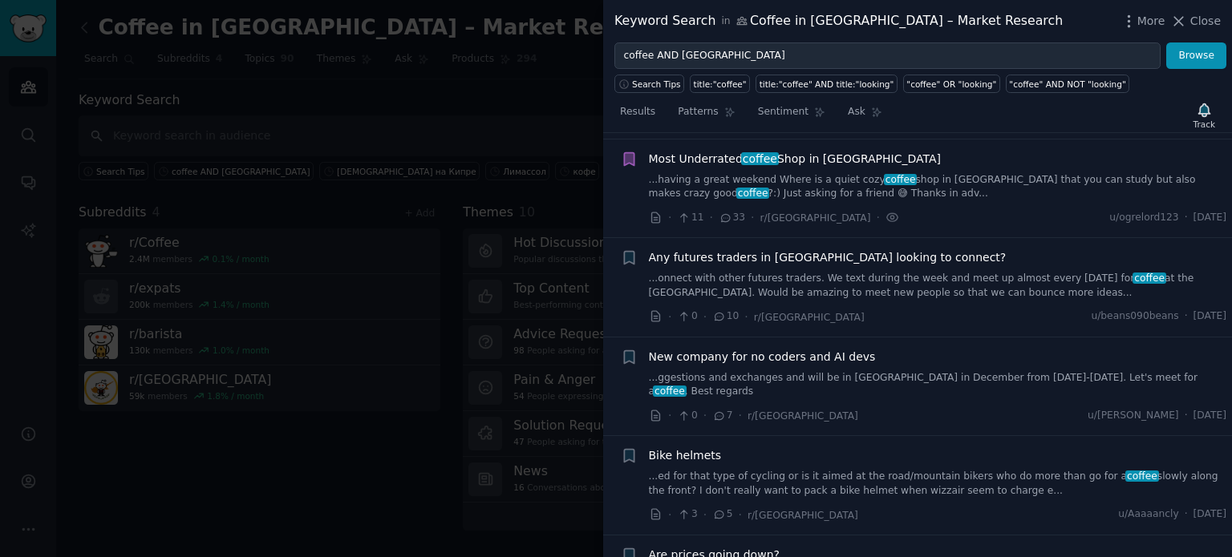
scroll to position [223, 0]
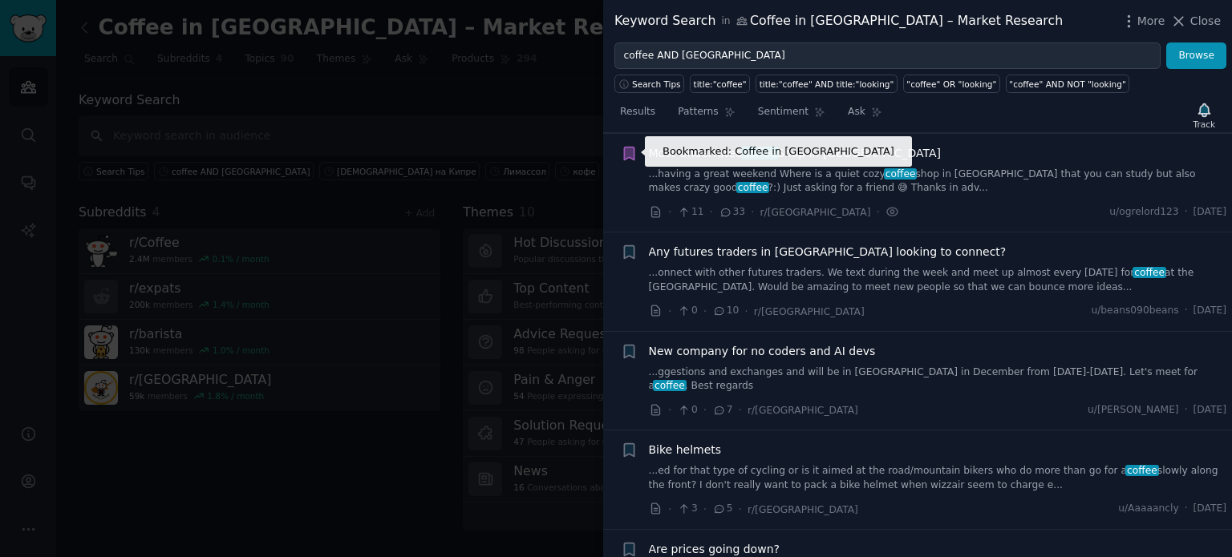
click at [628, 153] on icon "button" at bounding box center [629, 153] width 10 height 13
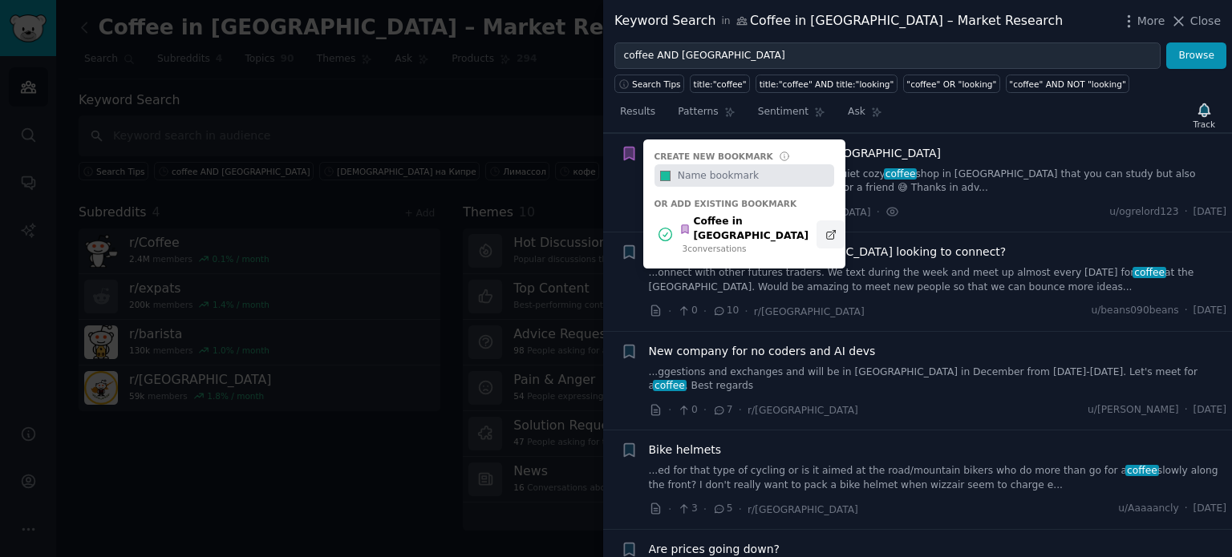
click at [825, 229] on icon at bounding box center [830, 234] width 11 height 11
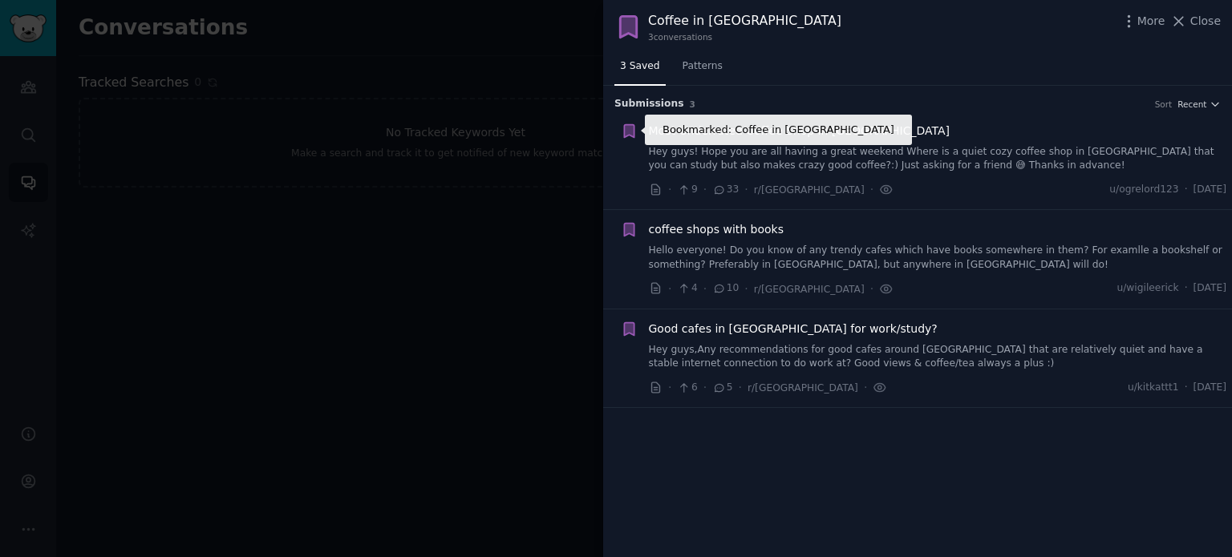
click at [632, 131] on icon "button" at bounding box center [629, 130] width 10 height 13
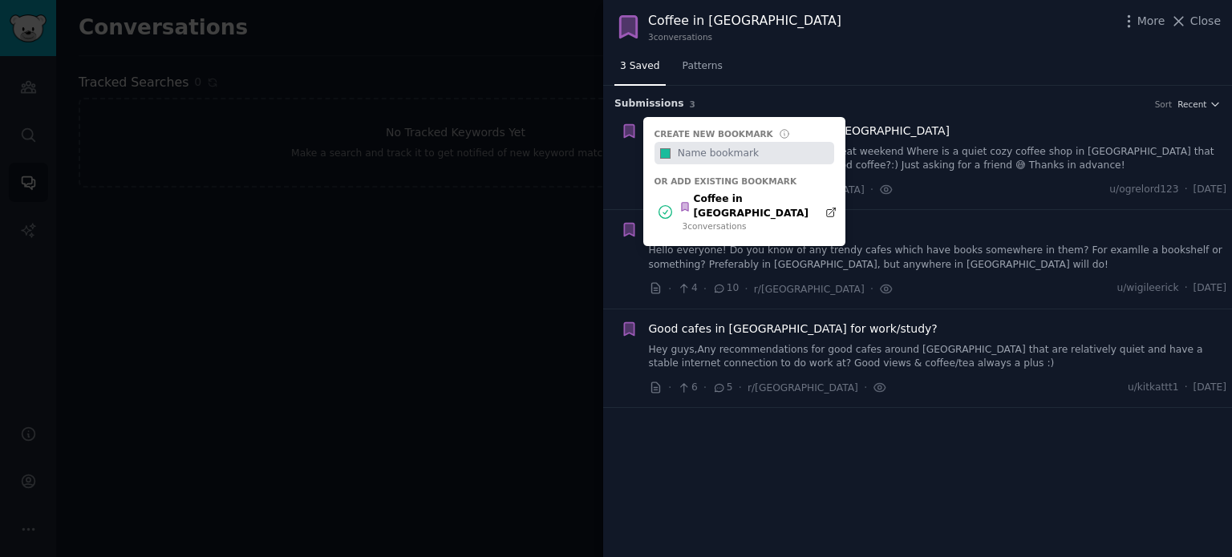
click at [830, 63] on div "3 Saved Patterns" at bounding box center [917, 70] width 629 height 33
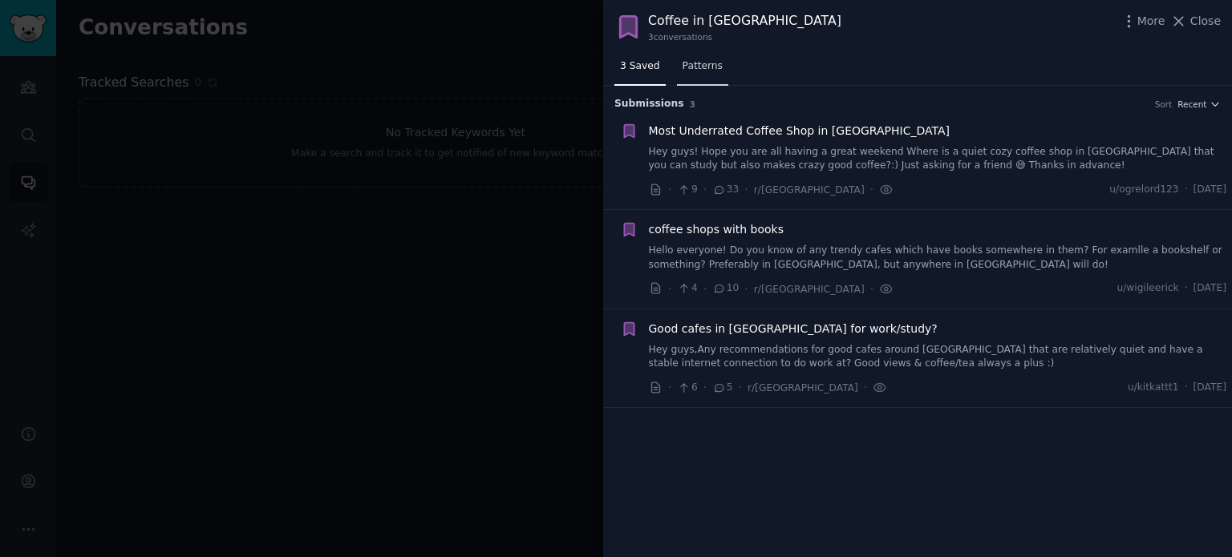
click at [693, 68] on span "Patterns" at bounding box center [702, 66] width 40 height 14
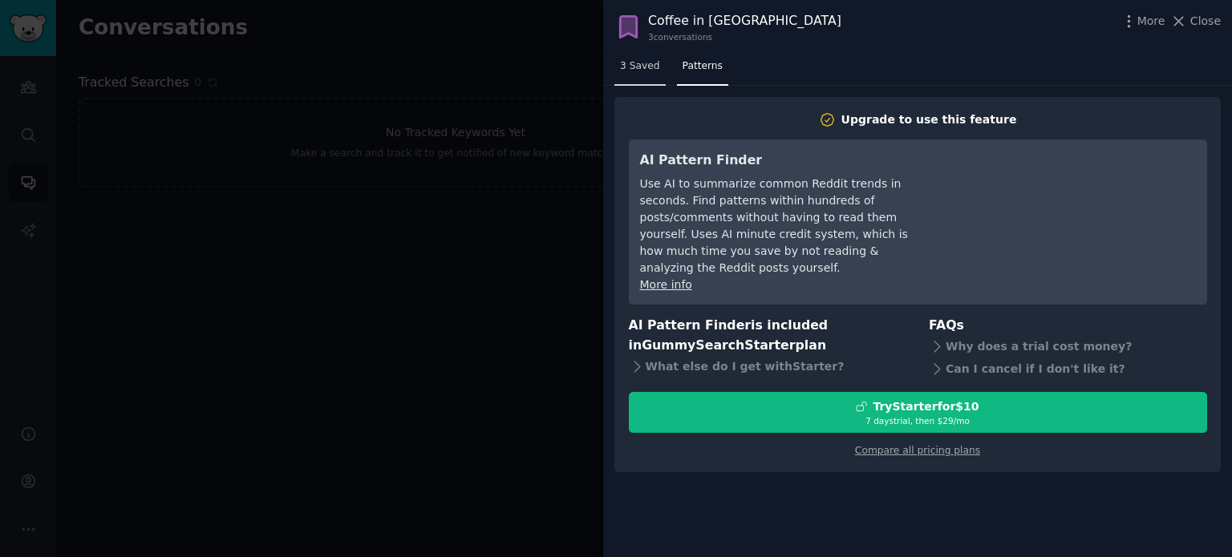
click at [637, 64] on span "3 Saved" at bounding box center [640, 66] width 40 height 14
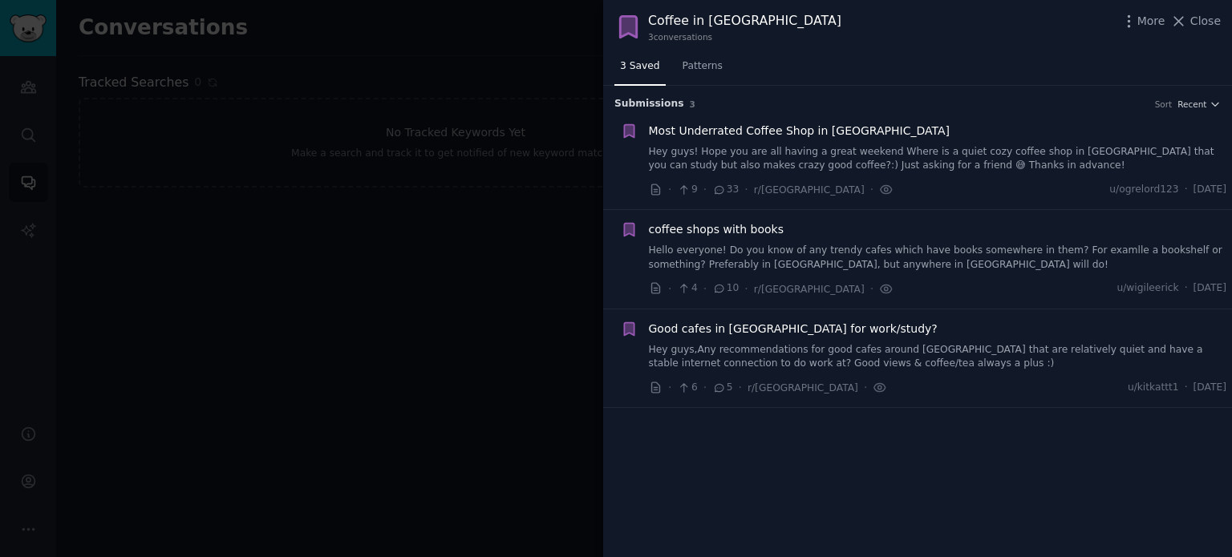
click at [682, 131] on span "Most Underrated Coffee Shop in Limassol" at bounding box center [799, 131] width 301 height 17
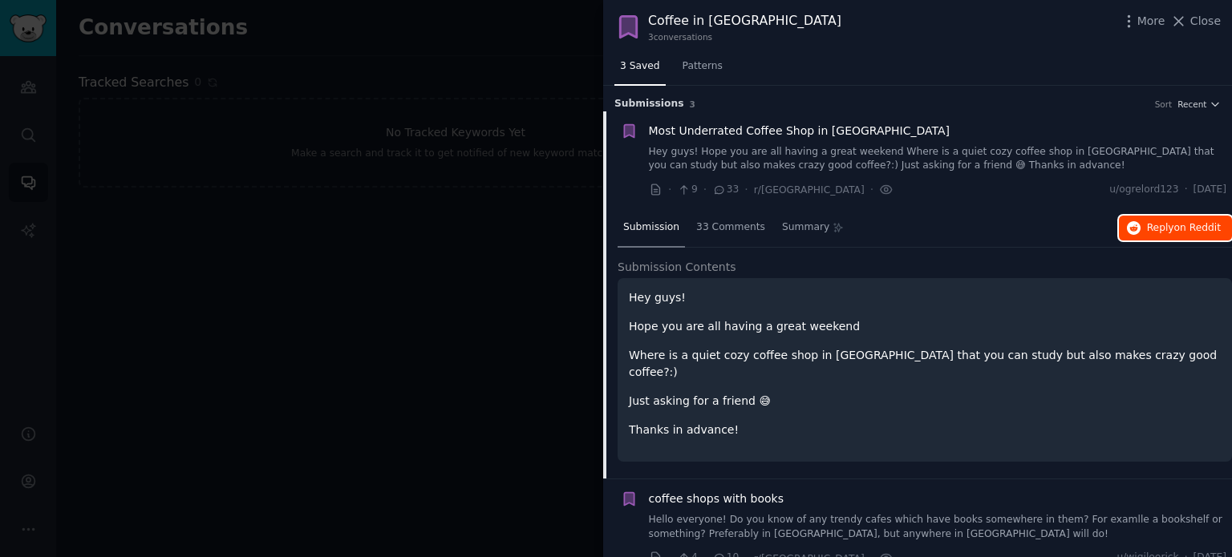
click at [1152, 226] on span "Reply on Reddit" at bounding box center [1184, 228] width 74 height 14
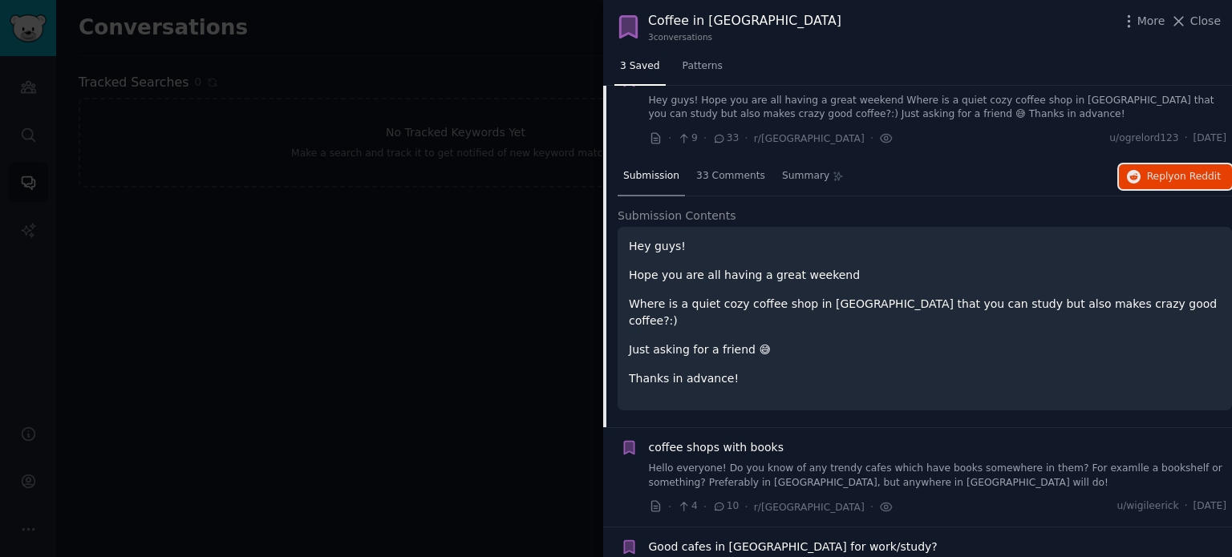
scroll to position [102, 0]
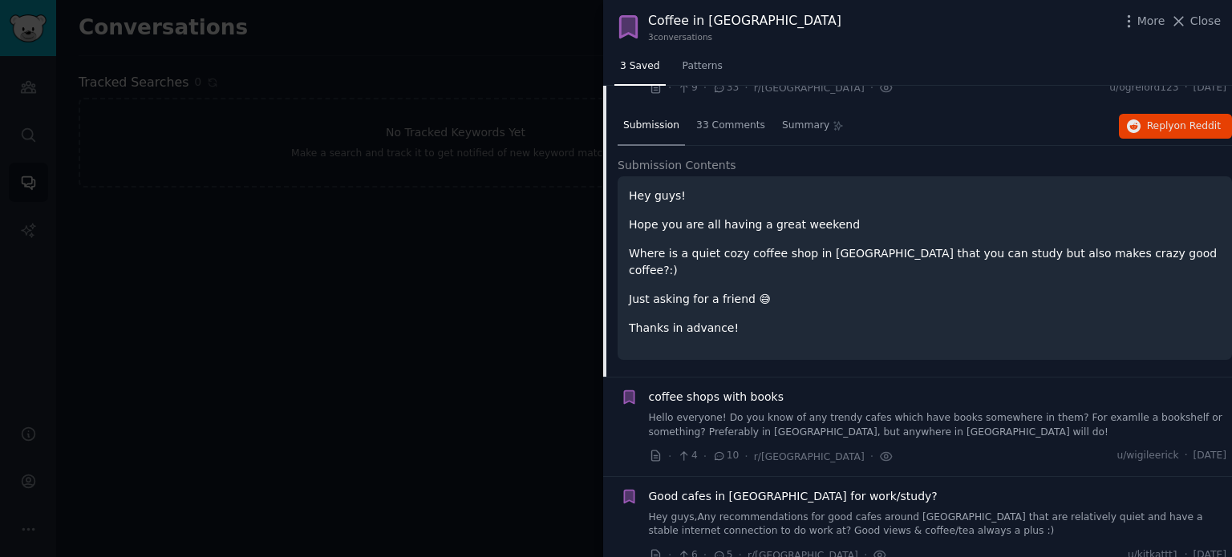
click at [913, 391] on div "coffee shops with books Hello everyone! Do you know of any trendy cafes which h…" at bounding box center [938, 414] width 578 height 51
click at [718, 389] on span "coffee shops with books" at bounding box center [717, 397] width 136 height 17
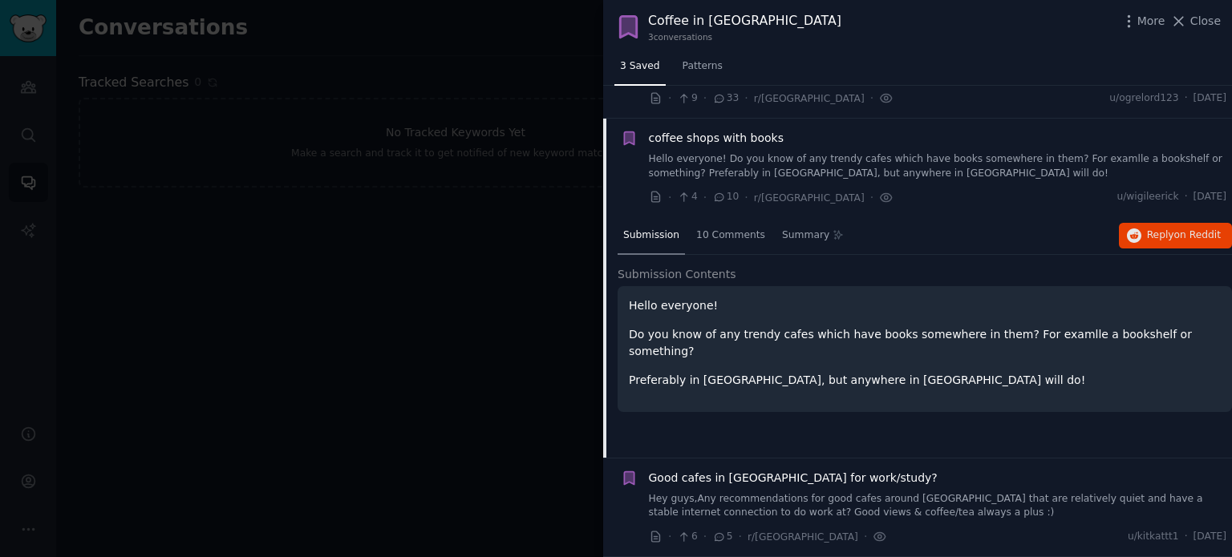
scroll to position [90, 0]
click at [688, 140] on span "coffee shops with books" at bounding box center [717, 140] width 136 height 17
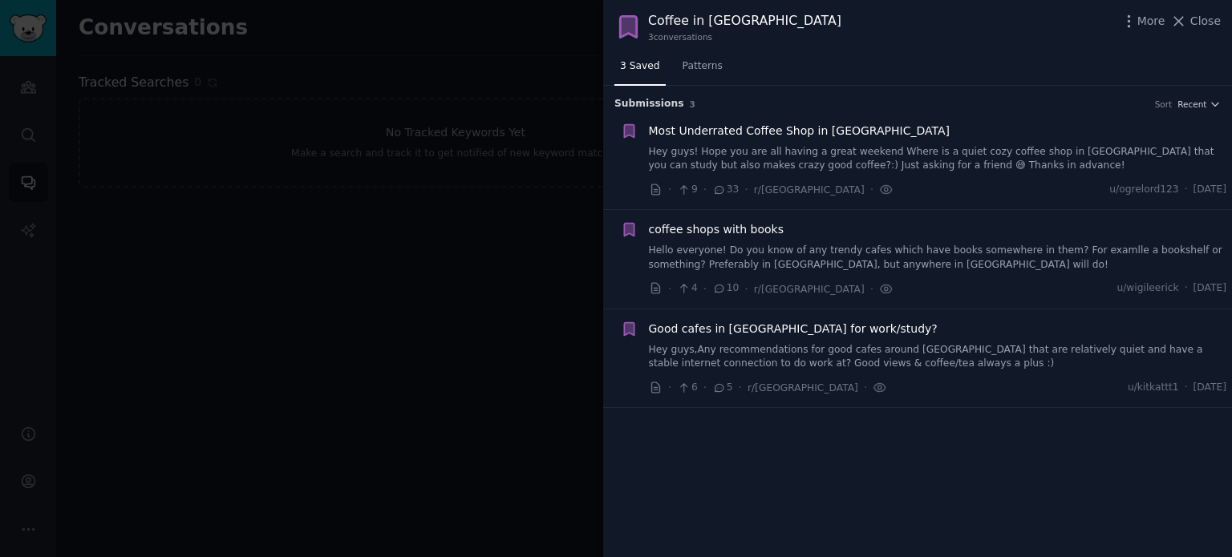
click at [683, 233] on span "coffee shops with books" at bounding box center [717, 229] width 136 height 17
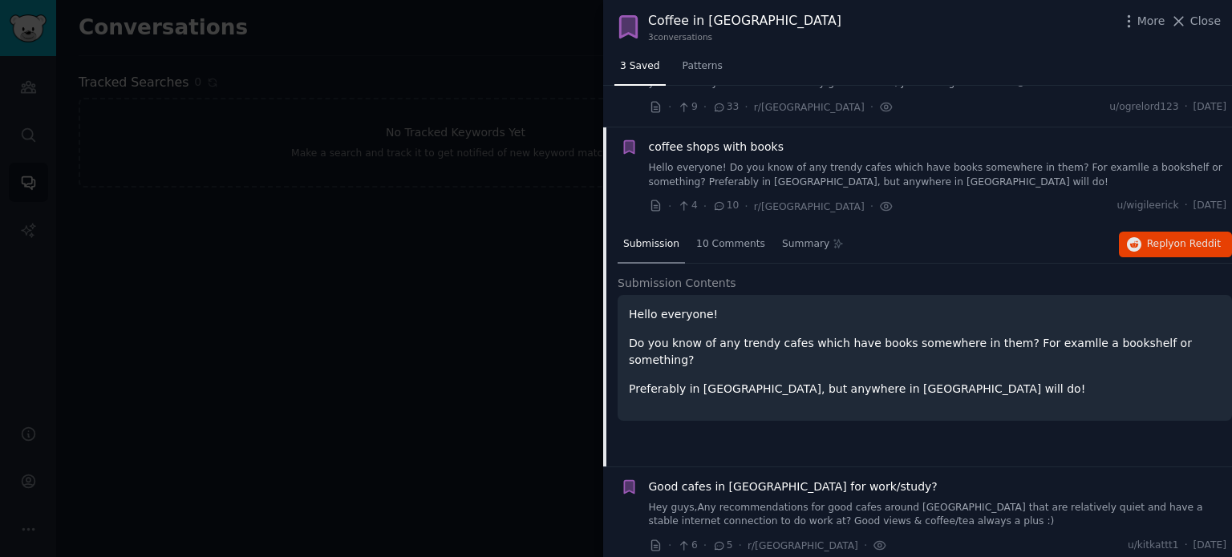
scroll to position [90, 0]
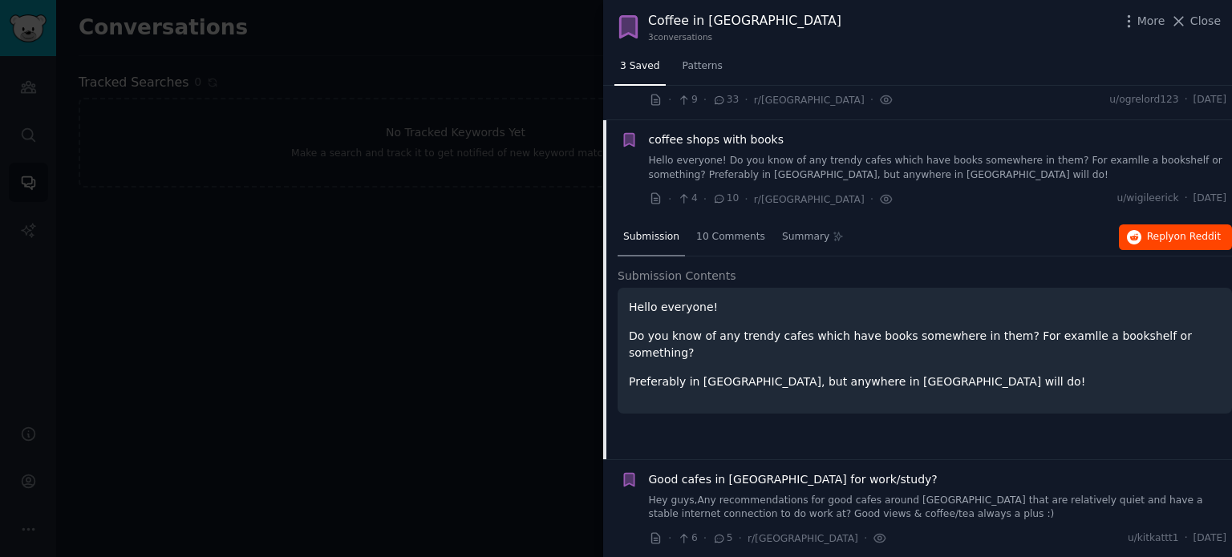
click at [1168, 225] on div "Submission 10 Comments Summary Reply on Reddit" at bounding box center [925, 238] width 614 height 38
click at [1168, 233] on span "Reply on Reddit" at bounding box center [1184, 237] width 74 height 14
click at [787, 474] on span "Good cafes in [GEOGRAPHIC_DATA] for work/study?" at bounding box center [793, 480] width 289 height 17
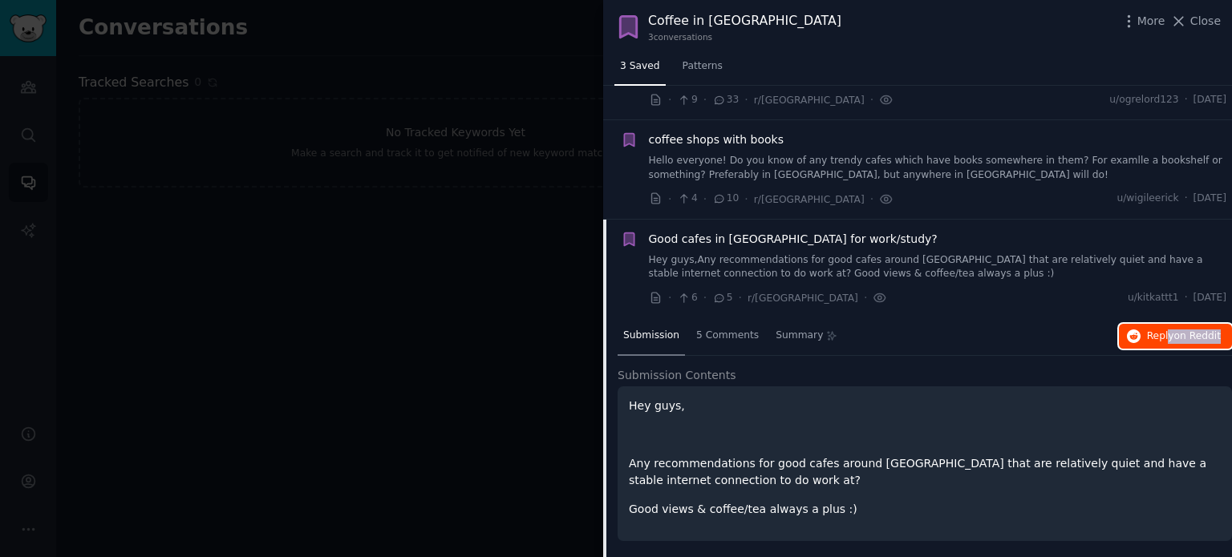
click at [1165, 330] on span "Reply on Reddit" at bounding box center [1184, 337] width 74 height 14
